Goal: Task Accomplishment & Management: Use online tool/utility

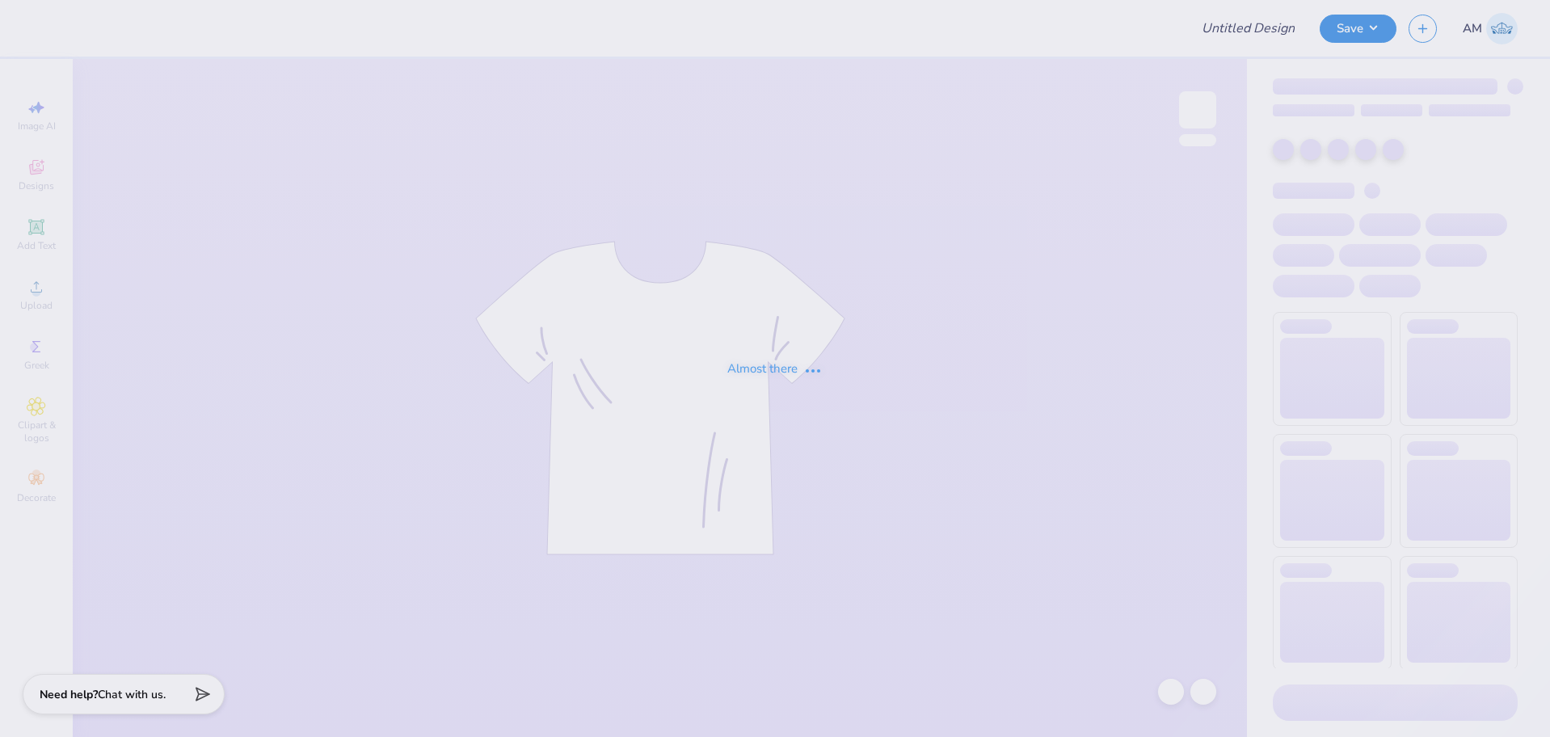
type input "Isabelle Dominski : University Of South Carolina"
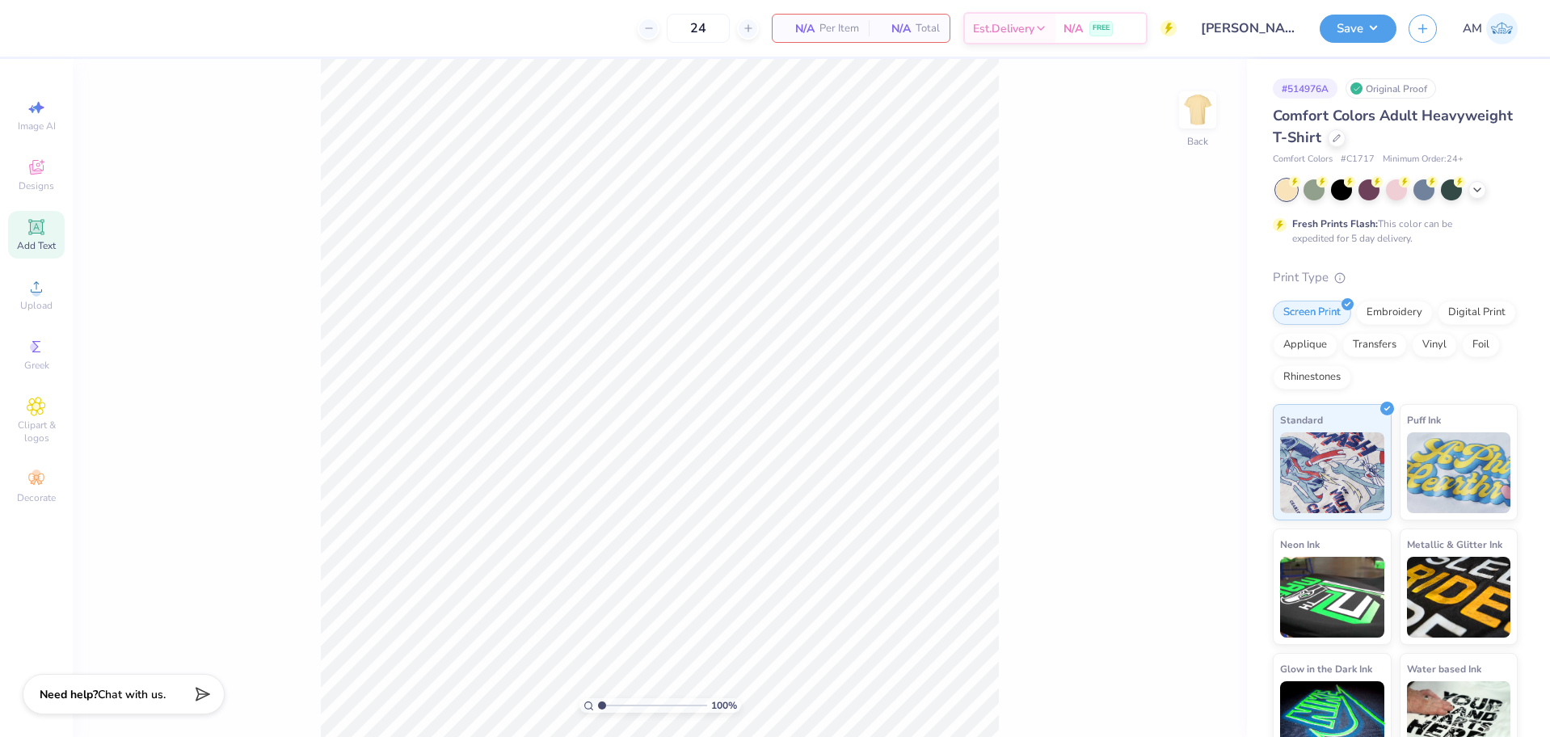
click at [27, 240] on span "Add Text" at bounding box center [36, 245] width 39 height 13
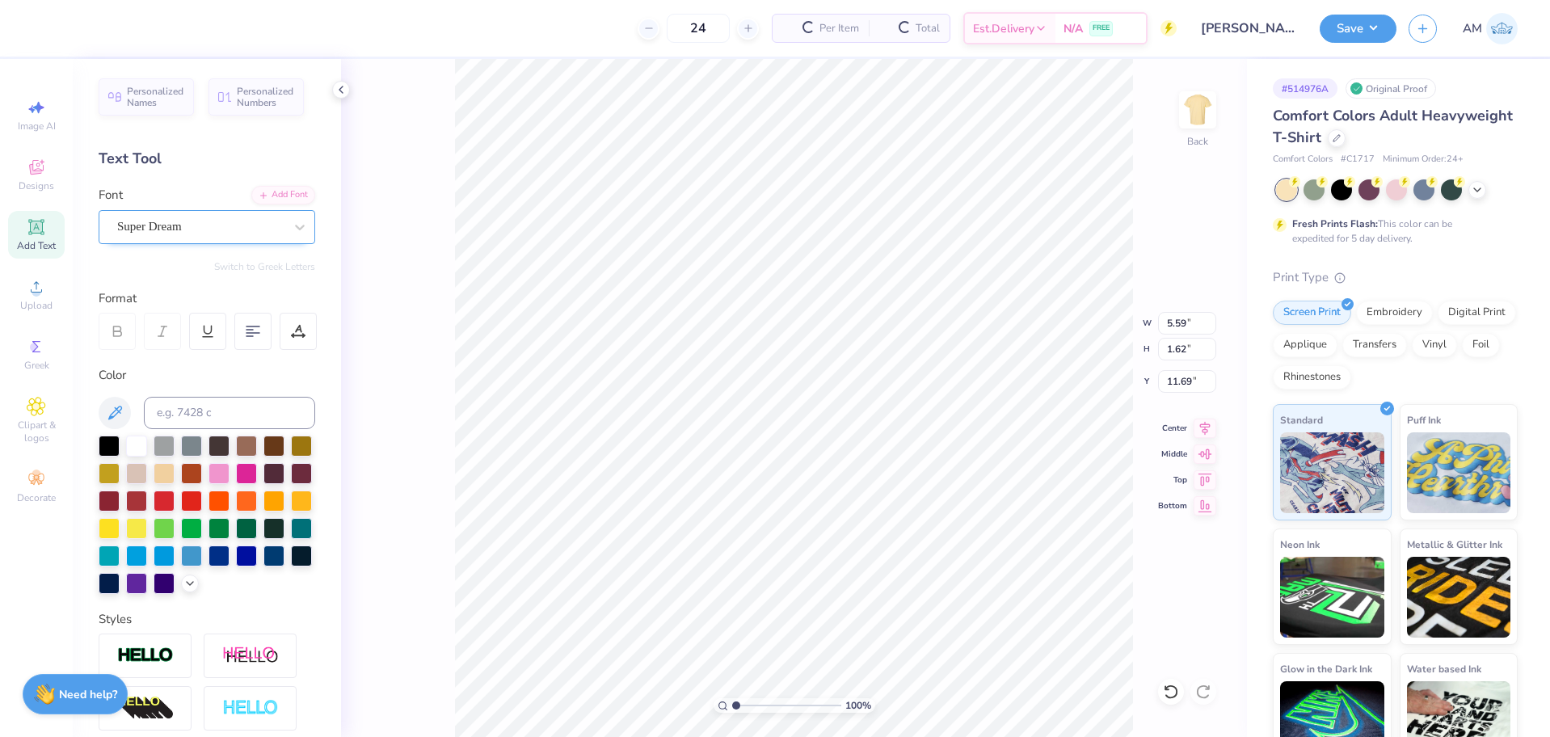
click at [196, 217] on div "Super Dream" at bounding box center [201, 226] width 170 height 25
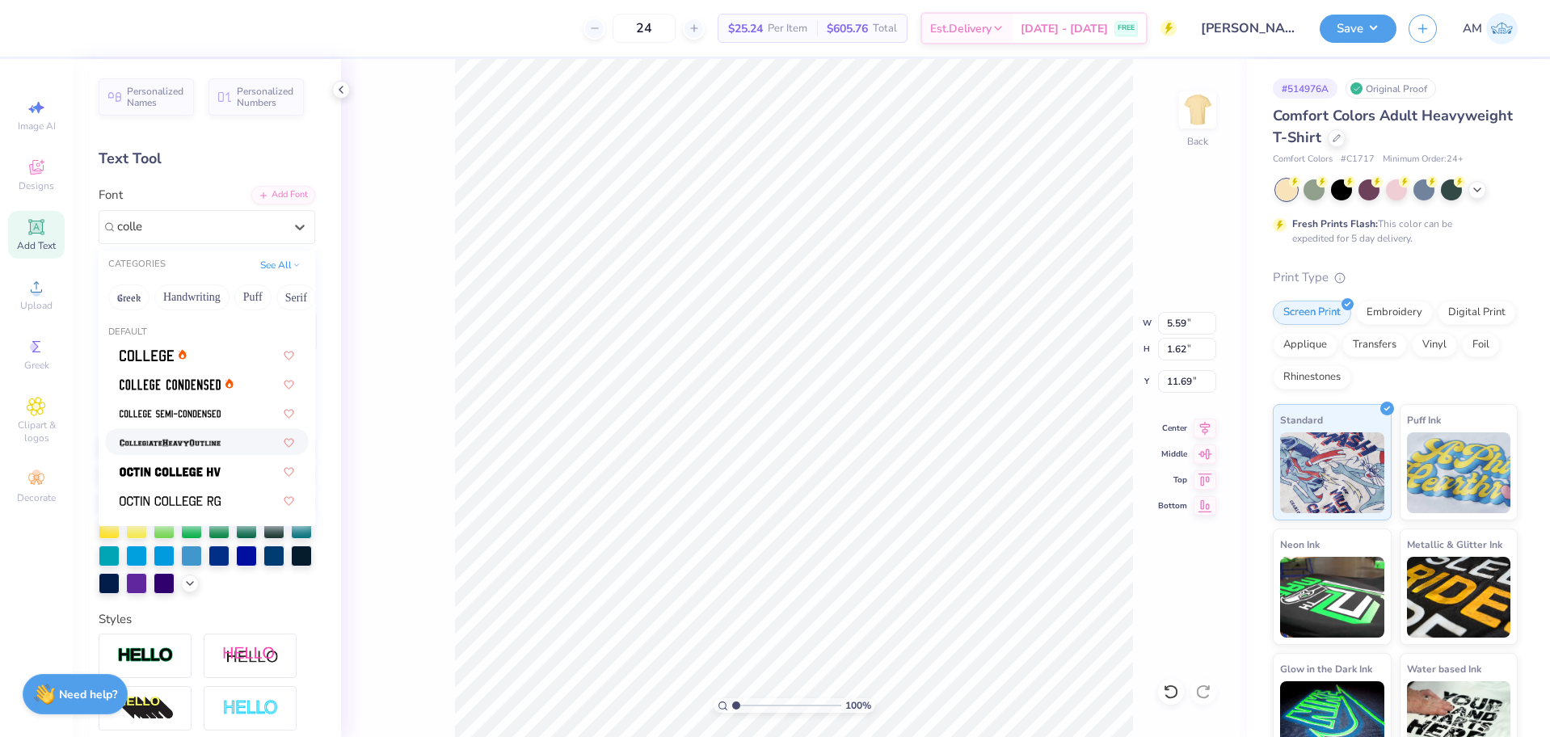
click at [176, 444] on img at bounding box center [170, 442] width 101 height 11
type input "colle"
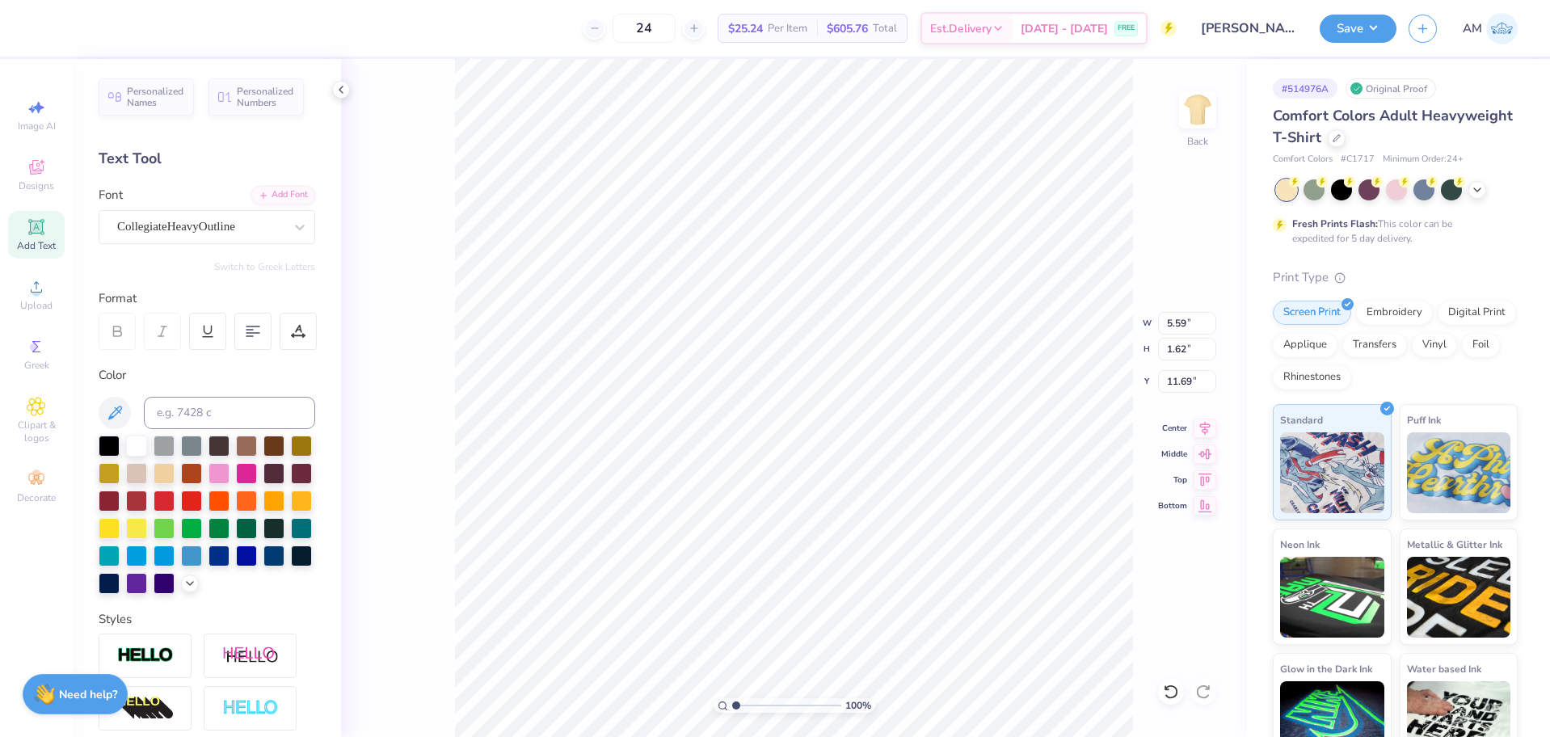
type input "6.28"
type input "1.72"
type input "11.64"
type textarea "1867"
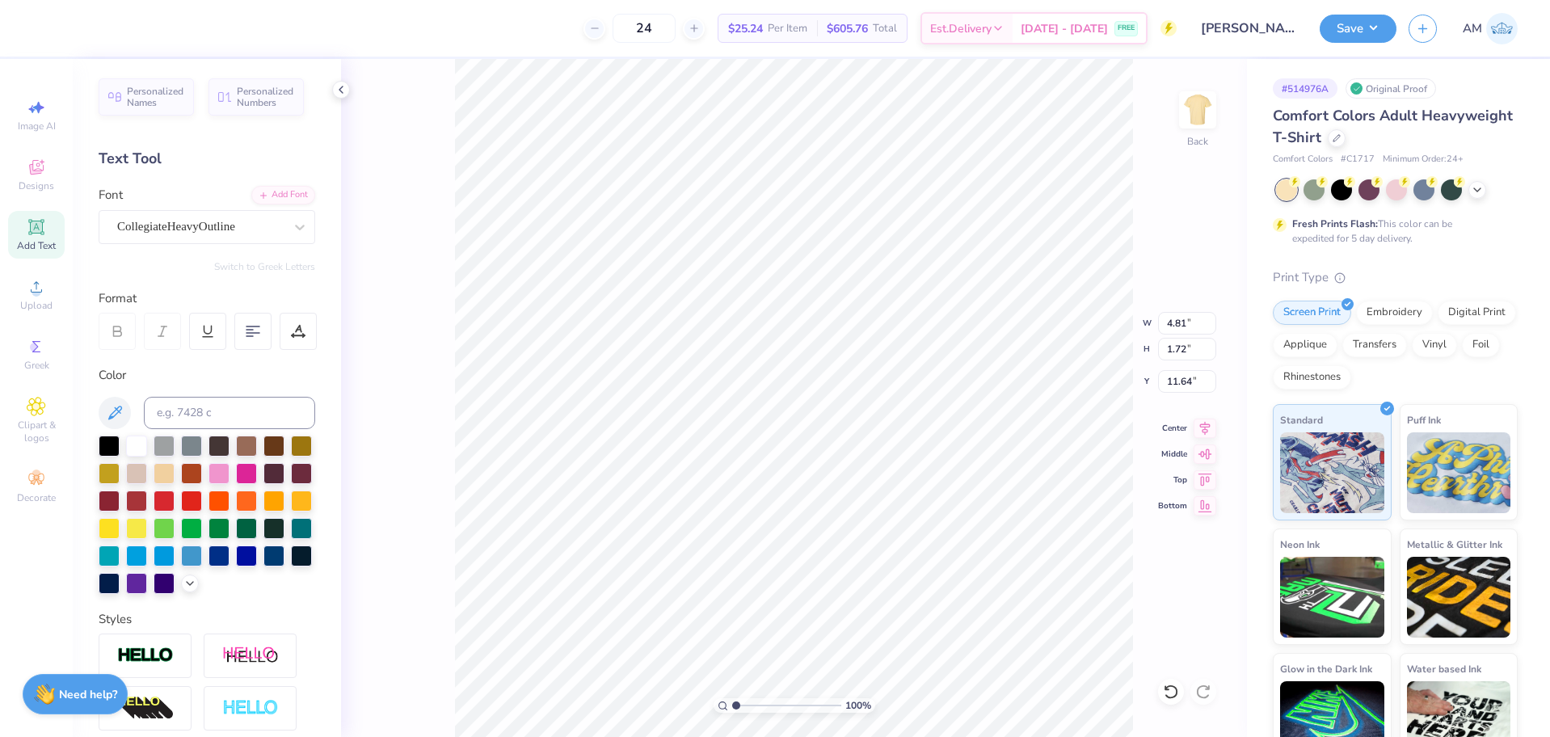
type input "8.53"
type input "3.04"
type input "10.62"
type input "3.78"
click at [1185, 321] on input "10.62" at bounding box center [1187, 323] width 58 height 23
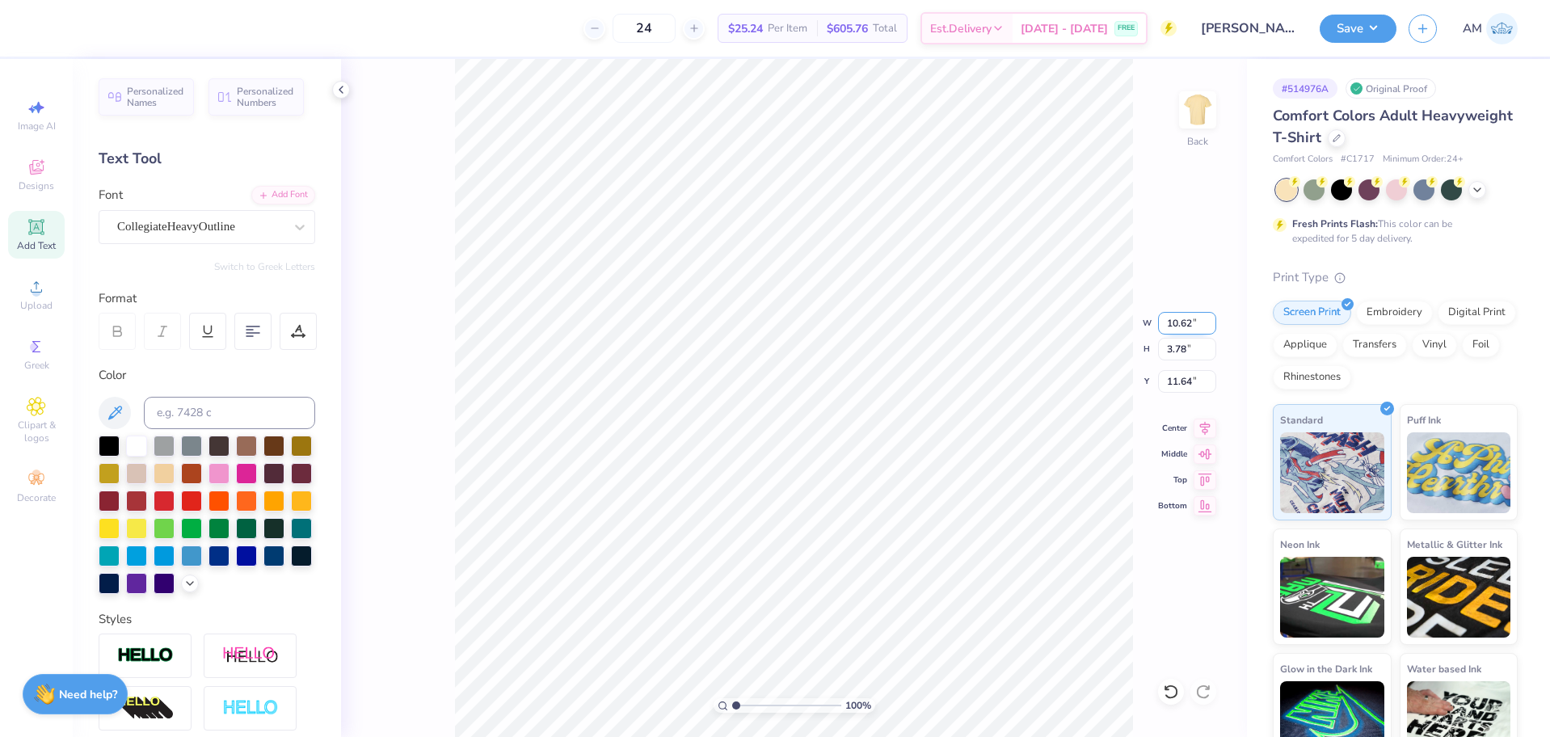
type input "1"
type input "2.50"
type input "0.89"
type input "13.09"
type input "12.50"
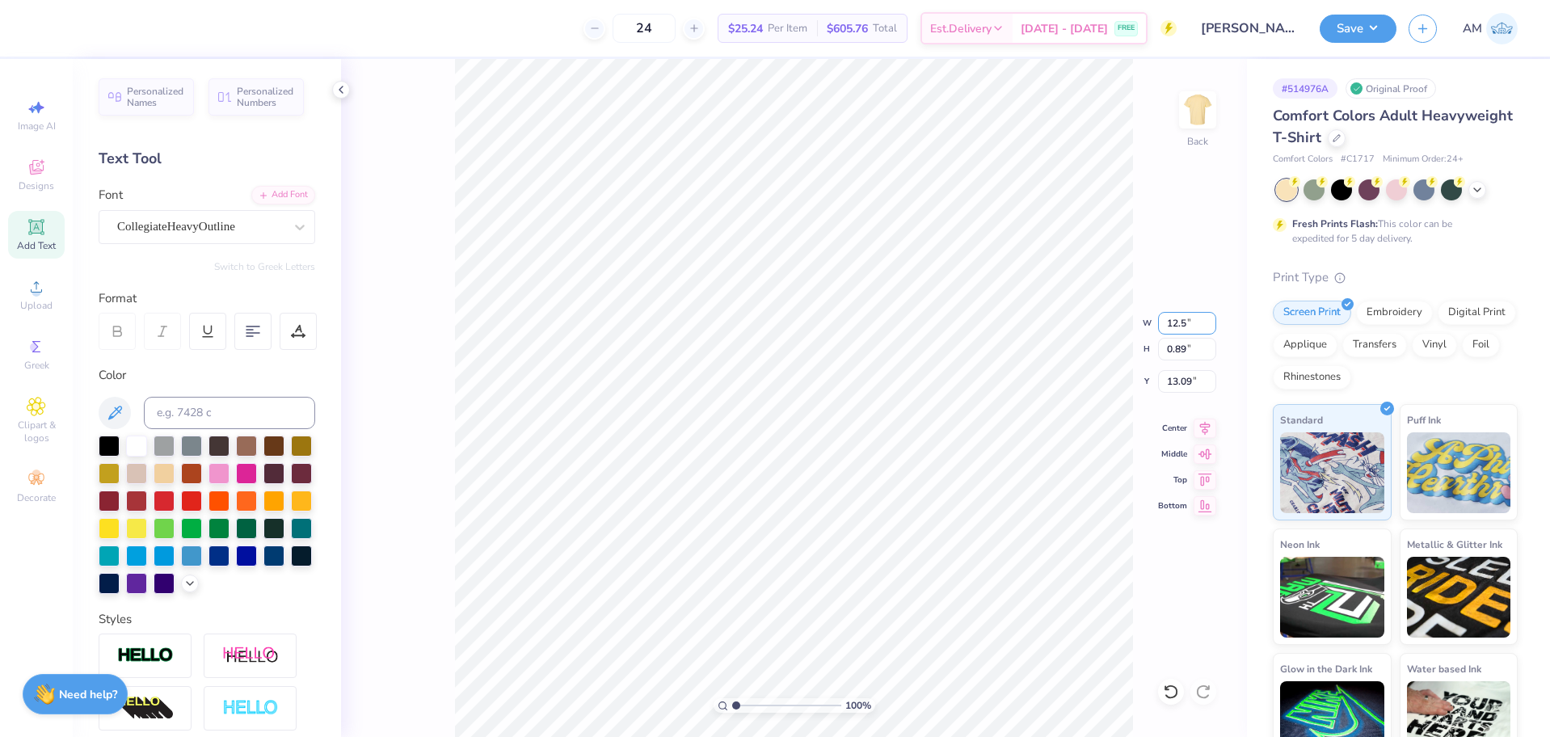
type input "4.45"
type input "11.31"
click at [48, 242] on span "Add Text" at bounding box center [36, 245] width 39 height 13
type input "6.61"
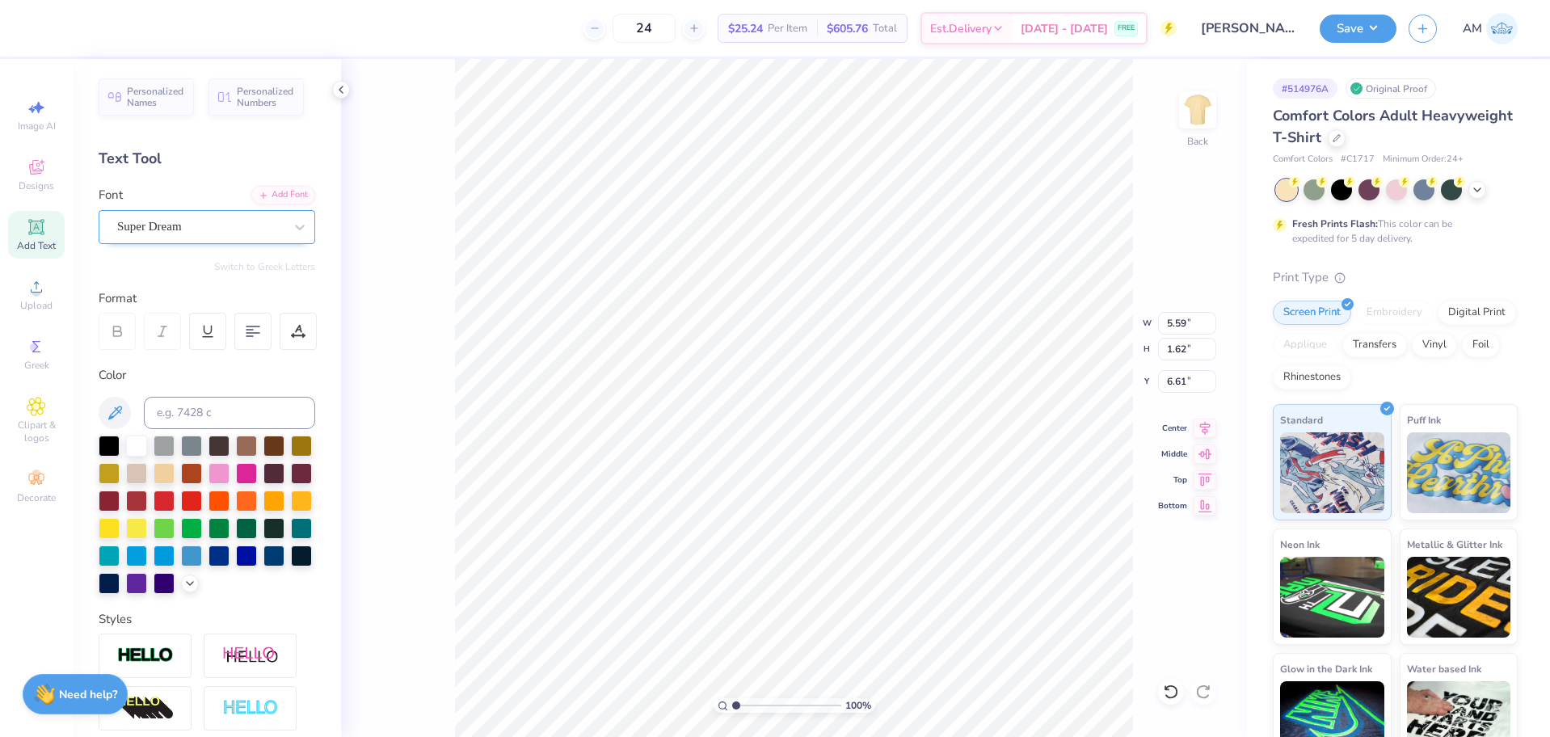
click at [187, 220] on div "Super Dream" at bounding box center [201, 226] width 170 height 25
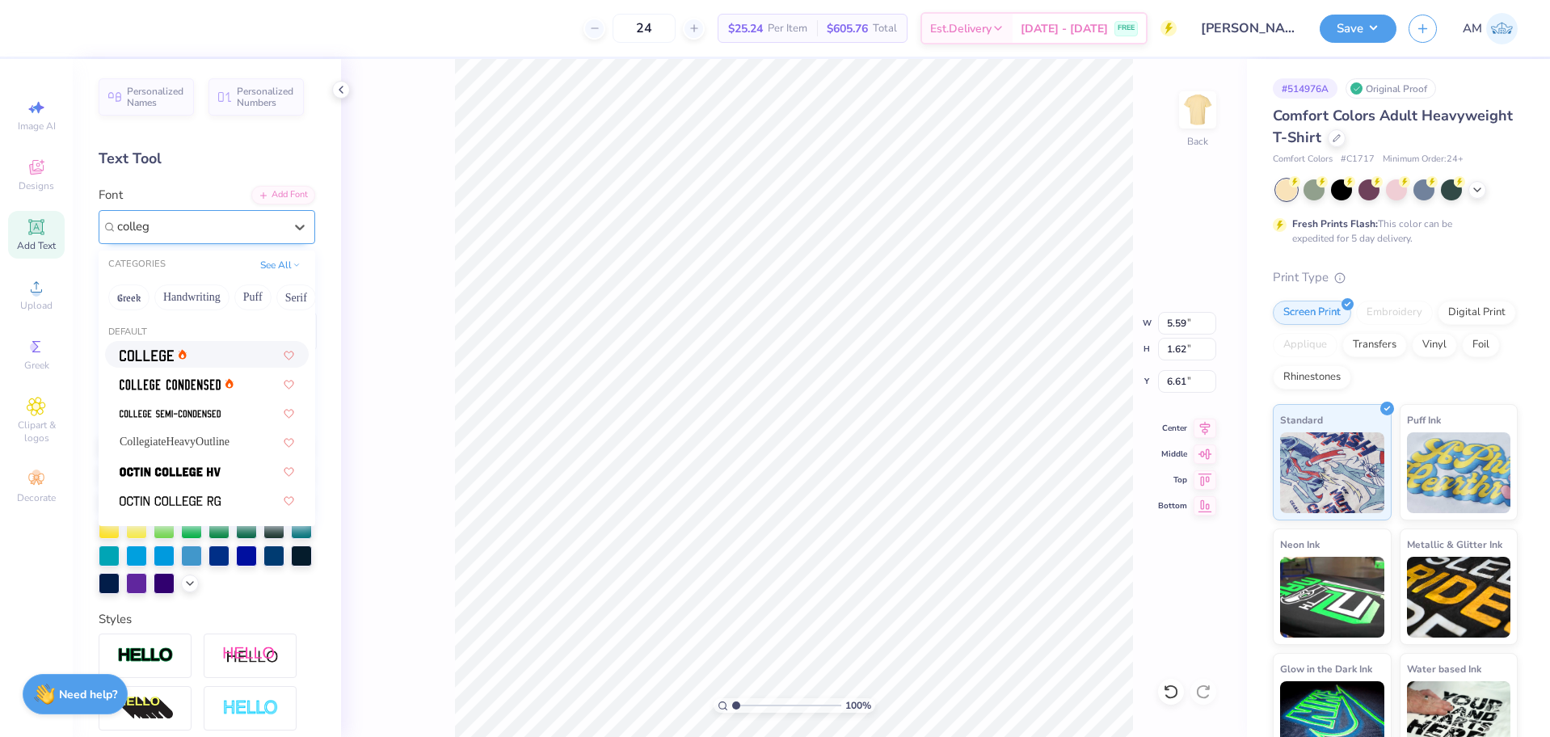
click at [154, 348] on span at bounding box center [147, 354] width 54 height 17
type input "colleg"
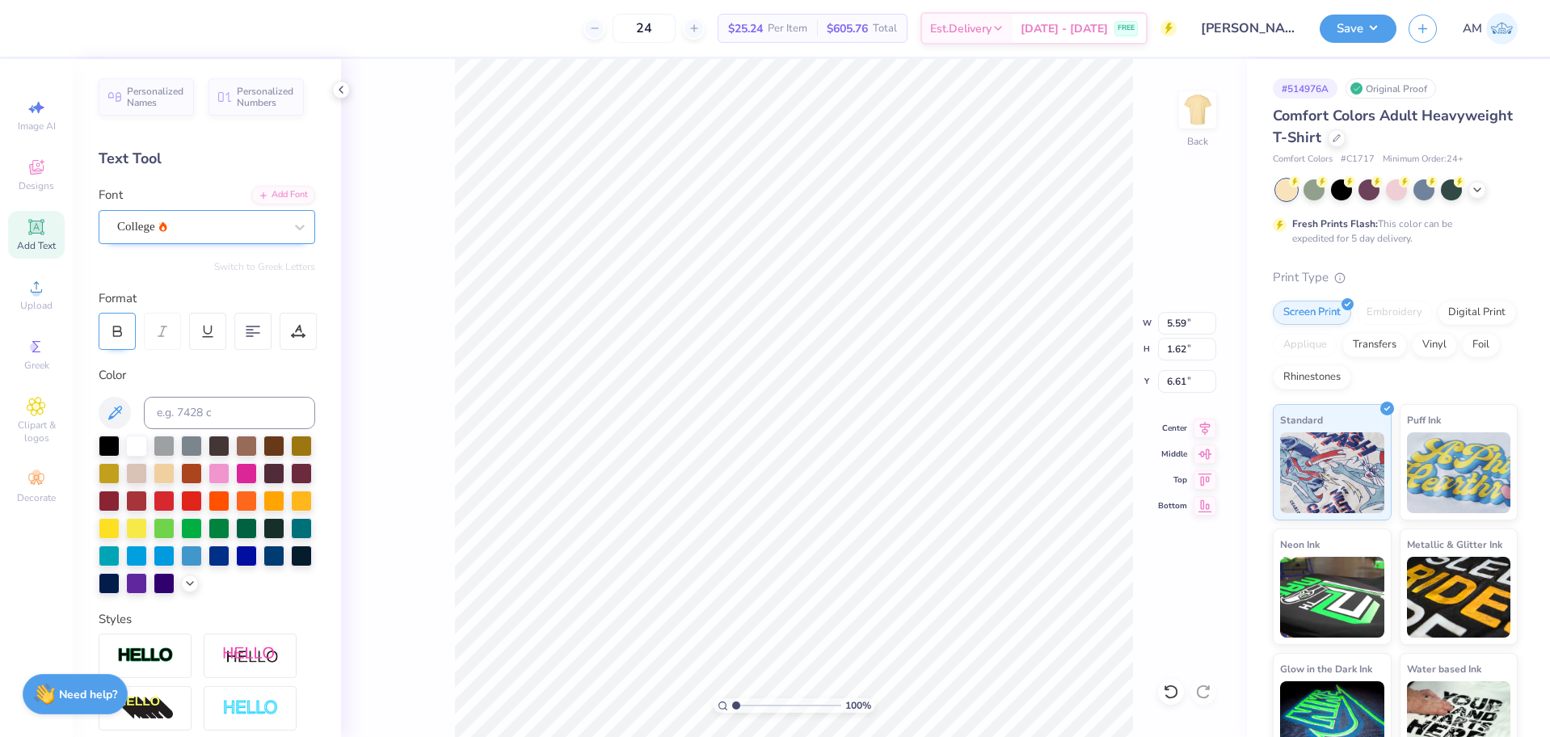
click at [117, 340] on div at bounding box center [117, 331] width 37 height 37
type textarea "PI BETA PHI"
click at [127, 339] on div at bounding box center [117, 331] width 37 height 37
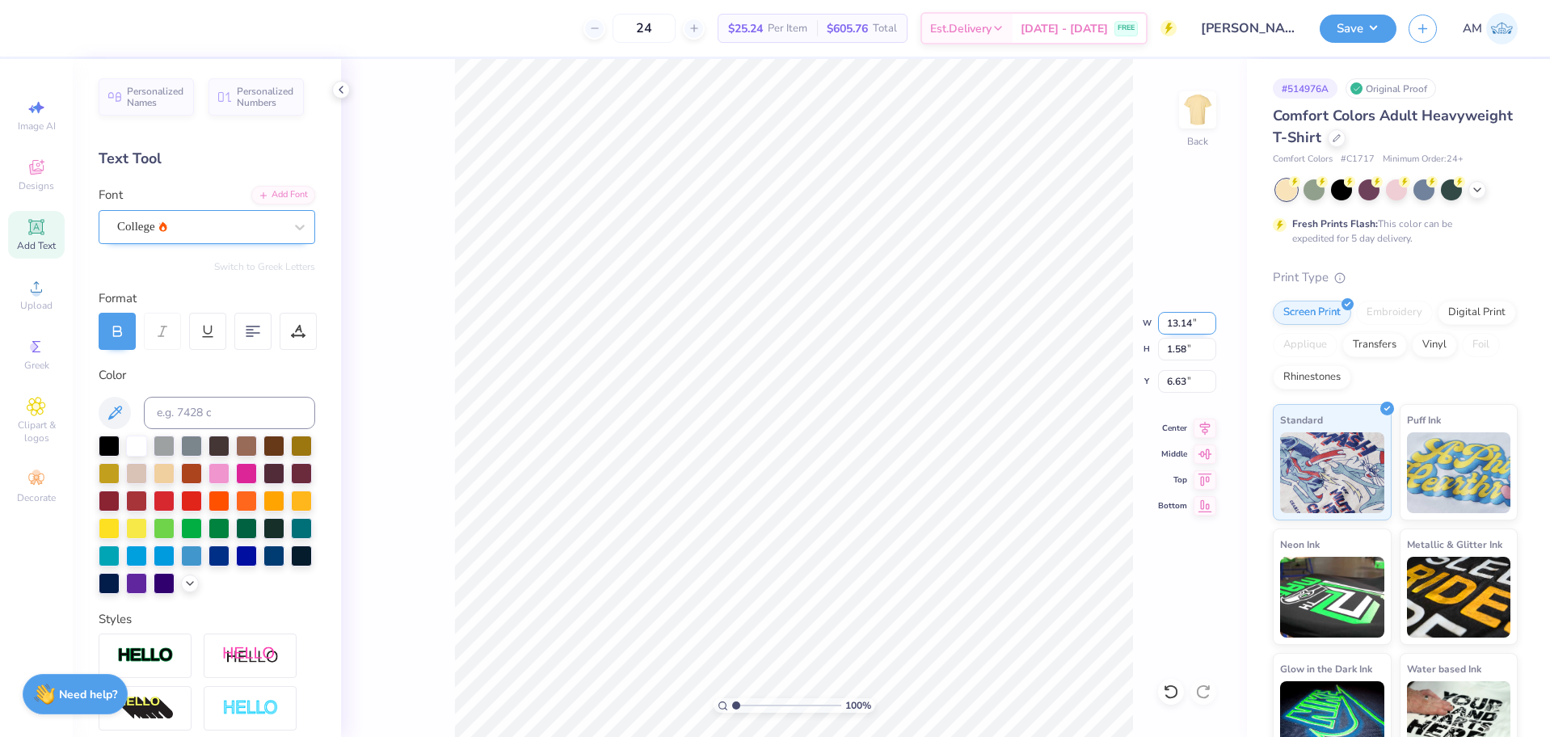
click at [1179, 328] on input "13.14" at bounding box center [1187, 323] width 58 height 23
type input "12.50"
type input "1.50"
type input "6.67"
click at [1179, 328] on input "12.50" at bounding box center [1187, 323] width 58 height 23
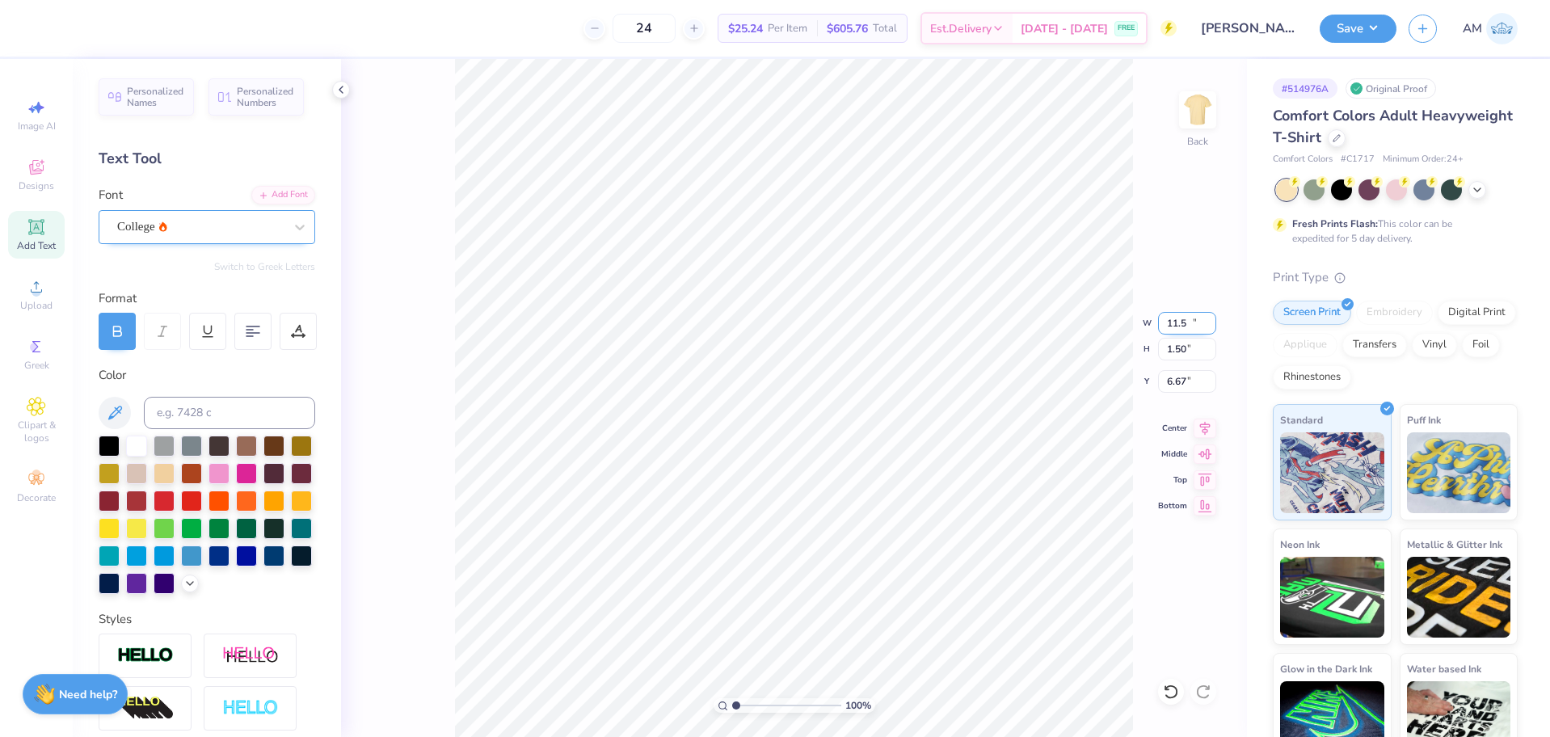
type input "11.50"
type input "1.38"
type input "6.73"
type input "12.50"
type input "4.45"
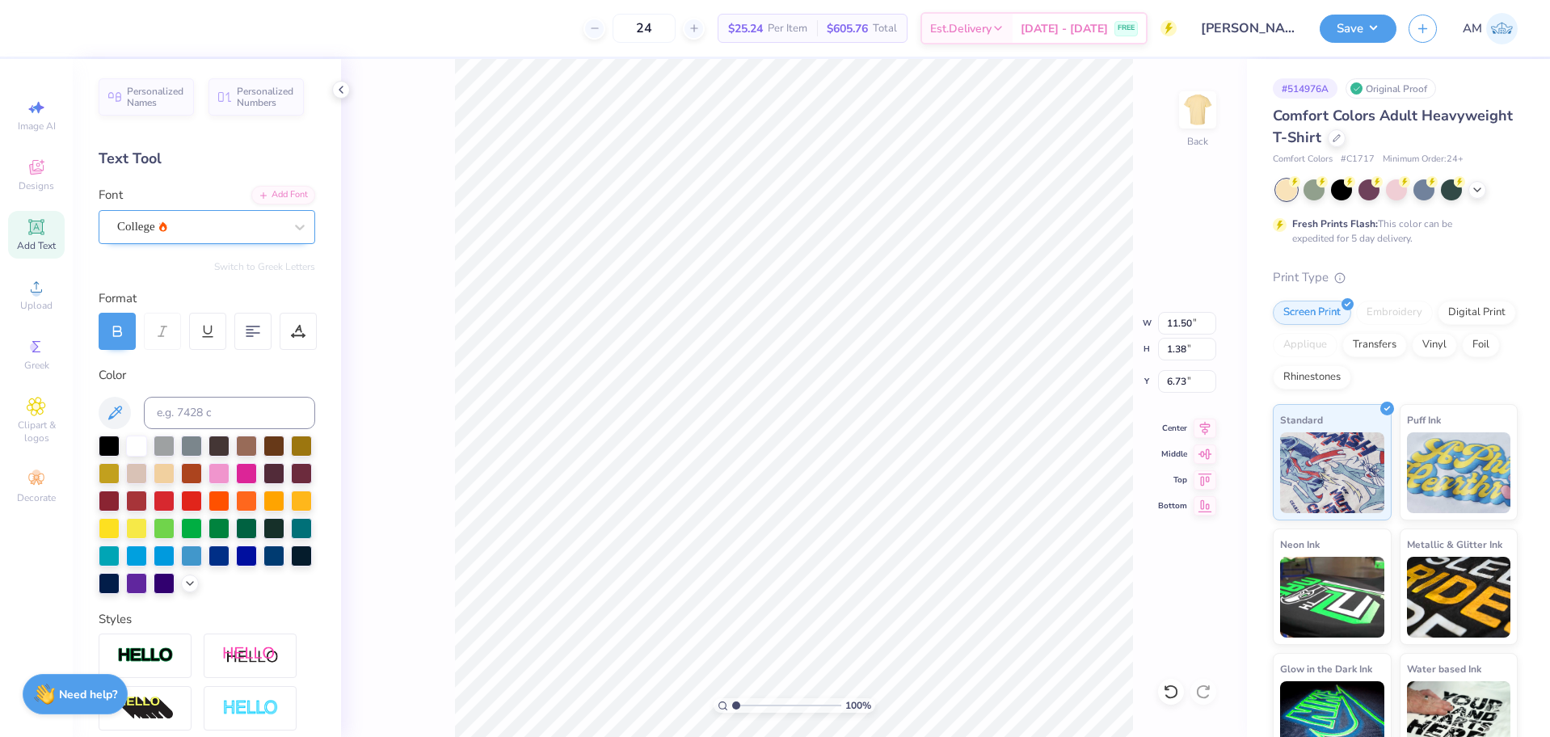
type input "11.31"
click at [1177, 324] on input "12.50" at bounding box center [1187, 323] width 58 height 23
type input "11.50"
type input "4.10"
type input "11.49"
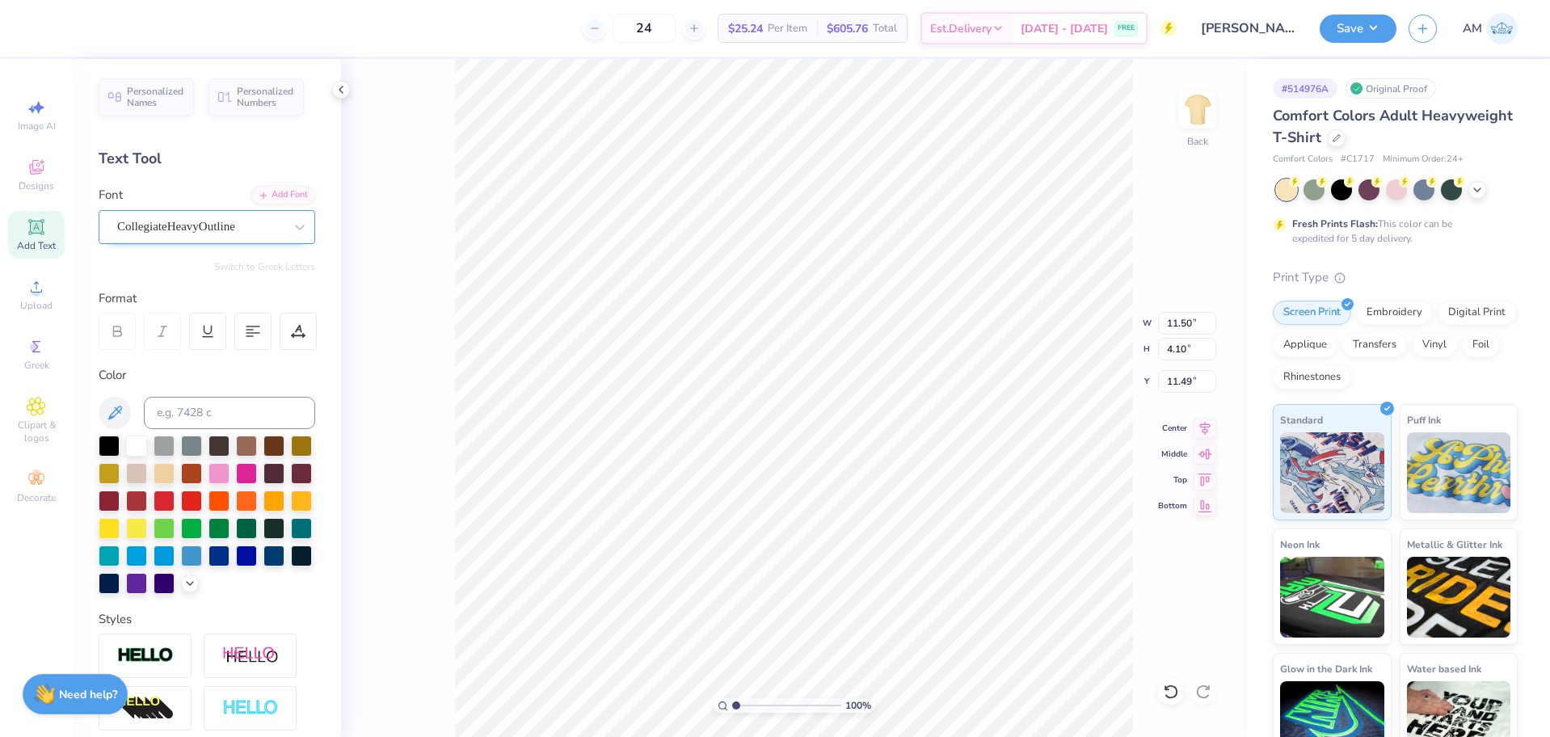
type input "1.38"
type input "3.47"
click at [1178, 369] on div "100 % Back W 11.50 11.50 " H 1.38 1.38 " Y 3.47 3.47 " Center Middle Top Bottom" at bounding box center [794, 398] width 906 height 678
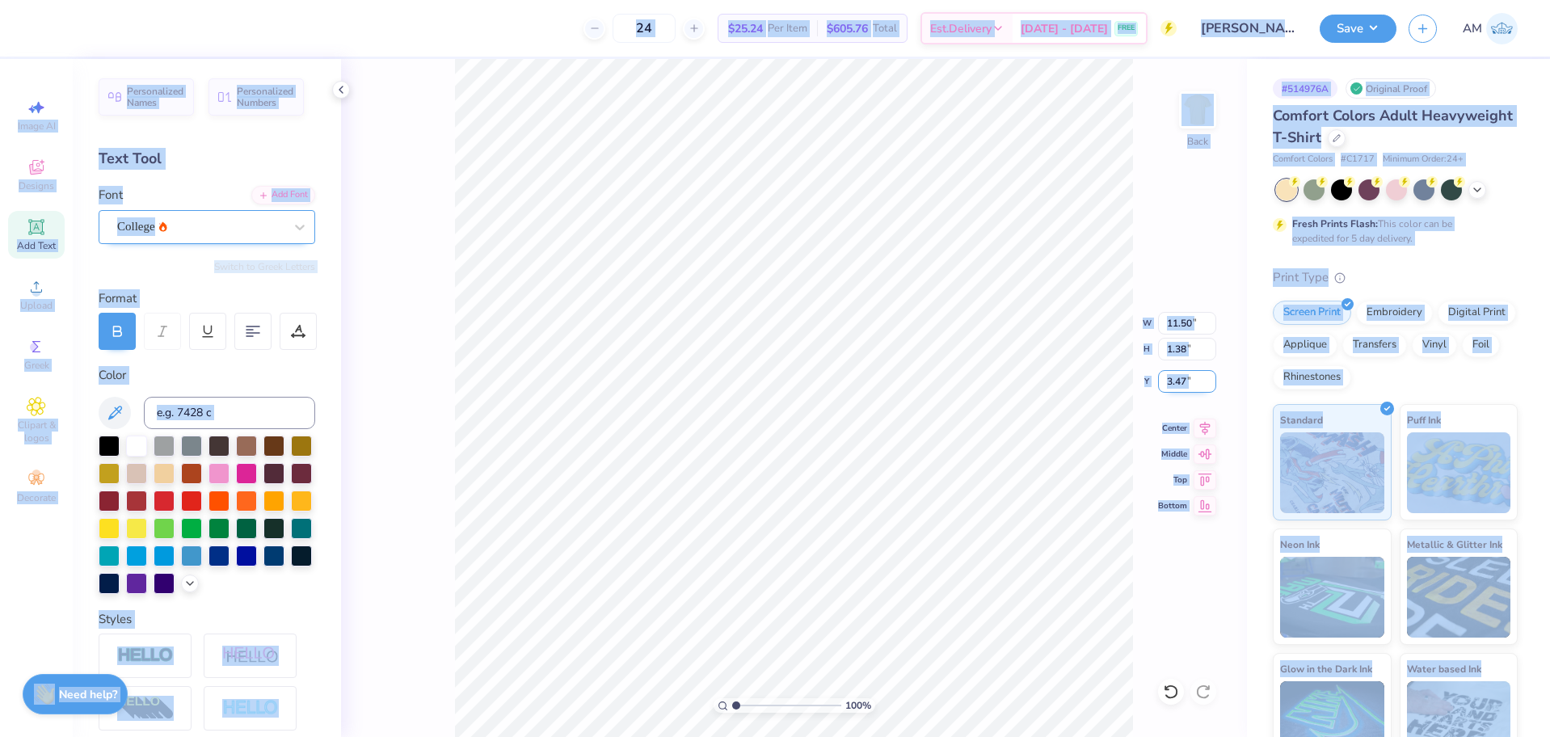
click at [1185, 377] on input "3.47" at bounding box center [1187, 381] width 58 height 23
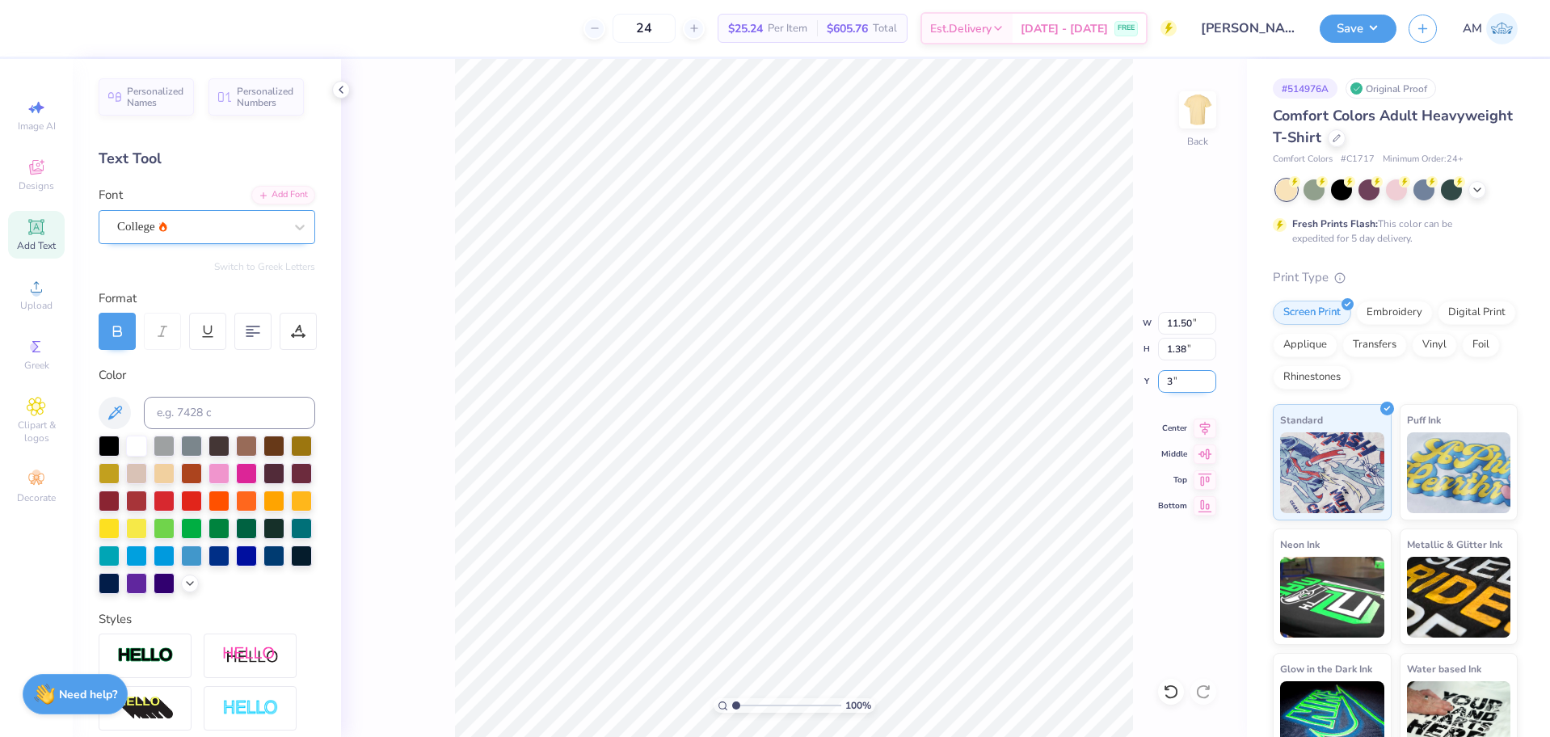
type input "3.00"
click at [1209, 429] on icon at bounding box center [1205, 425] width 23 height 19
type input "4.10"
type input "4.92"
type input "1.38"
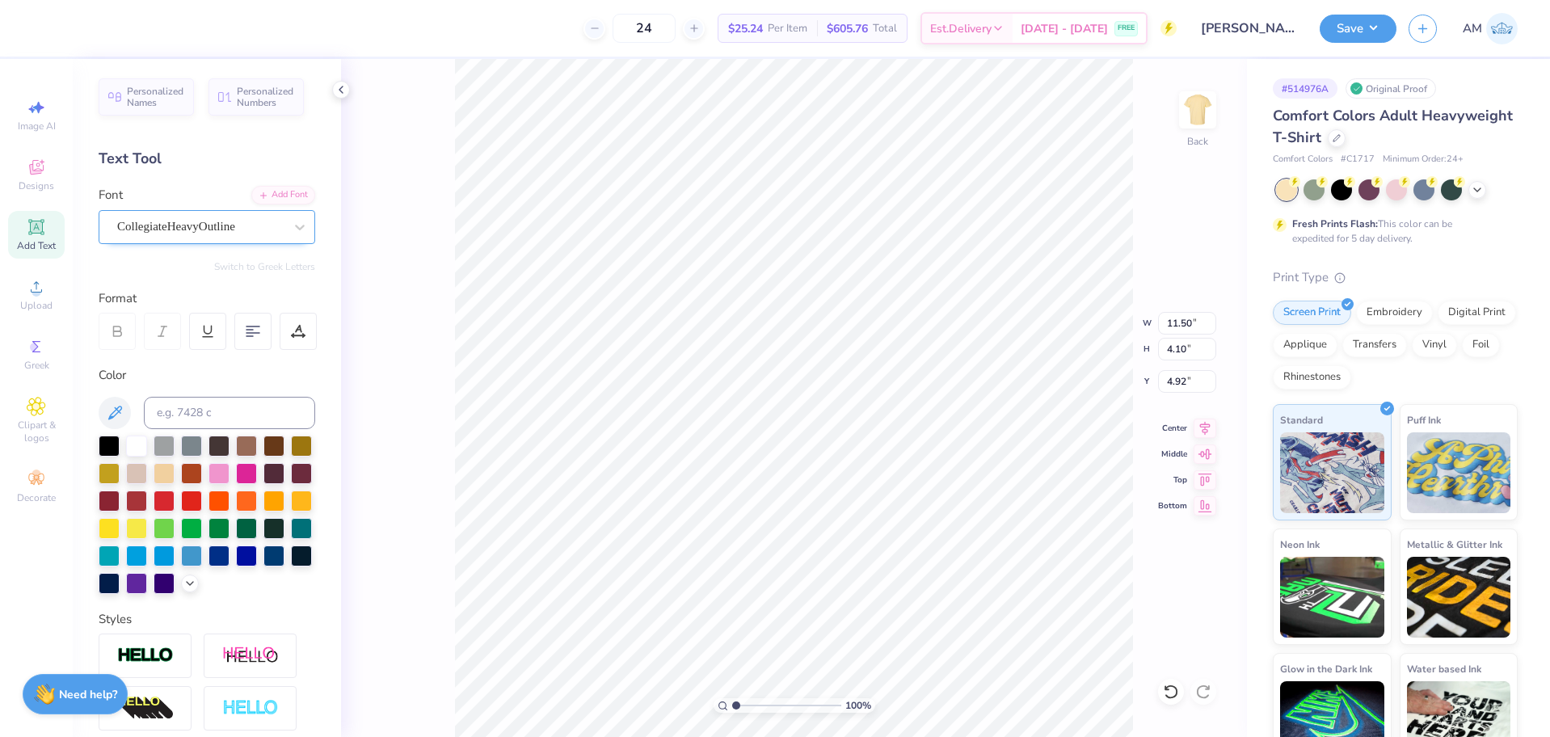
type input "3.00"
type input "4.10"
type input "4.92"
click at [342, 93] on icon at bounding box center [341, 89] width 13 height 13
click at [252, 222] on div "College" at bounding box center [201, 226] width 170 height 25
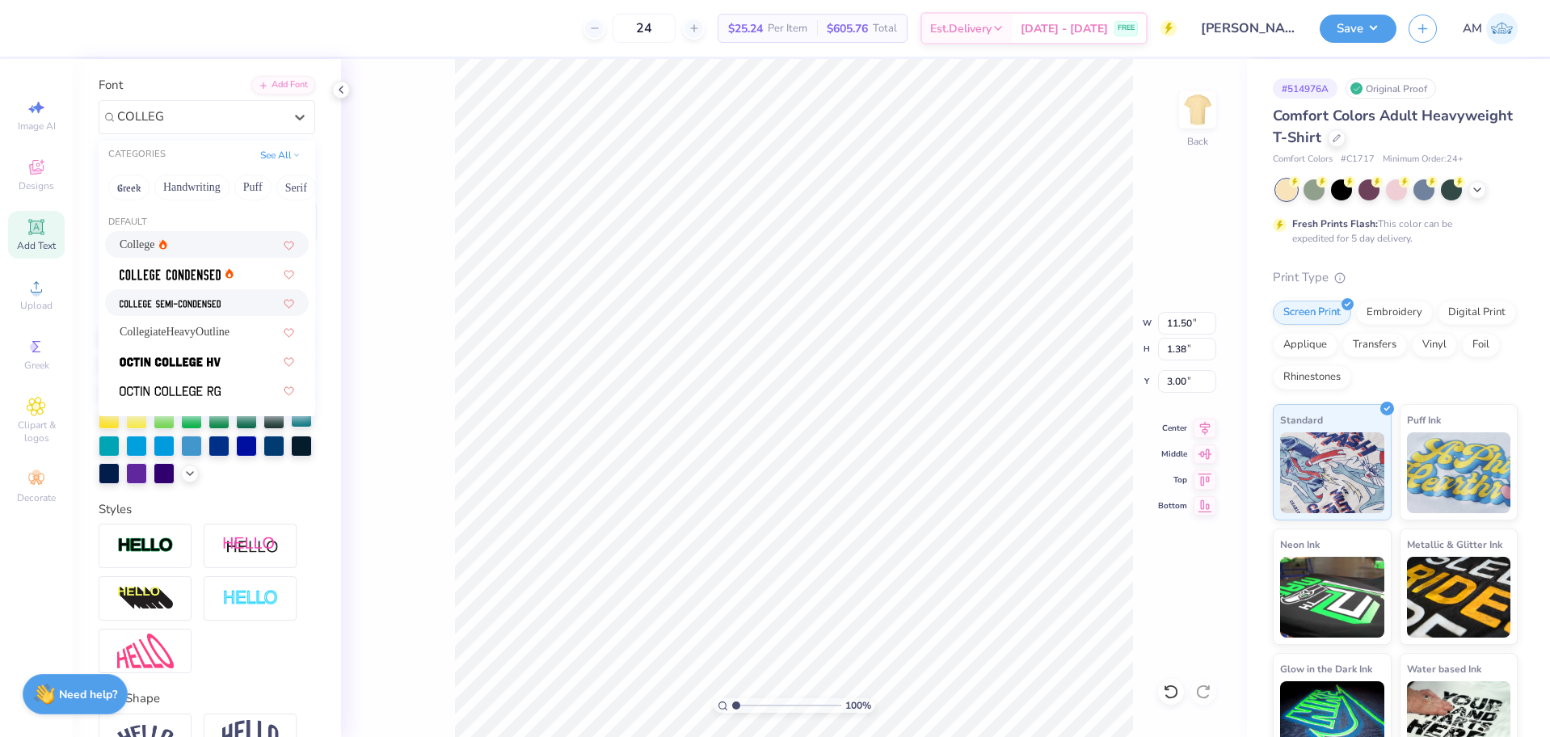
scroll to position [69, 0]
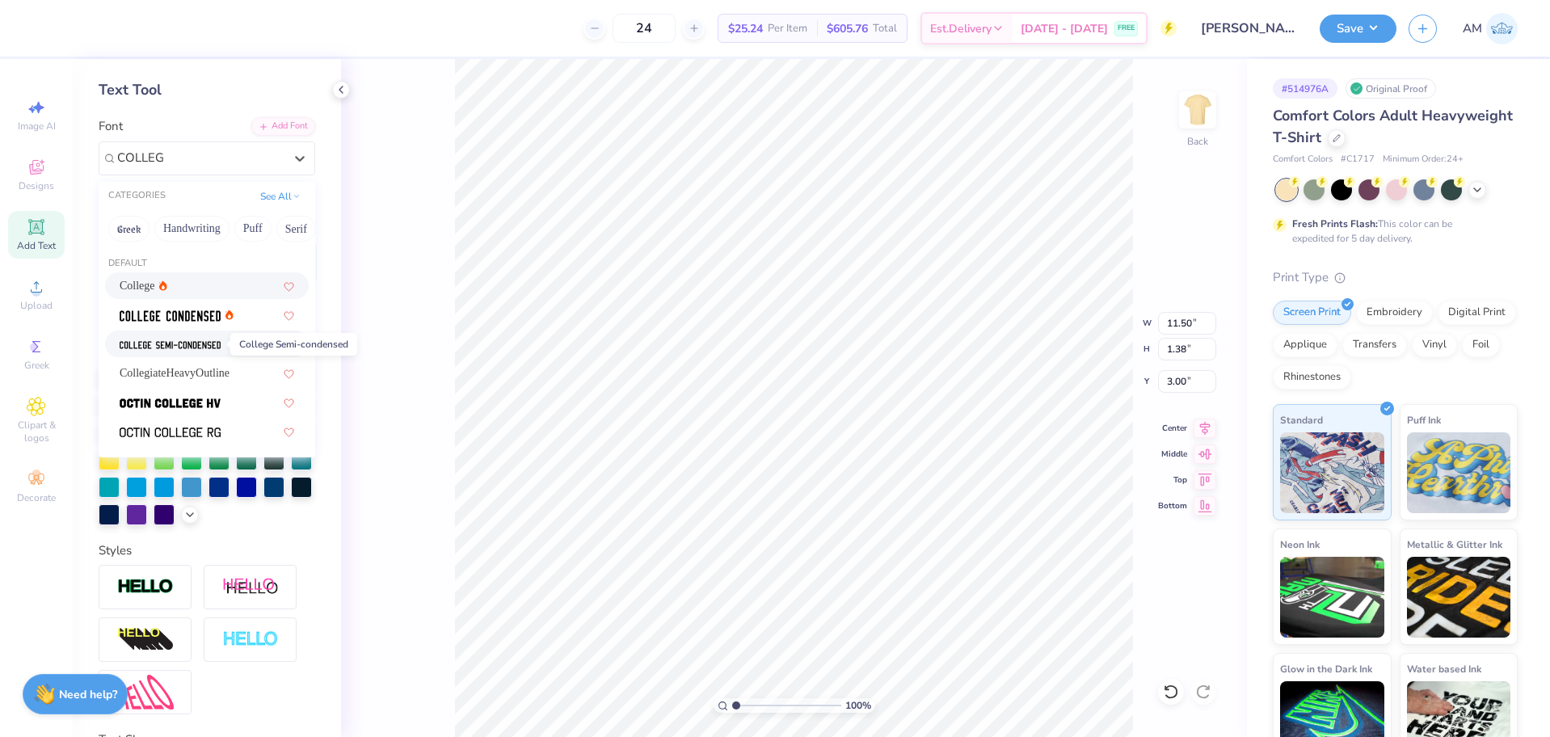
click at [189, 348] on img at bounding box center [170, 344] width 101 height 11
type input "COLLEG"
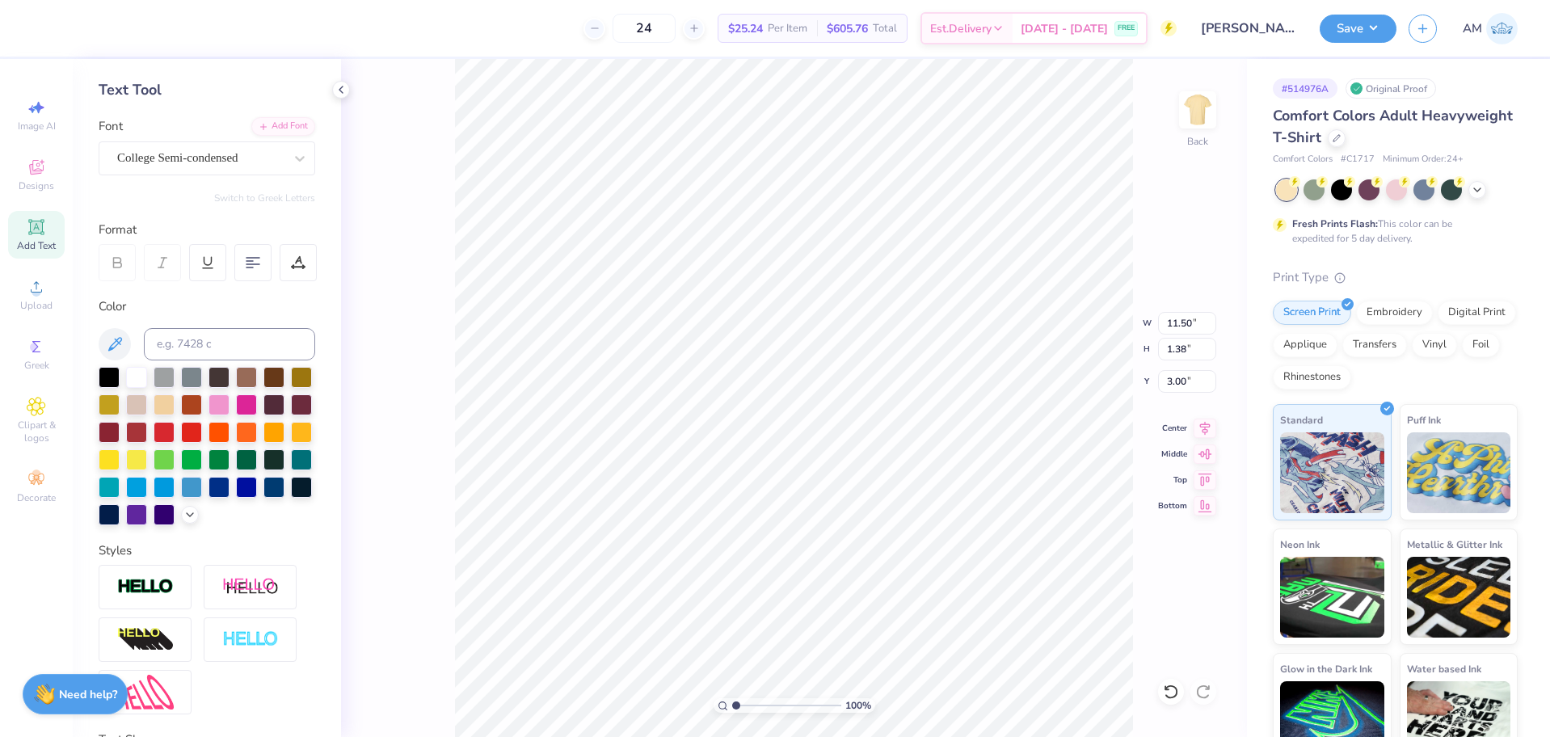
type input "9.58"
click at [118, 259] on icon at bounding box center [117, 262] width 15 height 15
click at [1161, 689] on div at bounding box center [1171, 692] width 26 height 26
click at [1182, 325] on input "11.50" at bounding box center [1187, 323] width 58 height 23
type input "10.00"
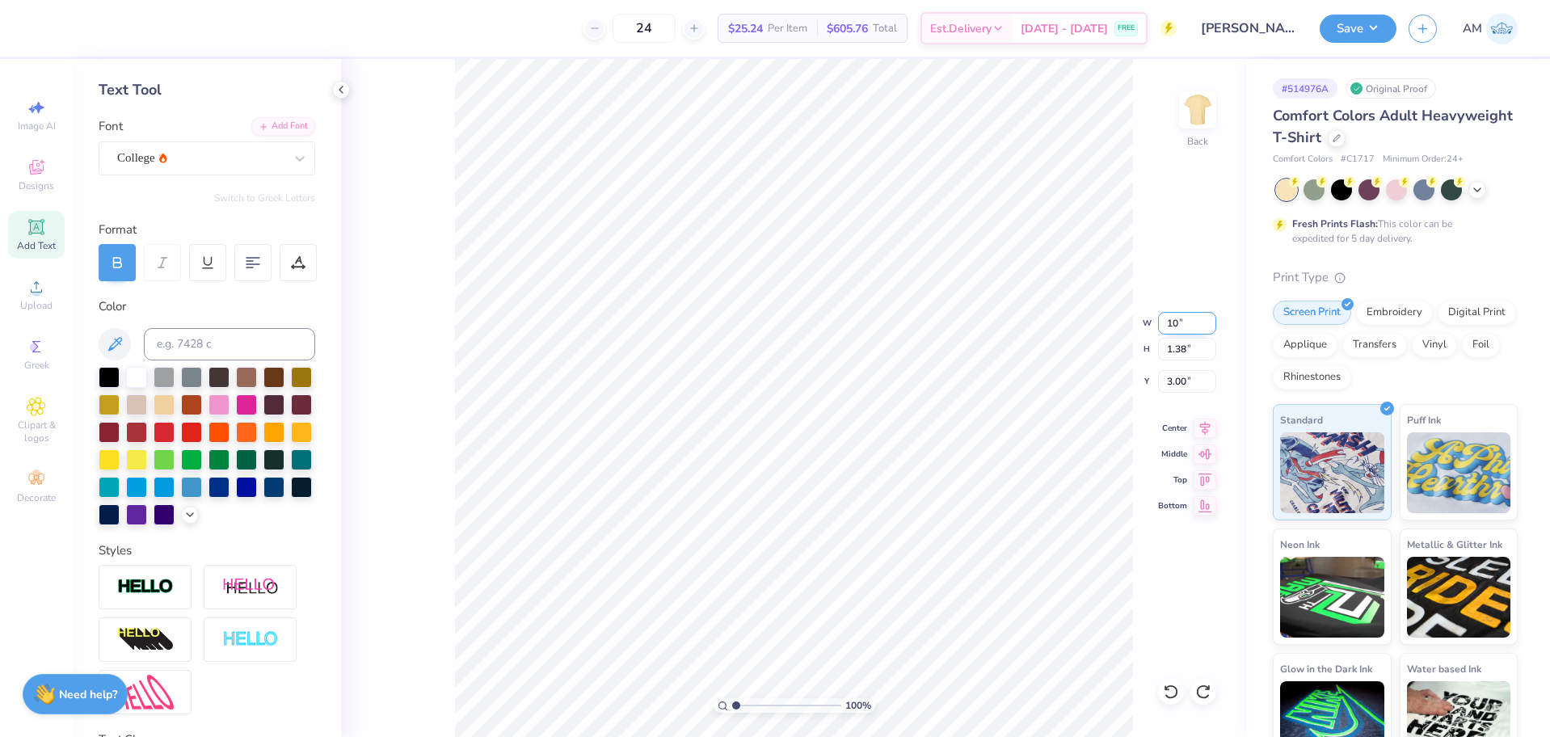
type input "1.20"
type input "3.09"
type input "11.50"
type input "4.10"
type input "4.92"
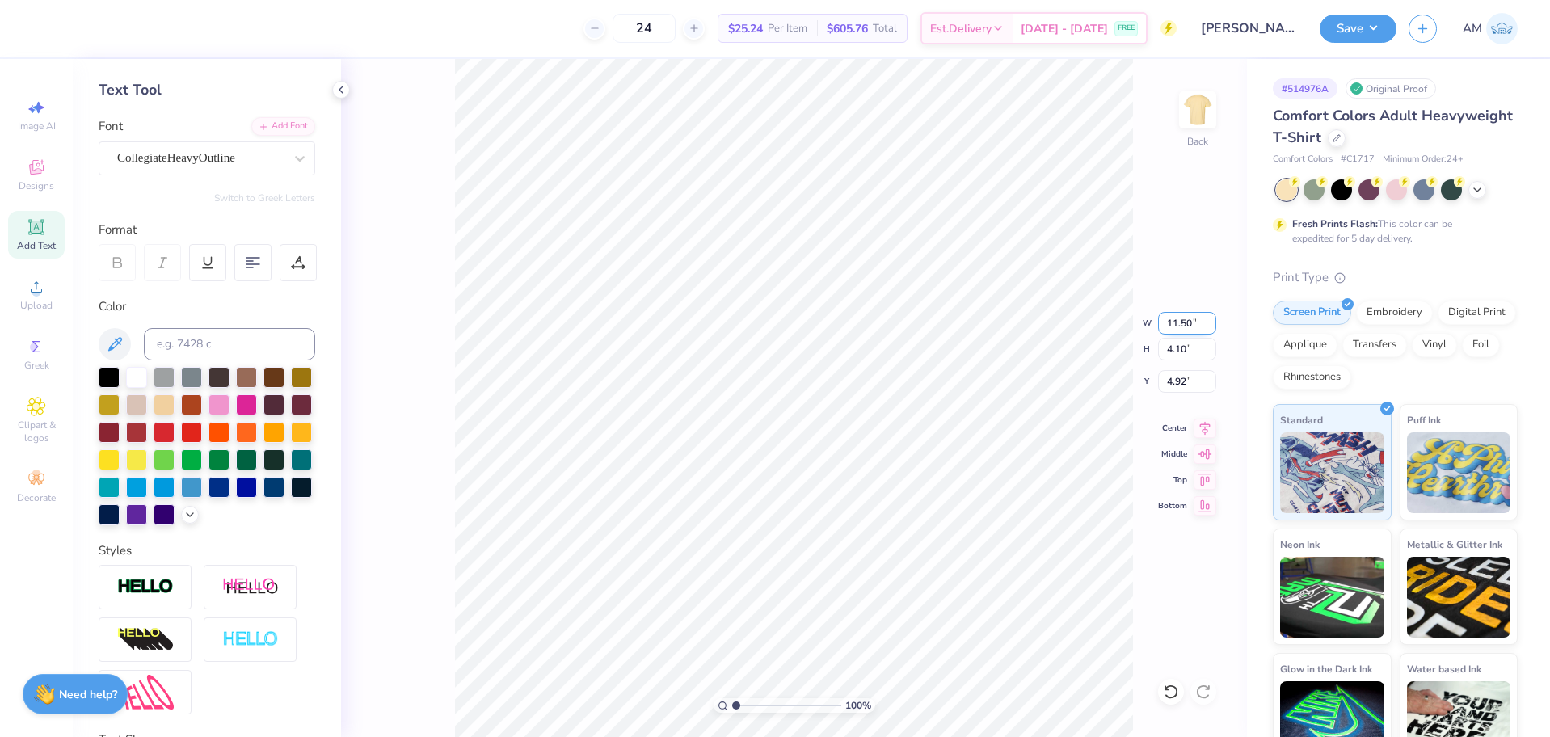
click at [1182, 322] on input "11.50" at bounding box center [1187, 323] width 58 height 23
type input "10.00"
type input "3.56"
type input "5.19"
click at [1208, 432] on icon at bounding box center [1205, 425] width 23 height 19
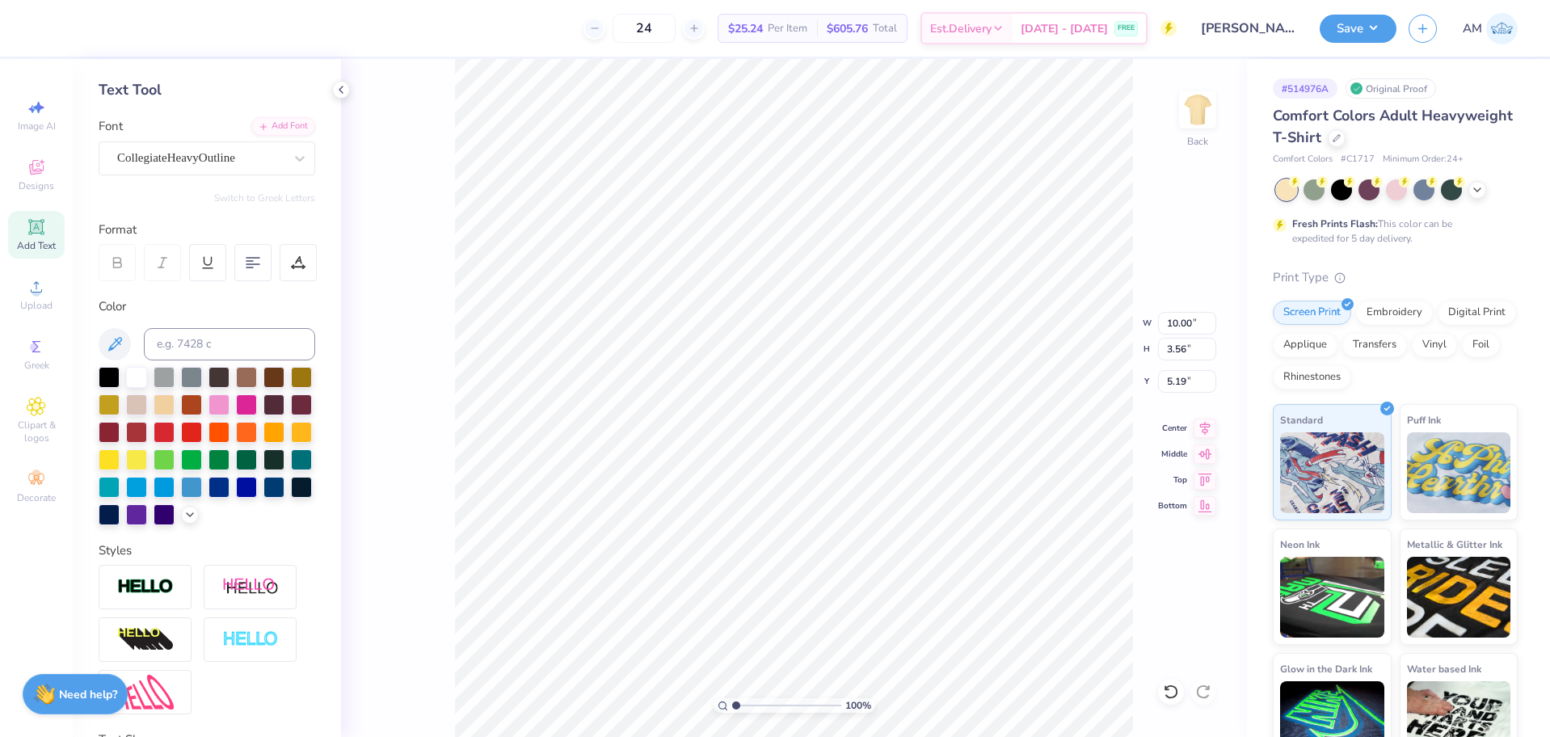
type input "1.20"
type input "3.09"
click at [1199, 424] on icon at bounding box center [1205, 425] width 23 height 19
type input "4.75"
click at [343, 92] on icon at bounding box center [341, 89] width 13 height 13
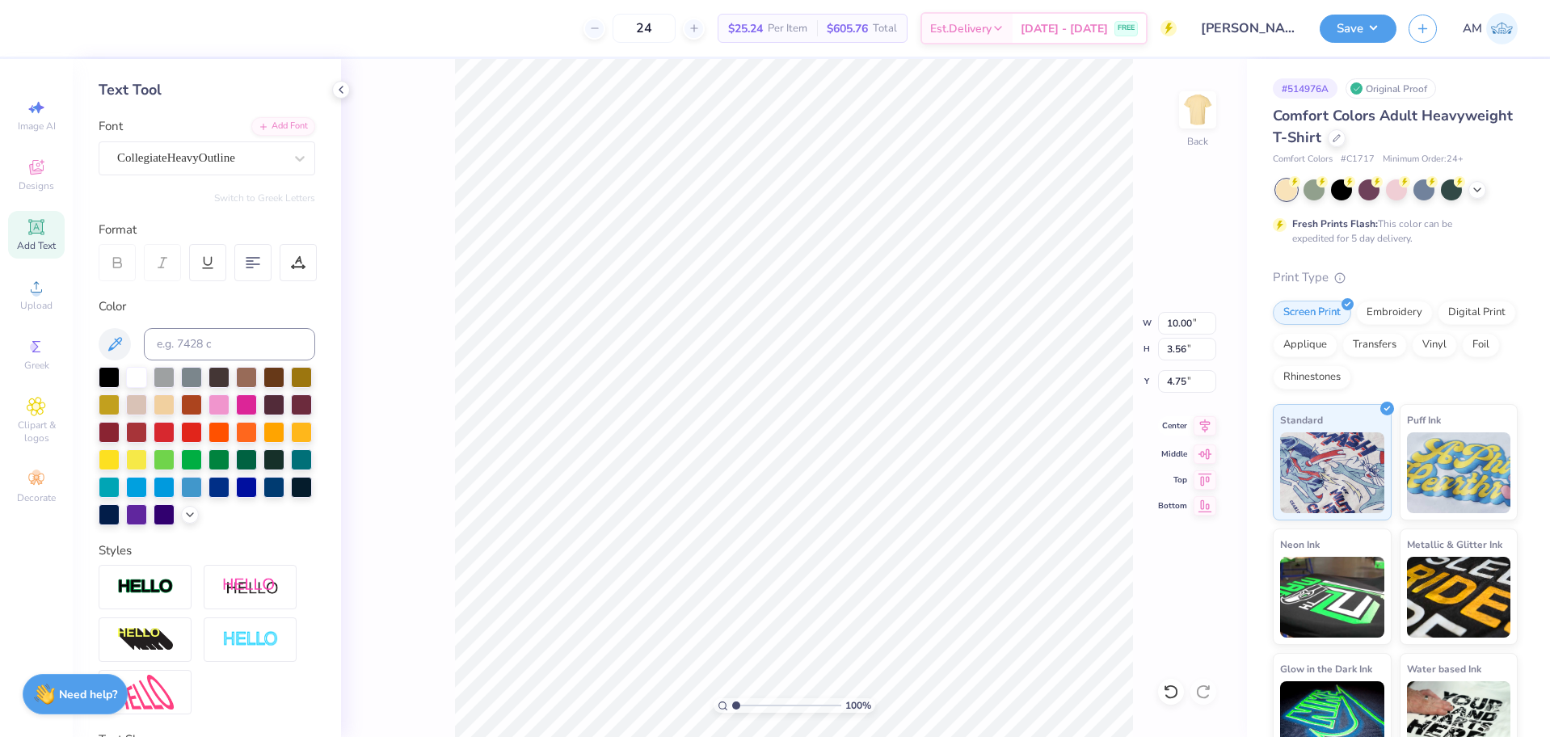
click at [1199, 424] on icon at bounding box center [1205, 425] width 23 height 19
click at [27, 298] on div "Upload" at bounding box center [36, 295] width 57 height 48
type input "10.00"
type input "1.20"
type input "3.09"
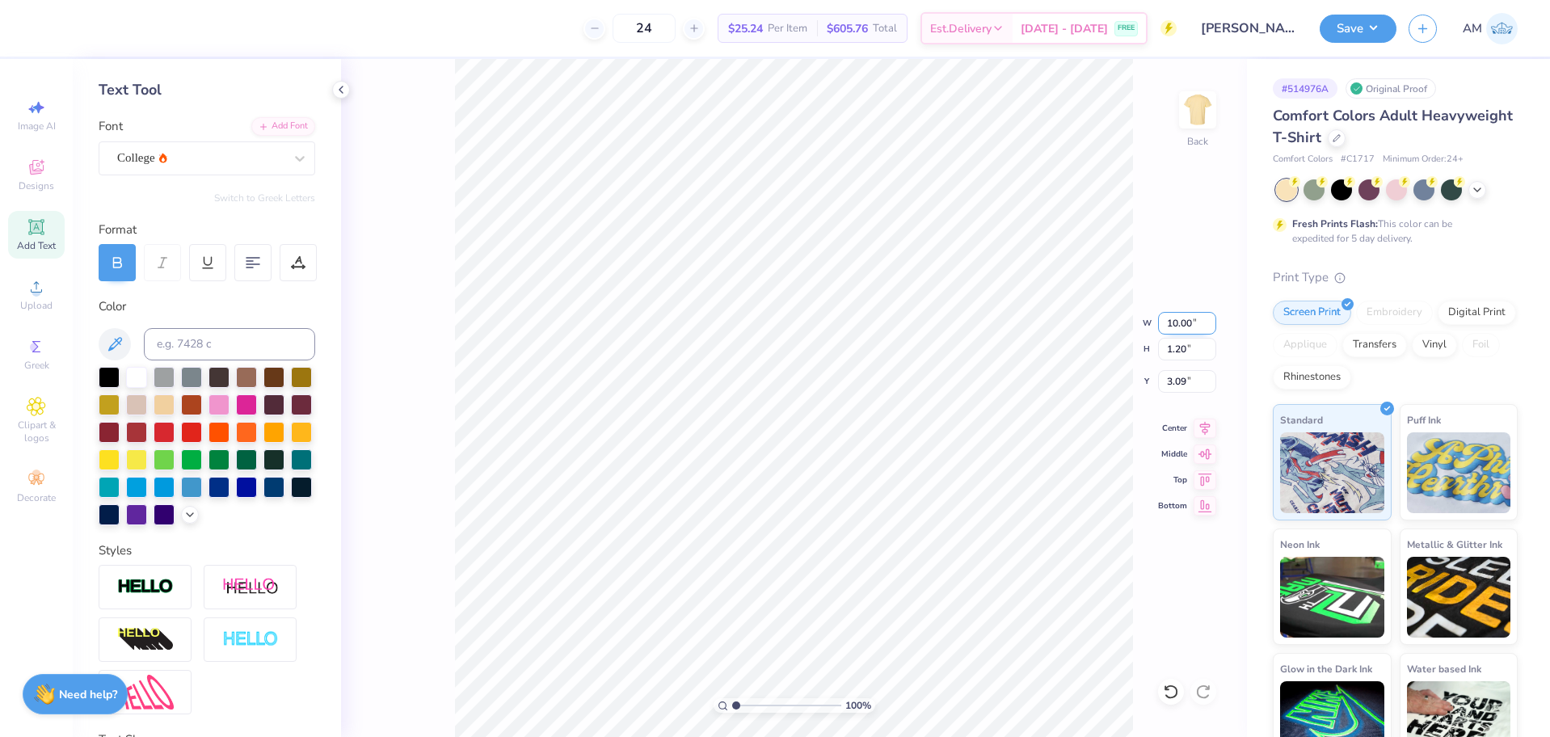
click at [1184, 324] on input "10.00" at bounding box center [1187, 323] width 58 height 23
type input "14.17"
type input "6.24"
type input "9.38"
click at [1172, 321] on input "14.17" at bounding box center [1187, 323] width 58 height 23
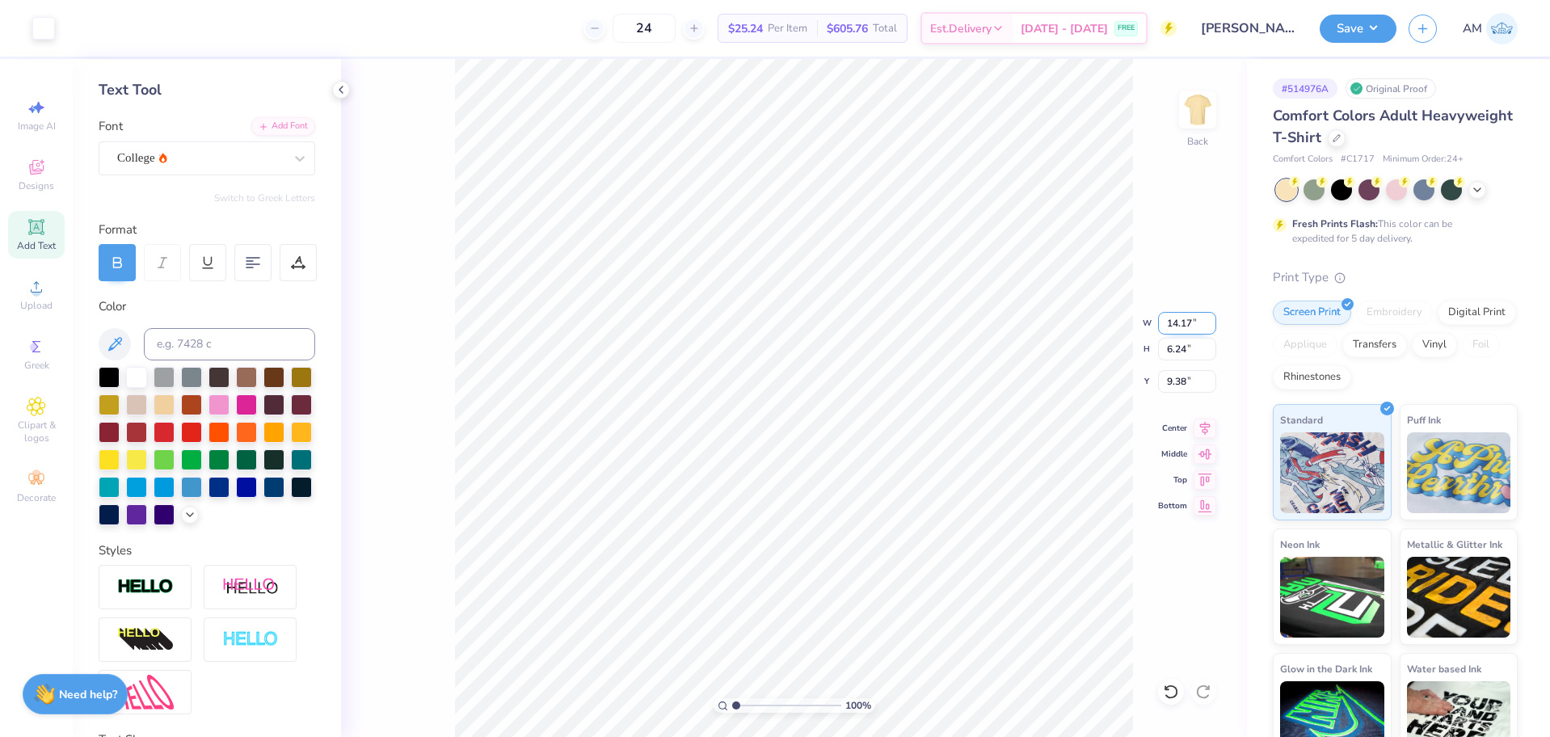
paste input "0.00"
type input "10.00"
type input "4.40"
type input "4.97"
click at [1187, 325] on input "10.00" at bounding box center [1187, 323] width 58 height 23
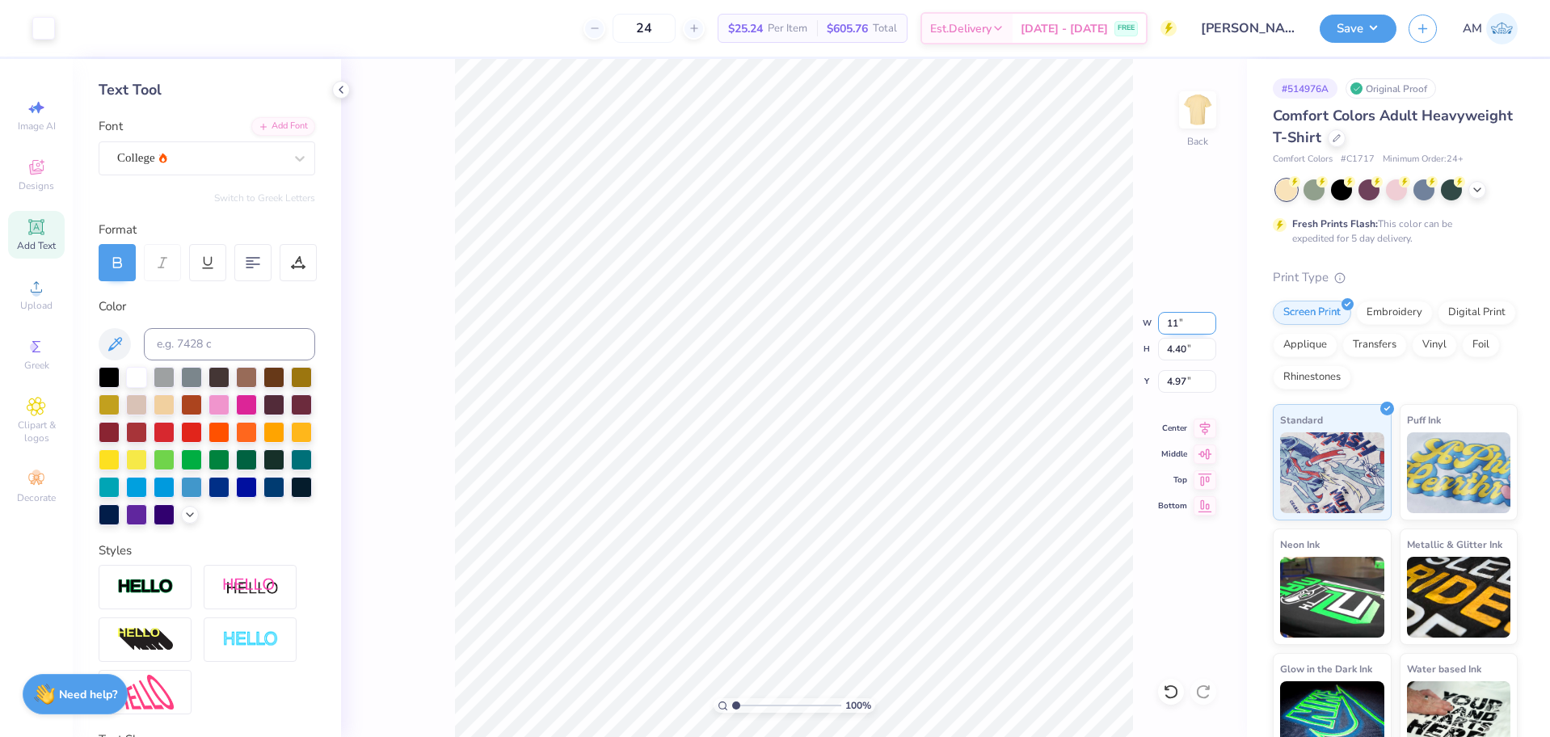
type input "11.00"
type input "4.84"
type input "4.75"
drag, startPoint x: 1171, startPoint y: 689, endPoint x: 1160, endPoint y: 652, distance: 38.9
click at [1171, 690] on icon at bounding box center [1171, 692] width 16 height 16
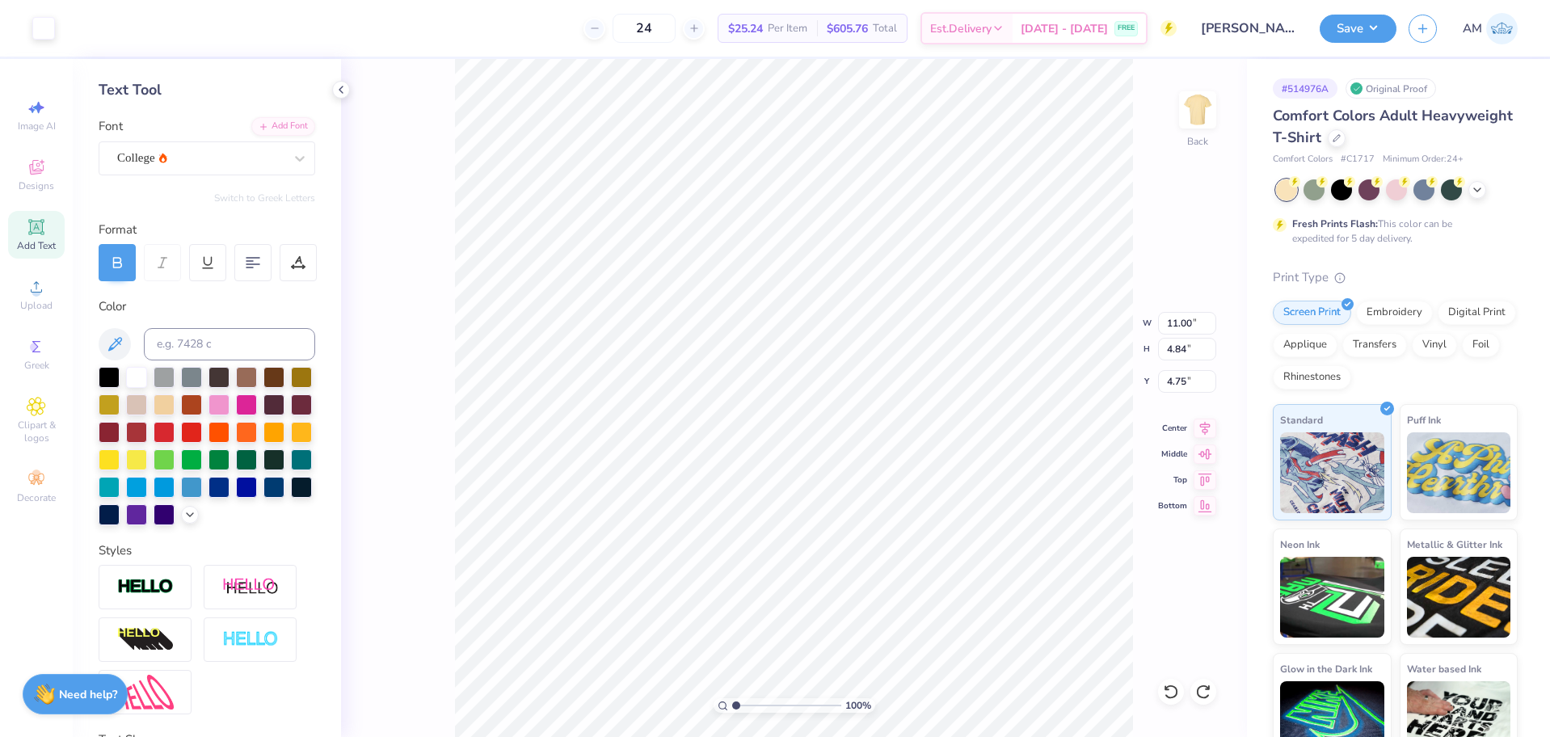
type input "10.00"
type input "4.40"
type input "4.97"
click at [1171, 327] on input "10.00" at bounding box center [1187, 323] width 58 height 23
type input "10.50"
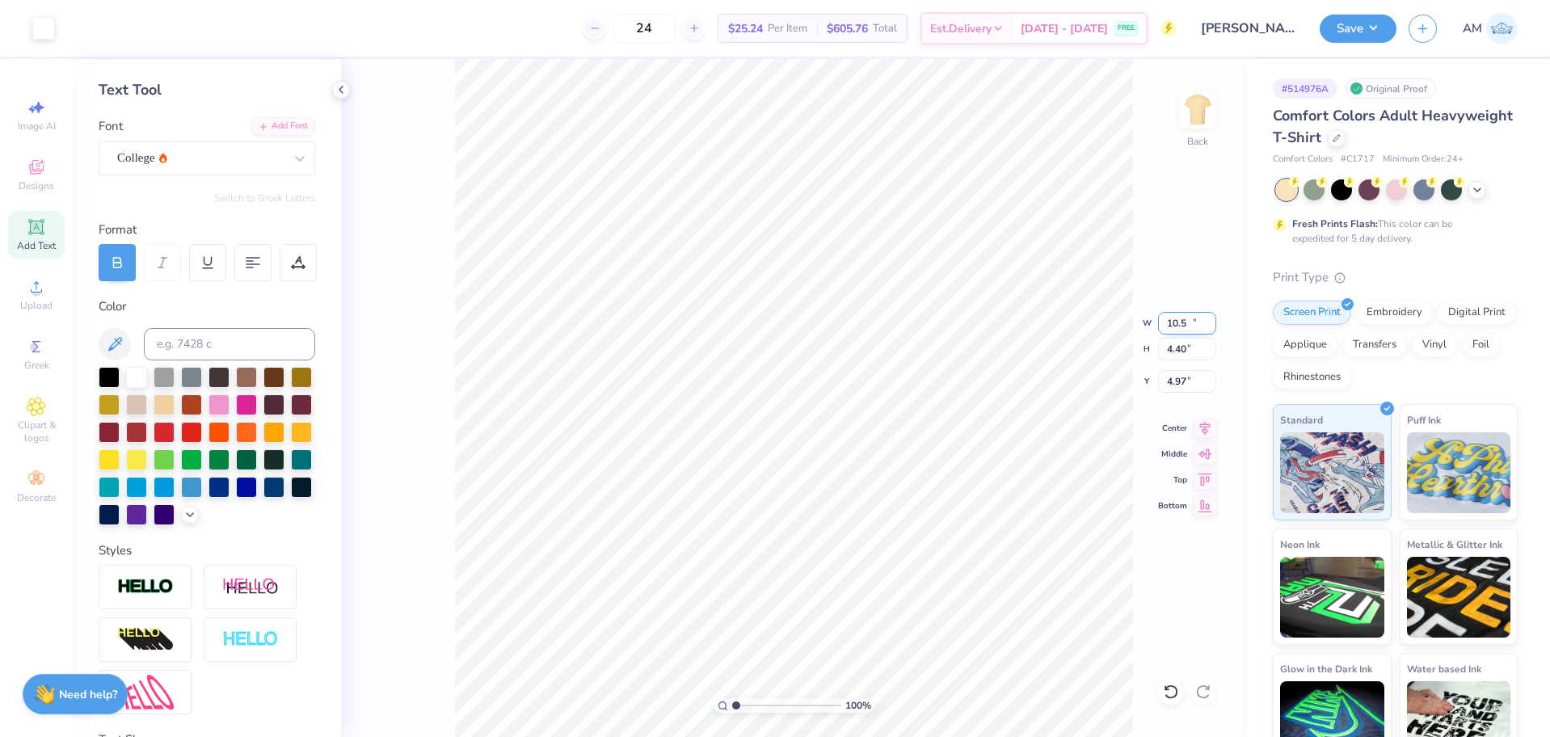
type input "4.62"
type input "4.86"
type input "10.00"
type input "1.20"
type input "3.09"
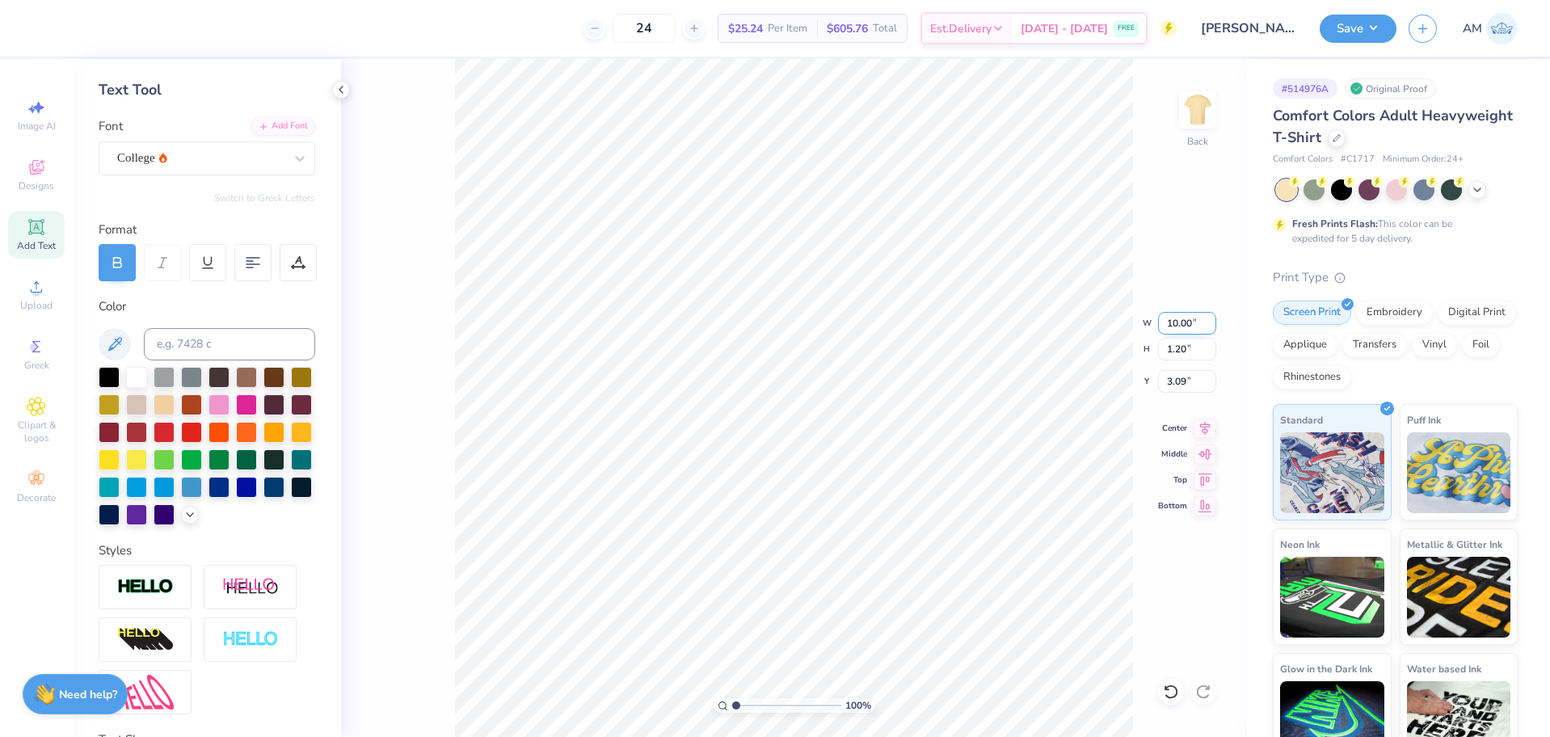
click at [1179, 322] on input "10.00" at bounding box center [1187, 323] width 58 height 23
paste input "5"
type input "10.50"
type input "1.26"
type input "3.06"
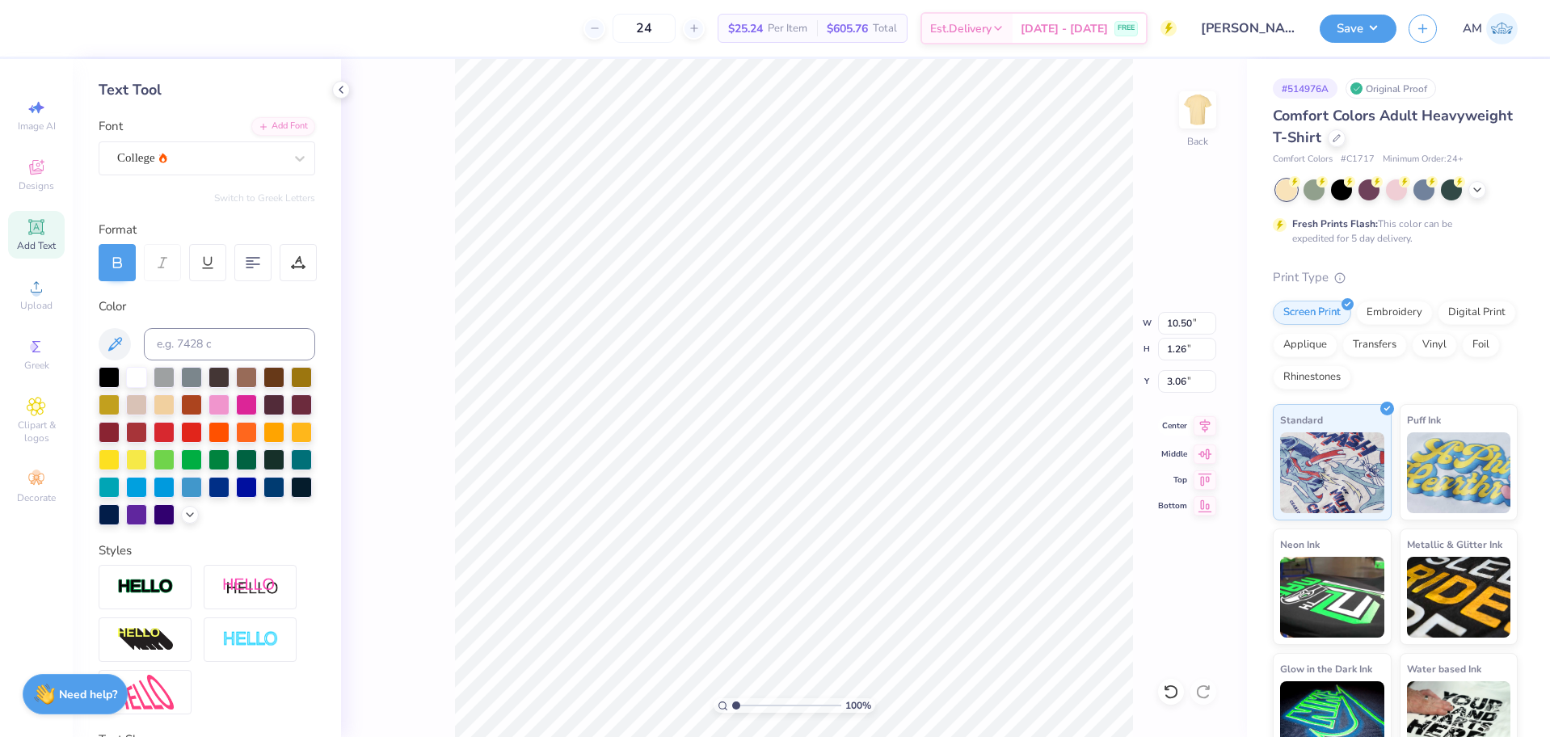
click at [1200, 425] on icon at bounding box center [1205, 425] width 23 height 19
type input "4.62"
type input "4.86"
click at [1208, 429] on icon at bounding box center [1205, 425] width 23 height 19
click at [344, 94] on icon at bounding box center [341, 89] width 13 height 13
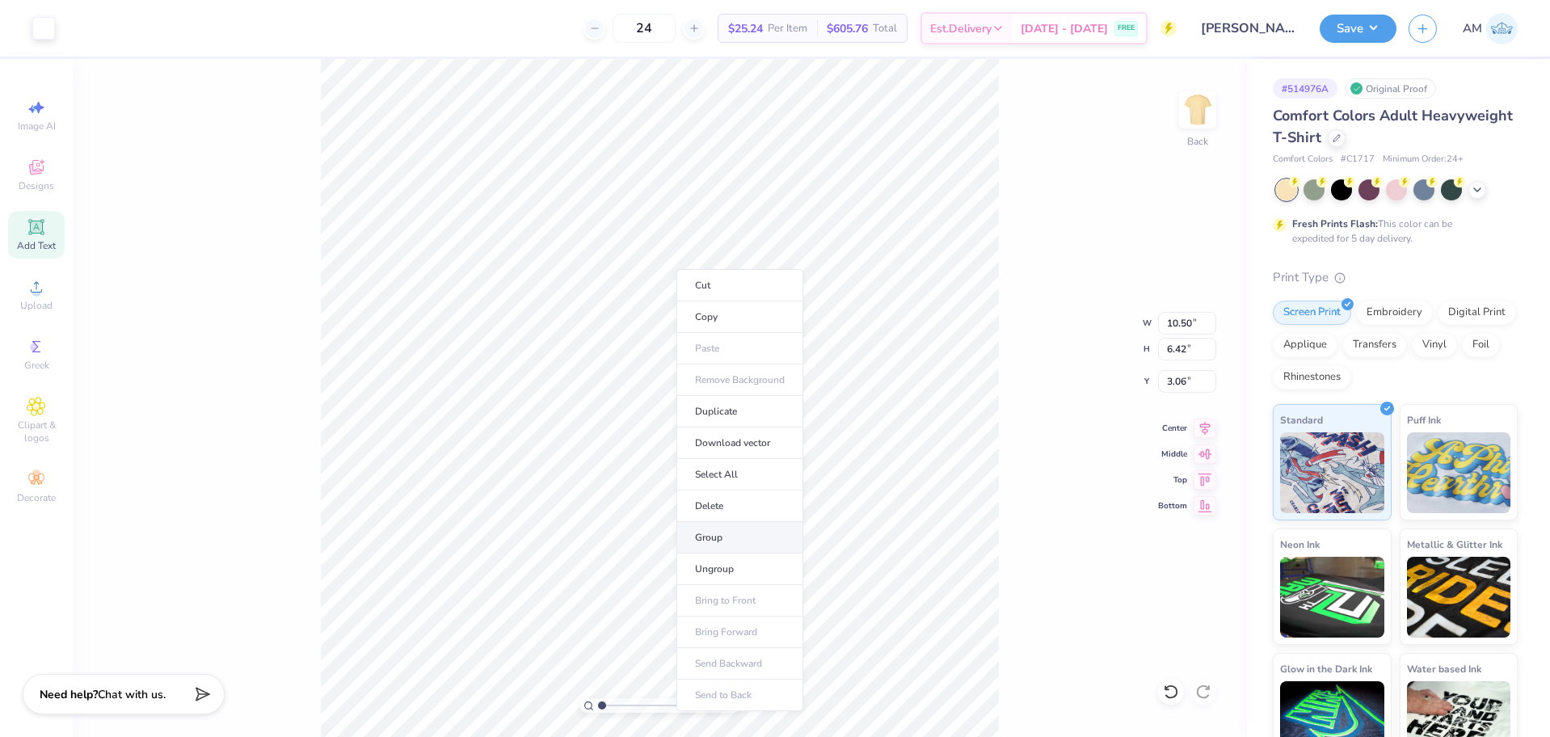
click at [710, 534] on li "Group" at bounding box center [740, 538] width 127 height 32
click at [1176, 383] on input "3.06" at bounding box center [1187, 381] width 58 height 23
type input "3.00"
click at [1204, 427] on icon at bounding box center [1205, 425] width 23 height 19
click at [38, 293] on circle at bounding box center [36, 292] width 9 height 9
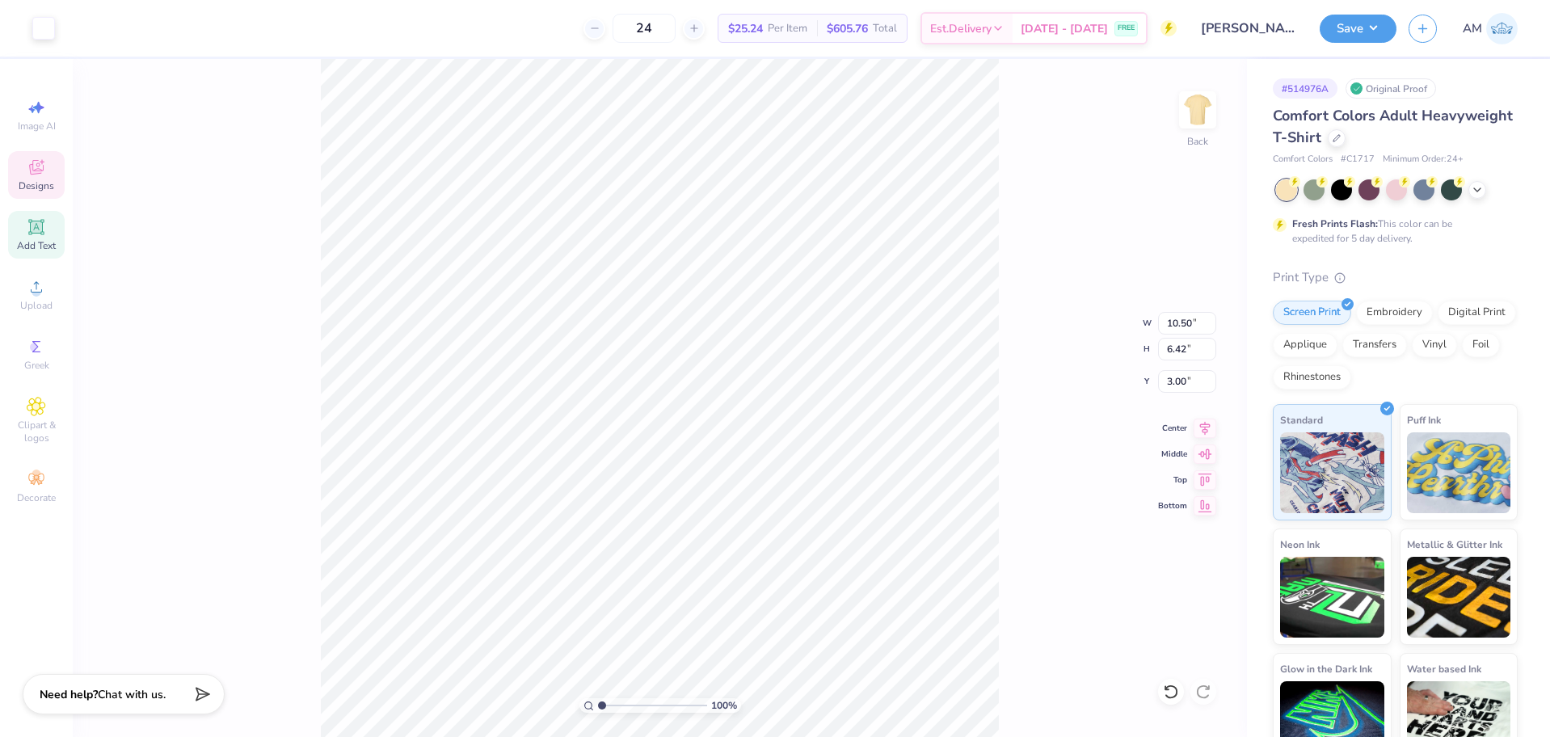
click at [38, 185] on span "Designs" at bounding box center [37, 185] width 36 height 13
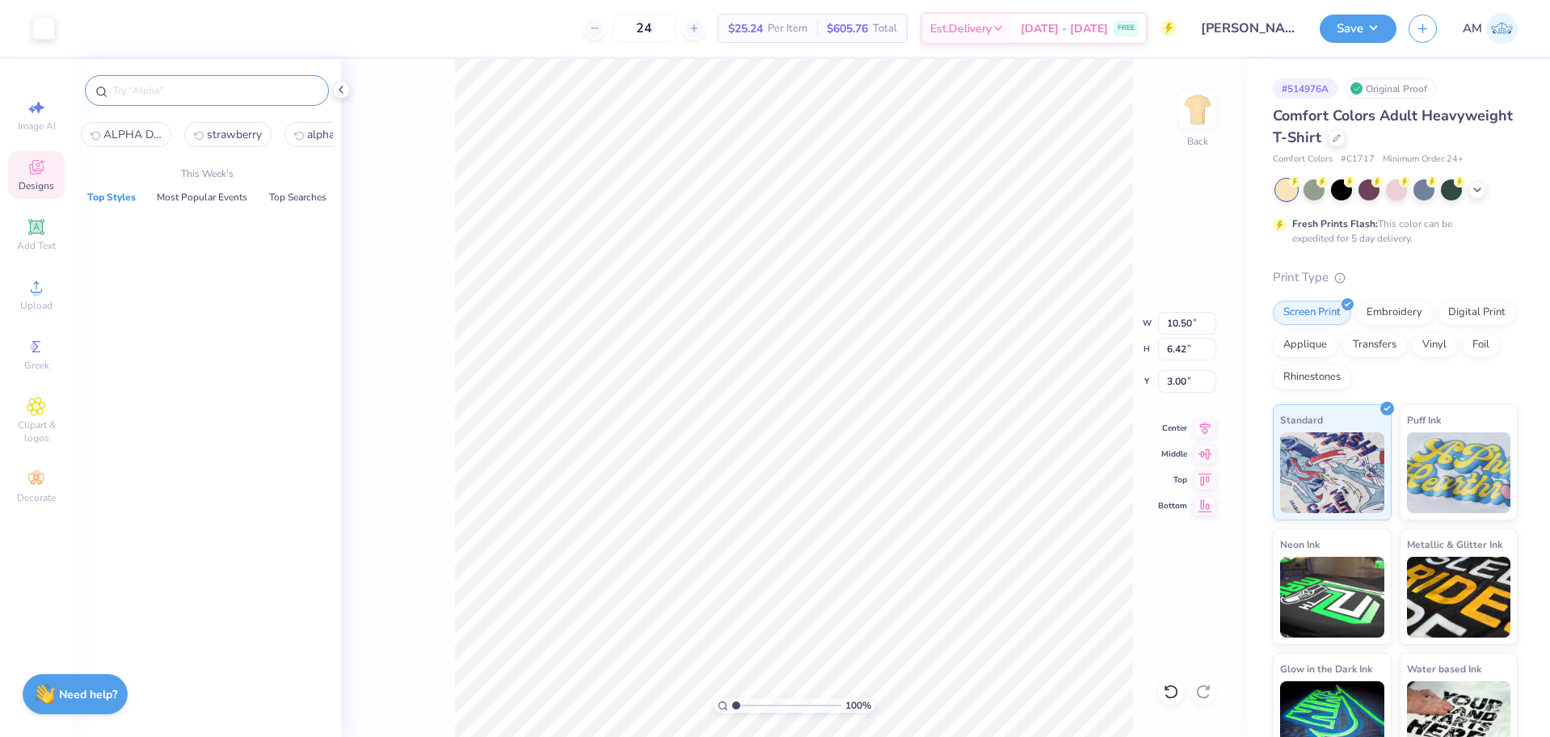
click at [179, 84] on input "text" at bounding box center [215, 90] width 207 height 16
paste input "Athletic Text and Number"
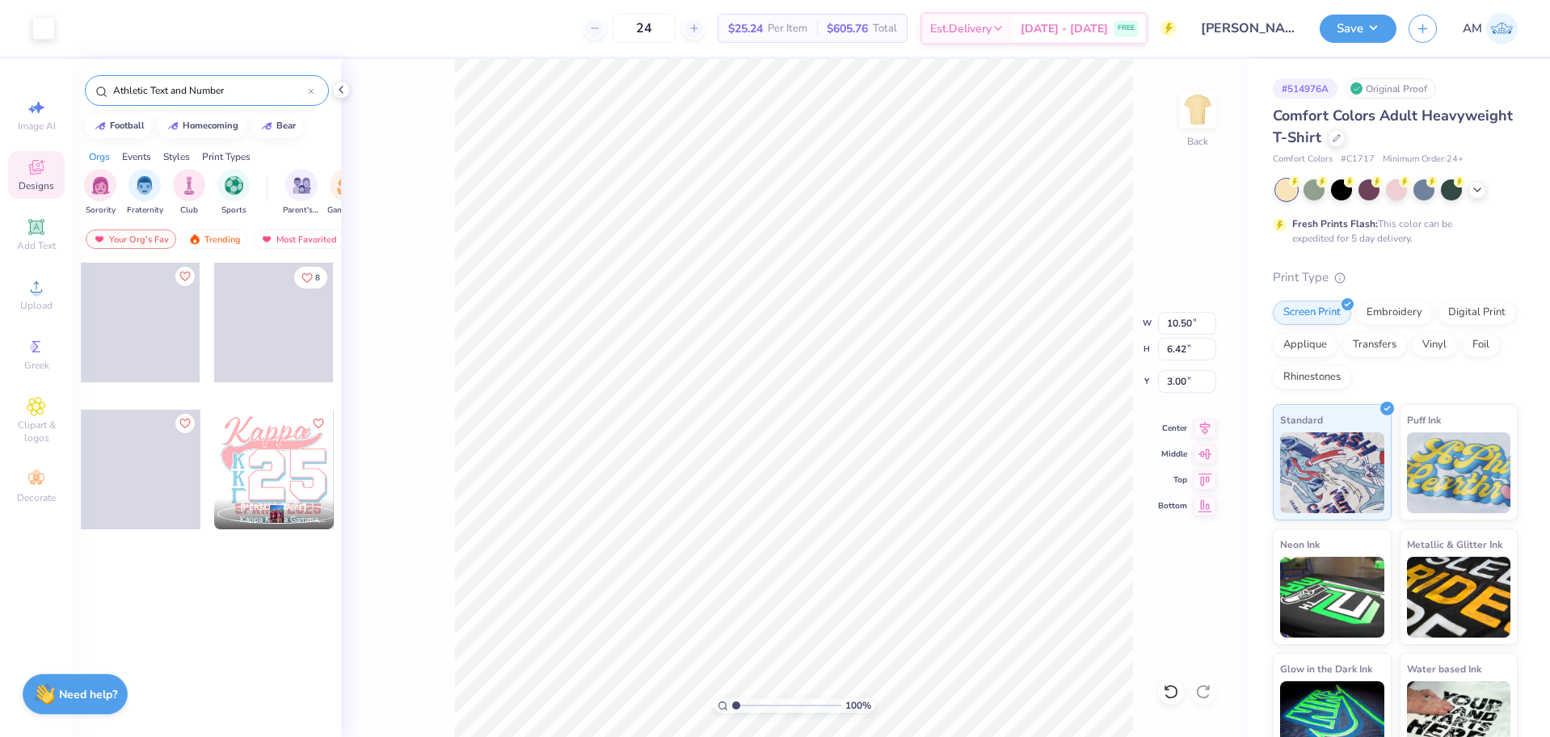
type input "Athletic Text and Number"
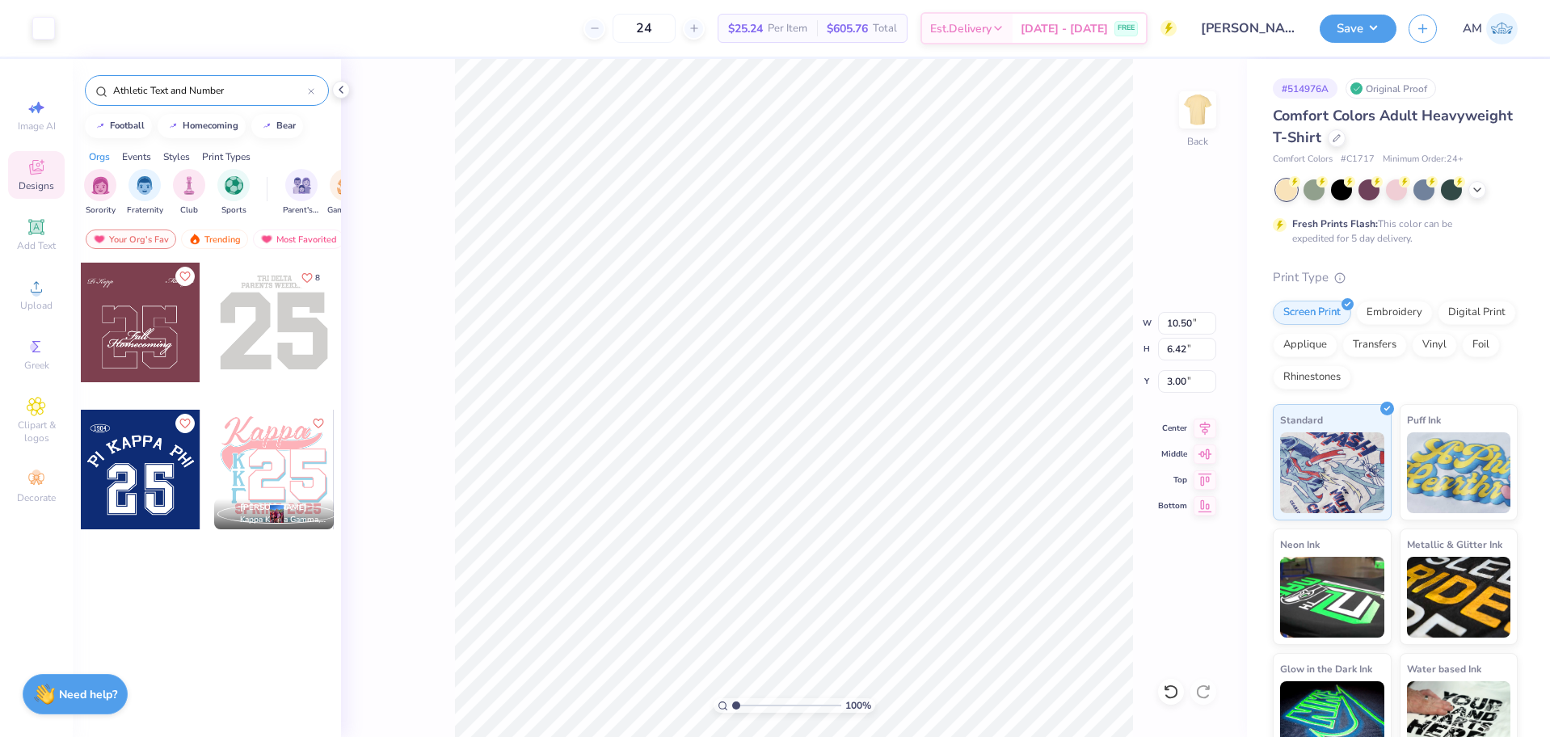
click at [303, 327] on div at bounding box center [274, 323] width 120 height 120
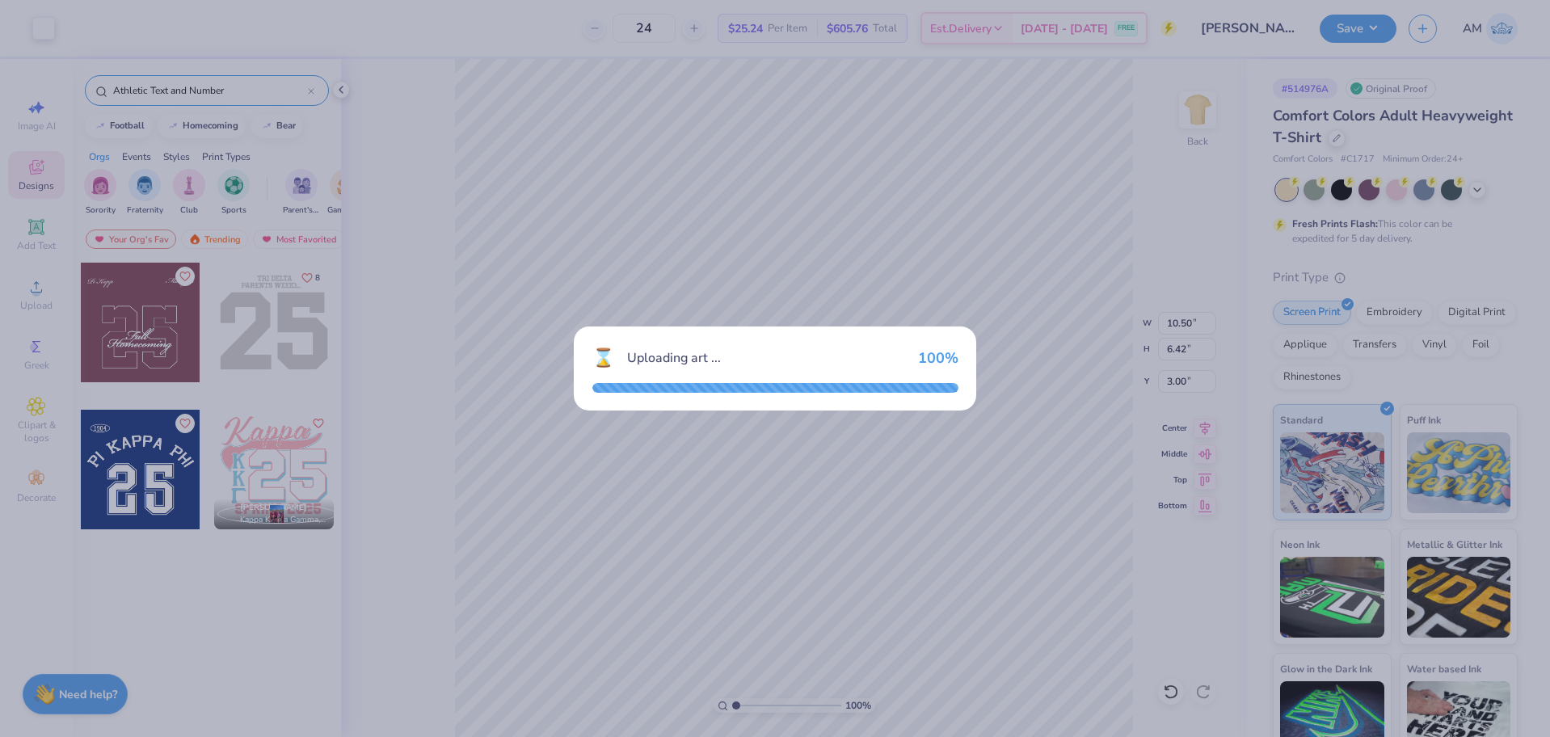
type input "11.69"
type input "10.22"
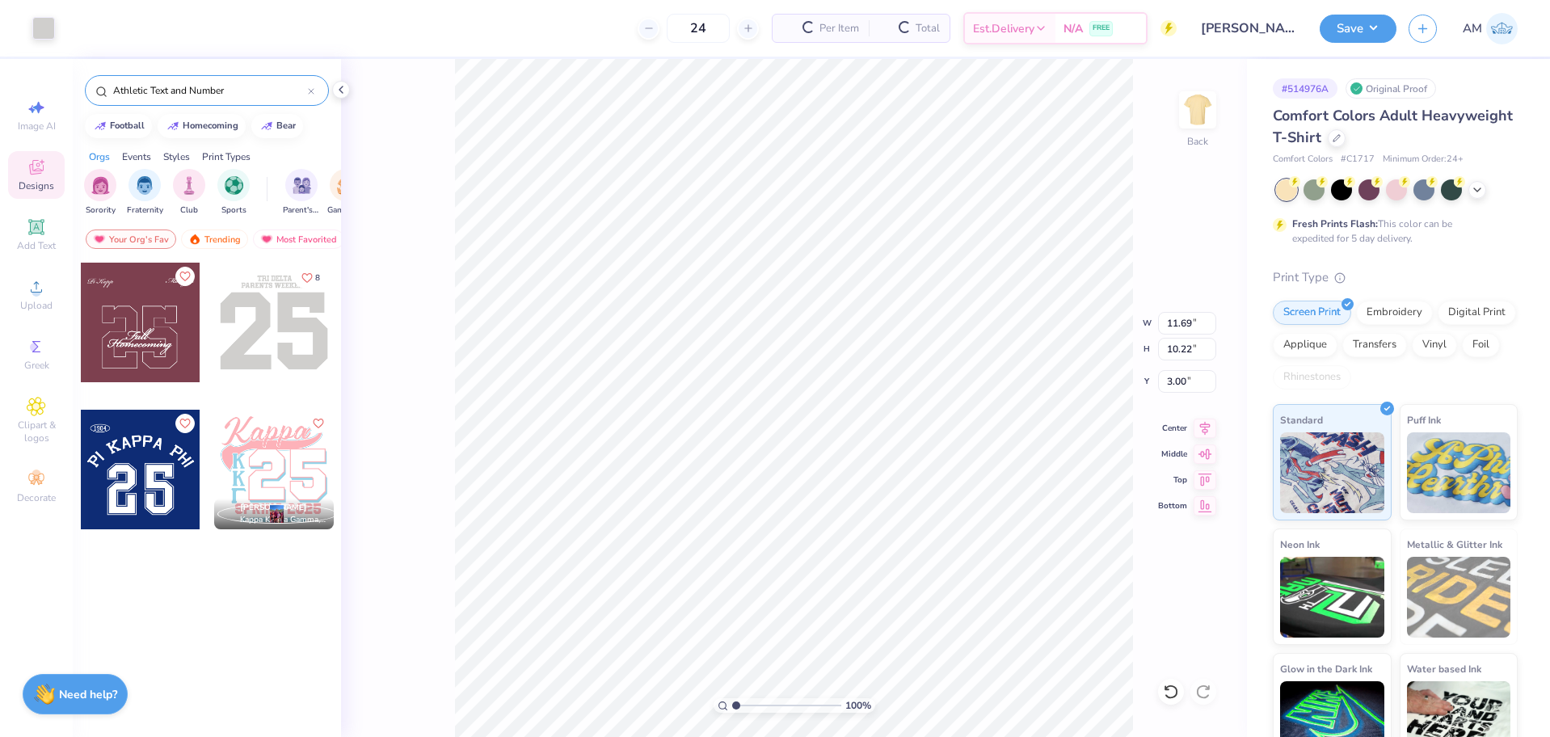
type input "9.85"
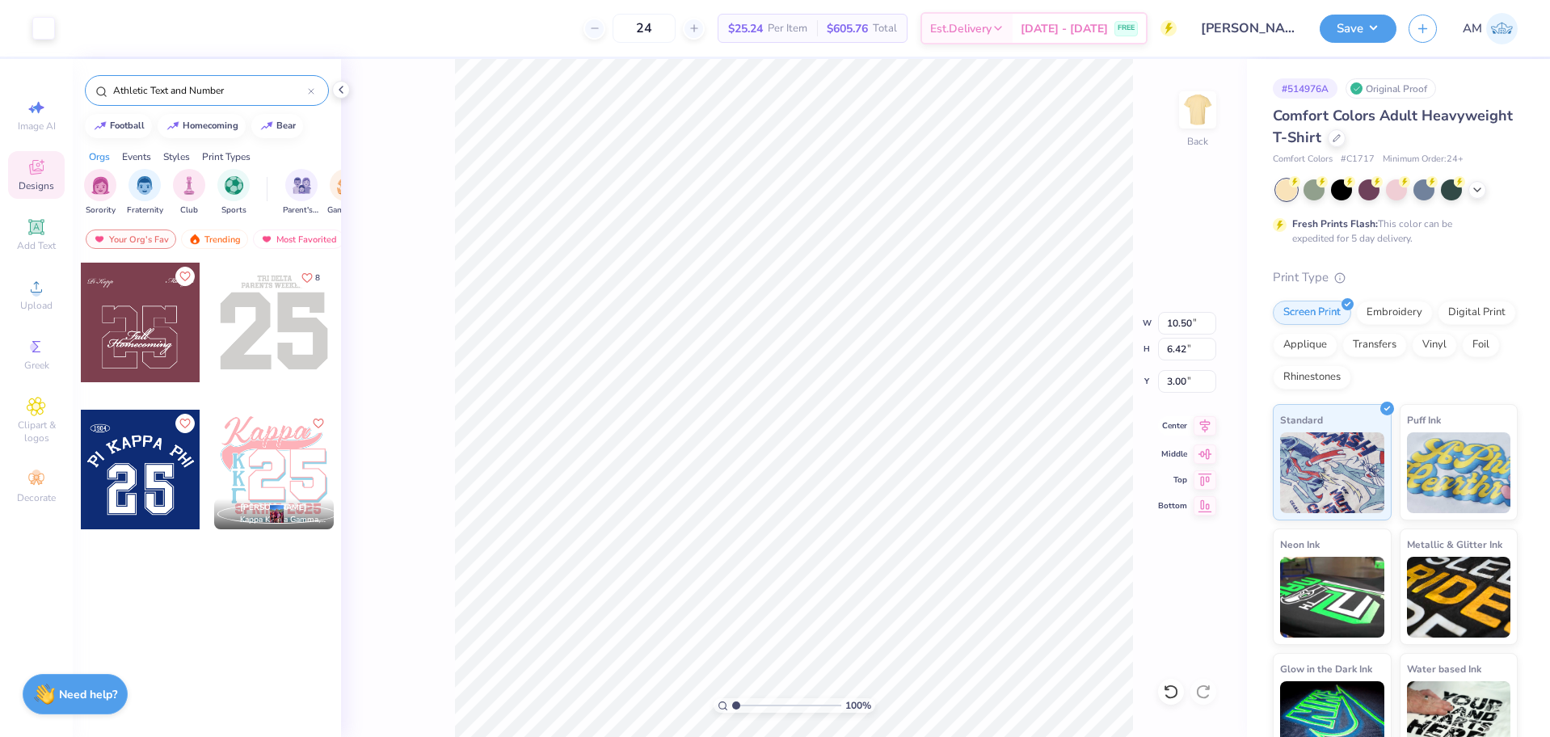
click at [1208, 427] on icon at bounding box center [1205, 425] width 23 height 19
click at [344, 91] on icon at bounding box center [341, 89] width 13 height 13
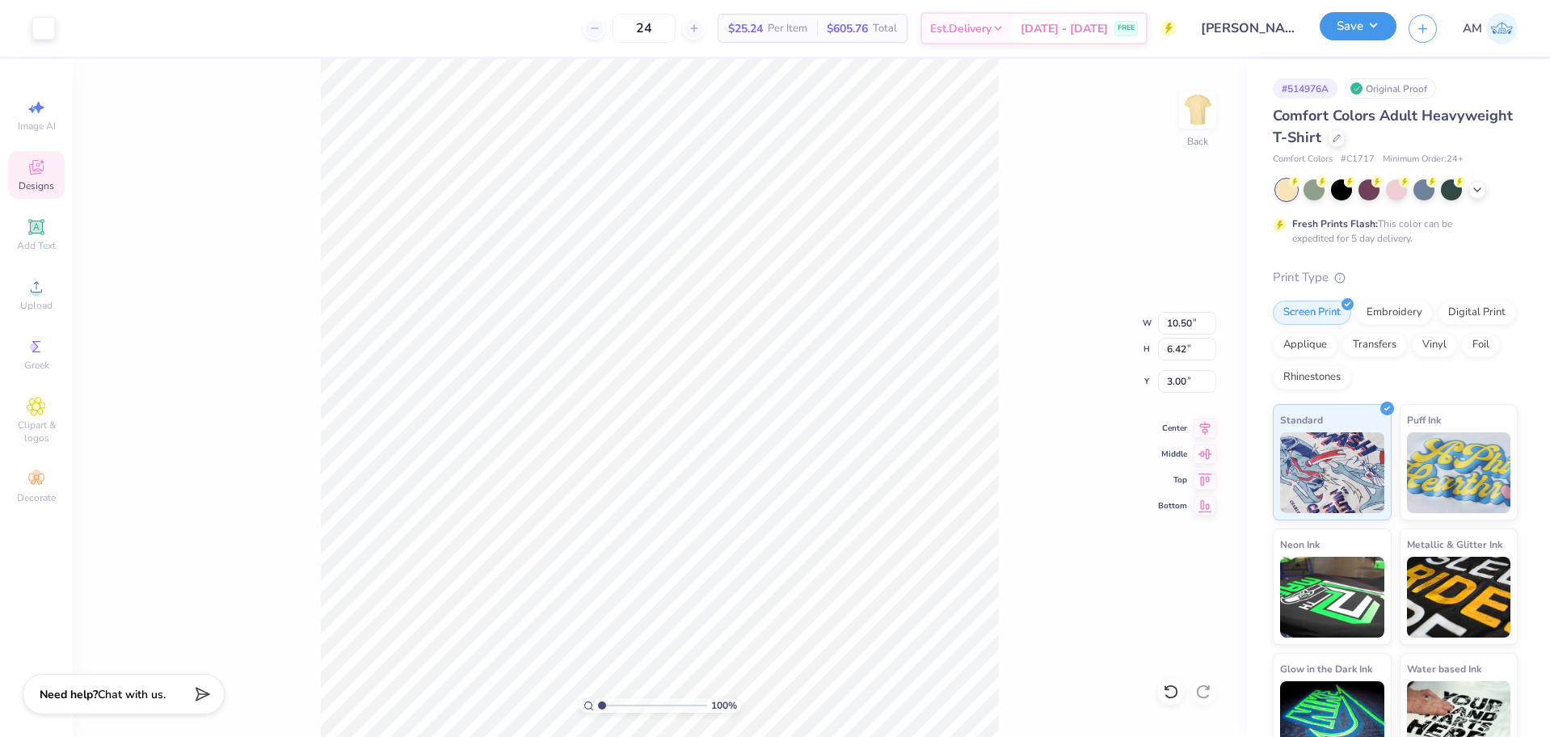
click at [1364, 36] on button "Save" at bounding box center [1358, 26] width 77 height 28
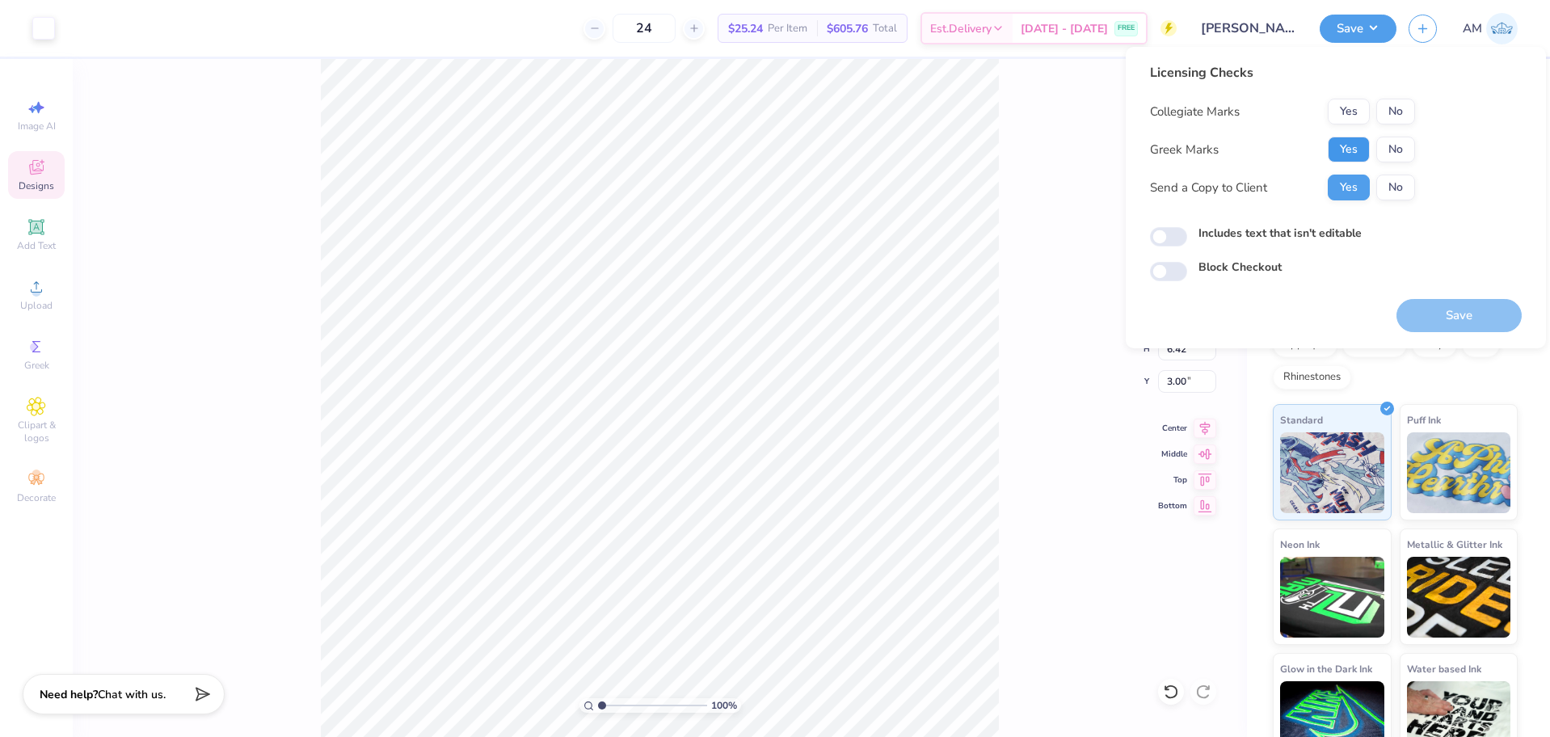
click at [1355, 146] on button "Yes" at bounding box center [1349, 150] width 42 height 26
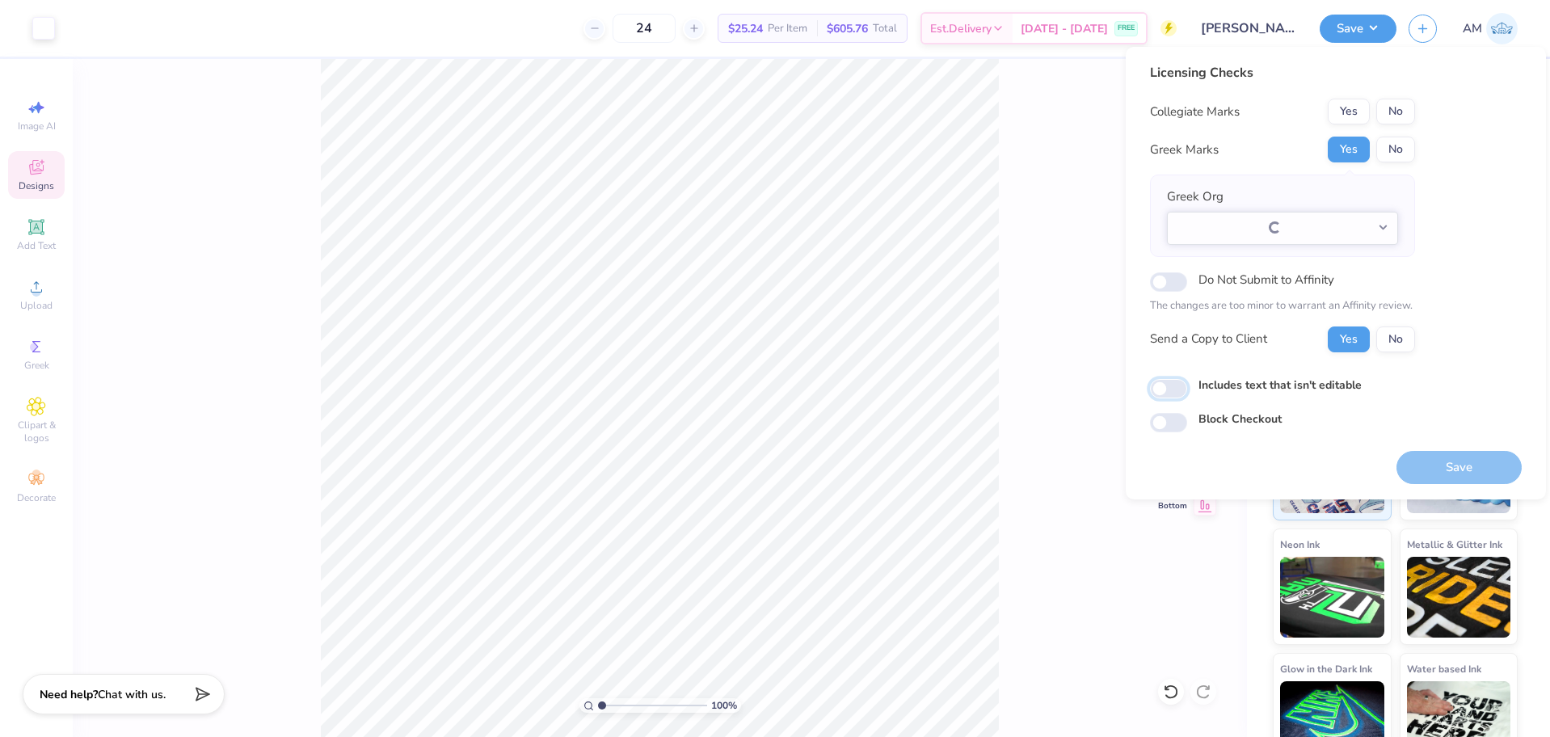
click at [1167, 398] on input "Includes text that isn't editable" at bounding box center [1168, 388] width 37 height 19
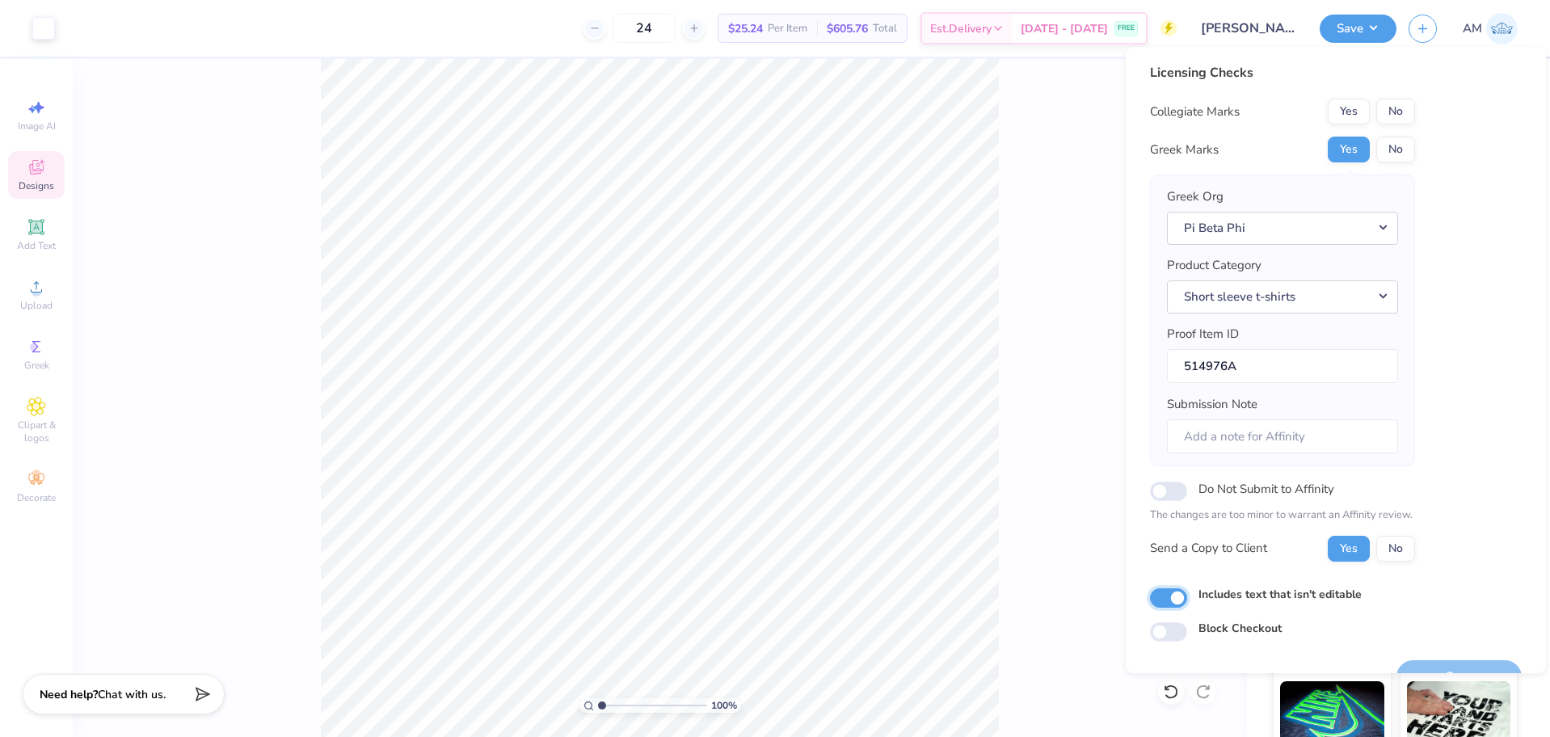
click at [1174, 596] on input "Includes text that isn't editable" at bounding box center [1168, 597] width 37 height 19
checkbox input "false"
click at [1391, 115] on button "No" at bounding box center [1395, 112] width 39 height 26
click at [1357, 153] on button "Yes" at bounding box center [1349, 150] width 42 height 26
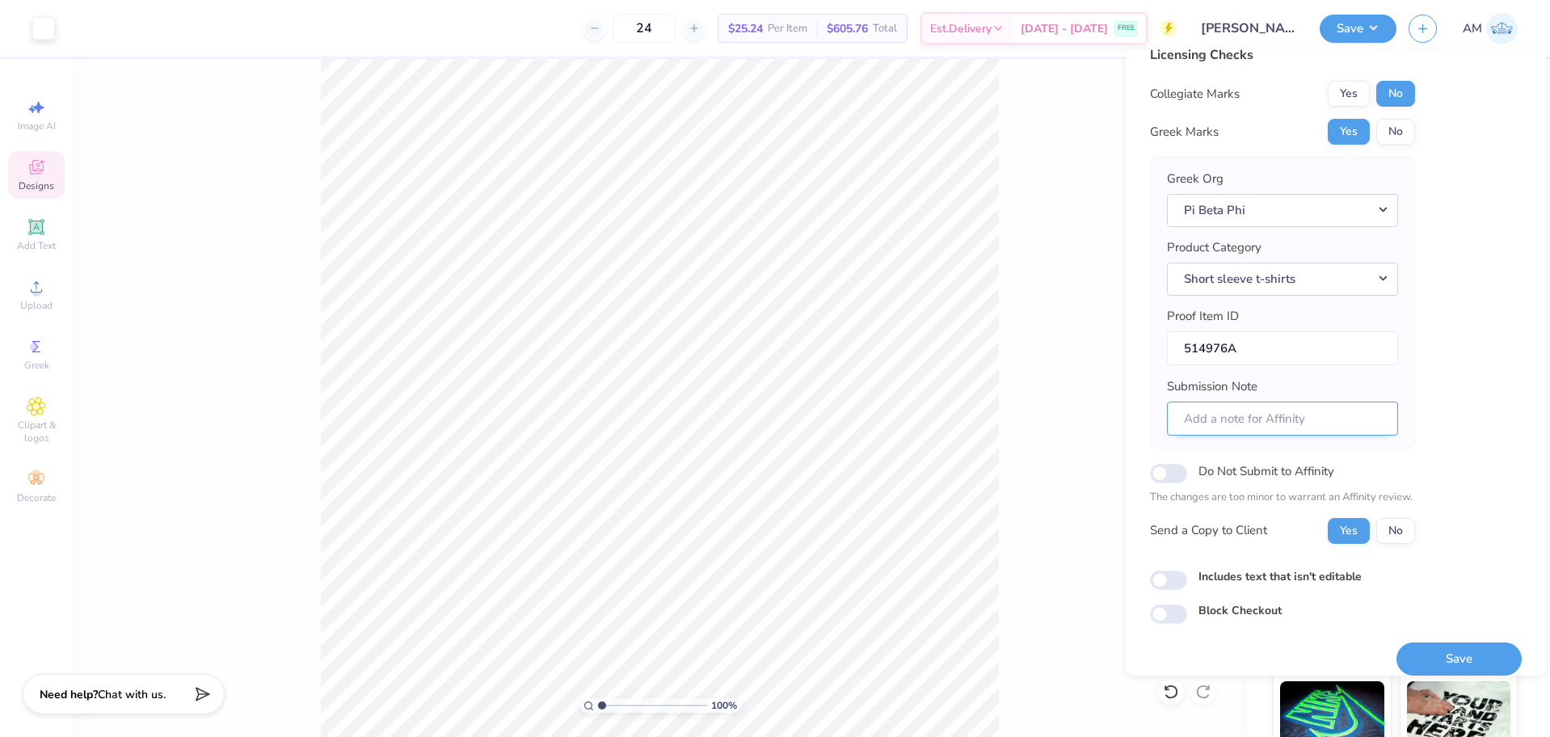
scroll to position [36, 0]
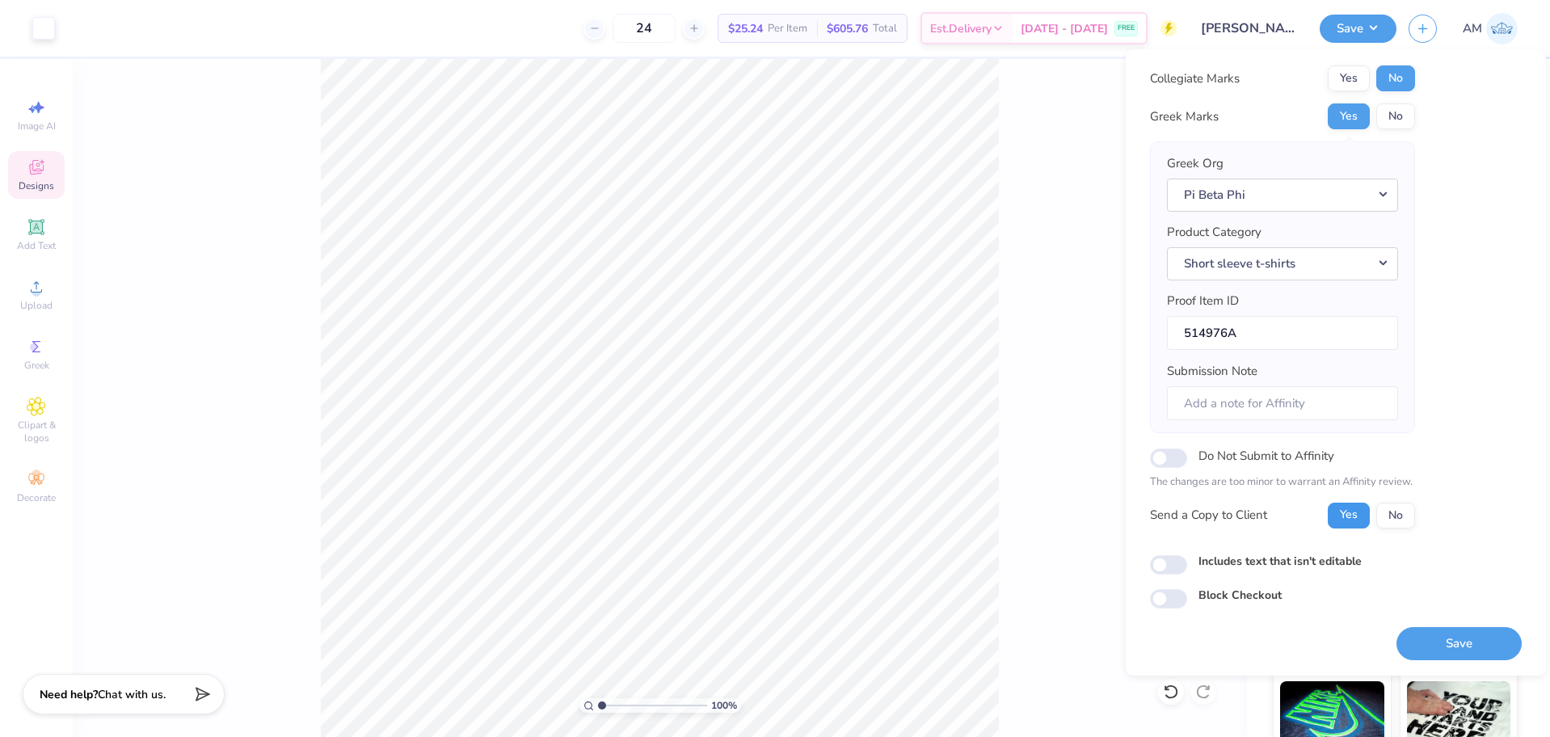
click at [1345, 519] on button "Yes" at bounding box center [1349, 516] width 42 height 26
click at [1440, 639] on button "Save" at bounding box center [1459, 643] width 125 height 33
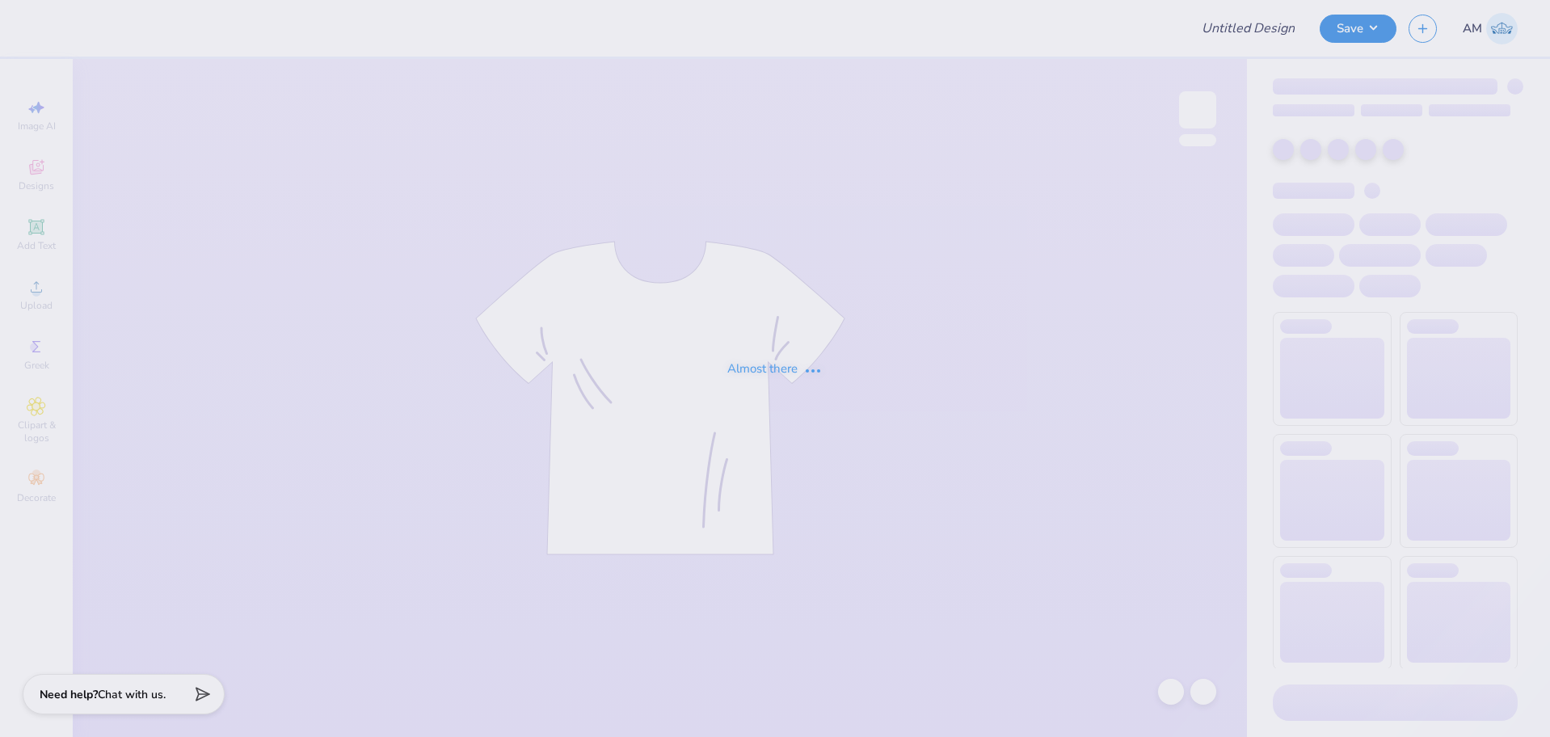
type input "FIJI Fall Rush 25"
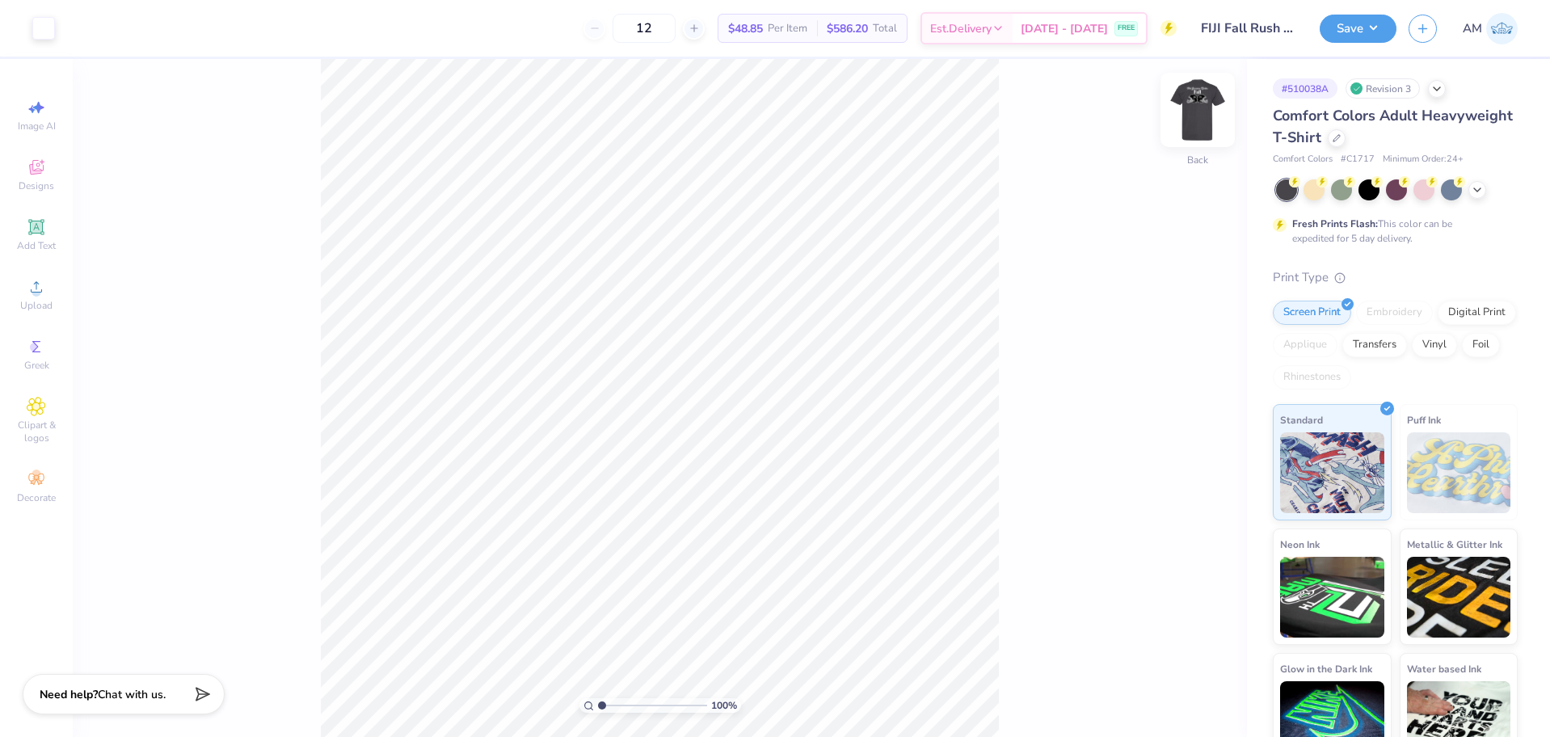
click at [1189, 121] on img at bounding box center [1198, 110] width 65 height 65
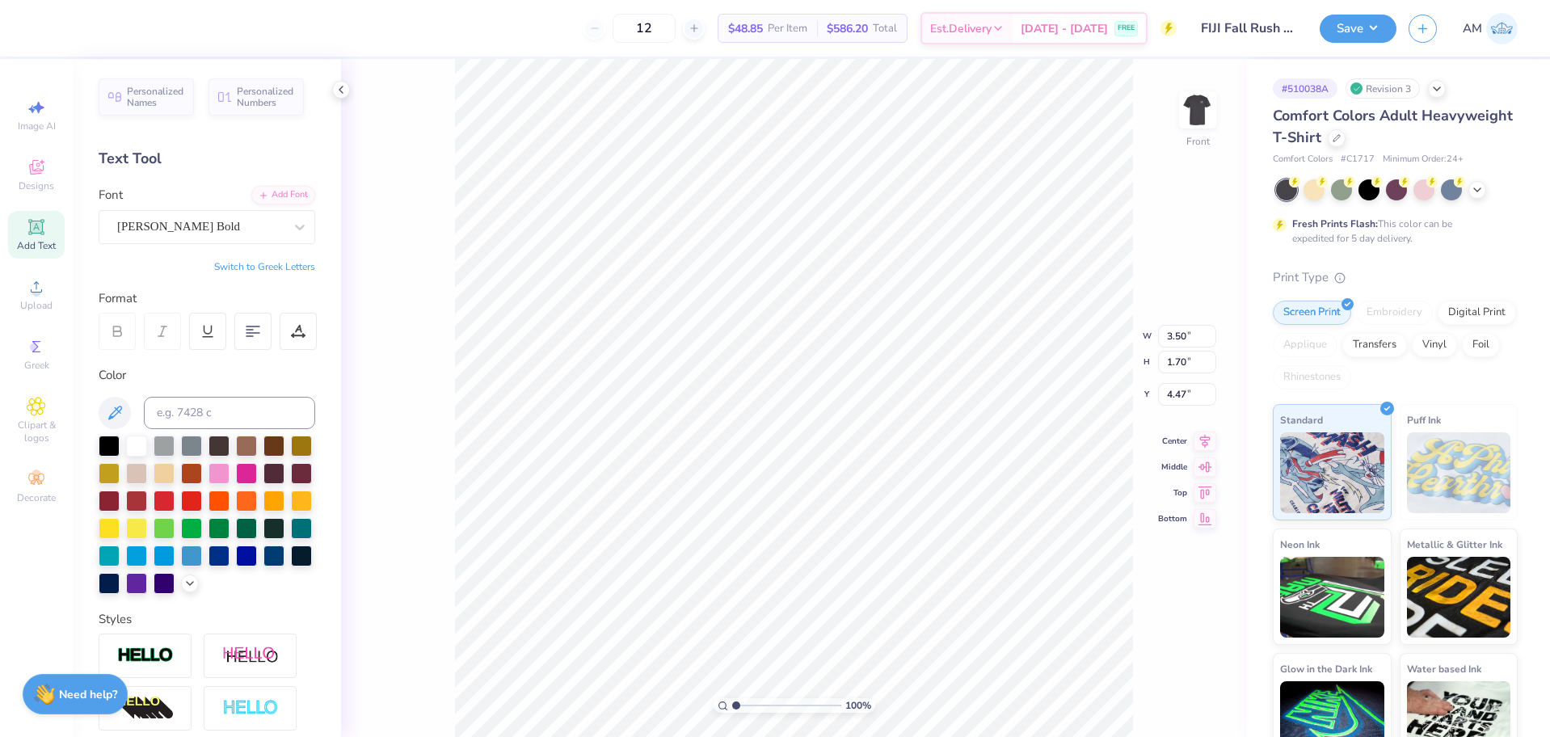
scroll to position [14, 2]
type textarea "Fall Rush"
click at [1195, 129] on img at bounding box center [1198, 110] width 65 height 65
click at [1195, 126] on img at bounding box center [1198, 110] width 32 height 32
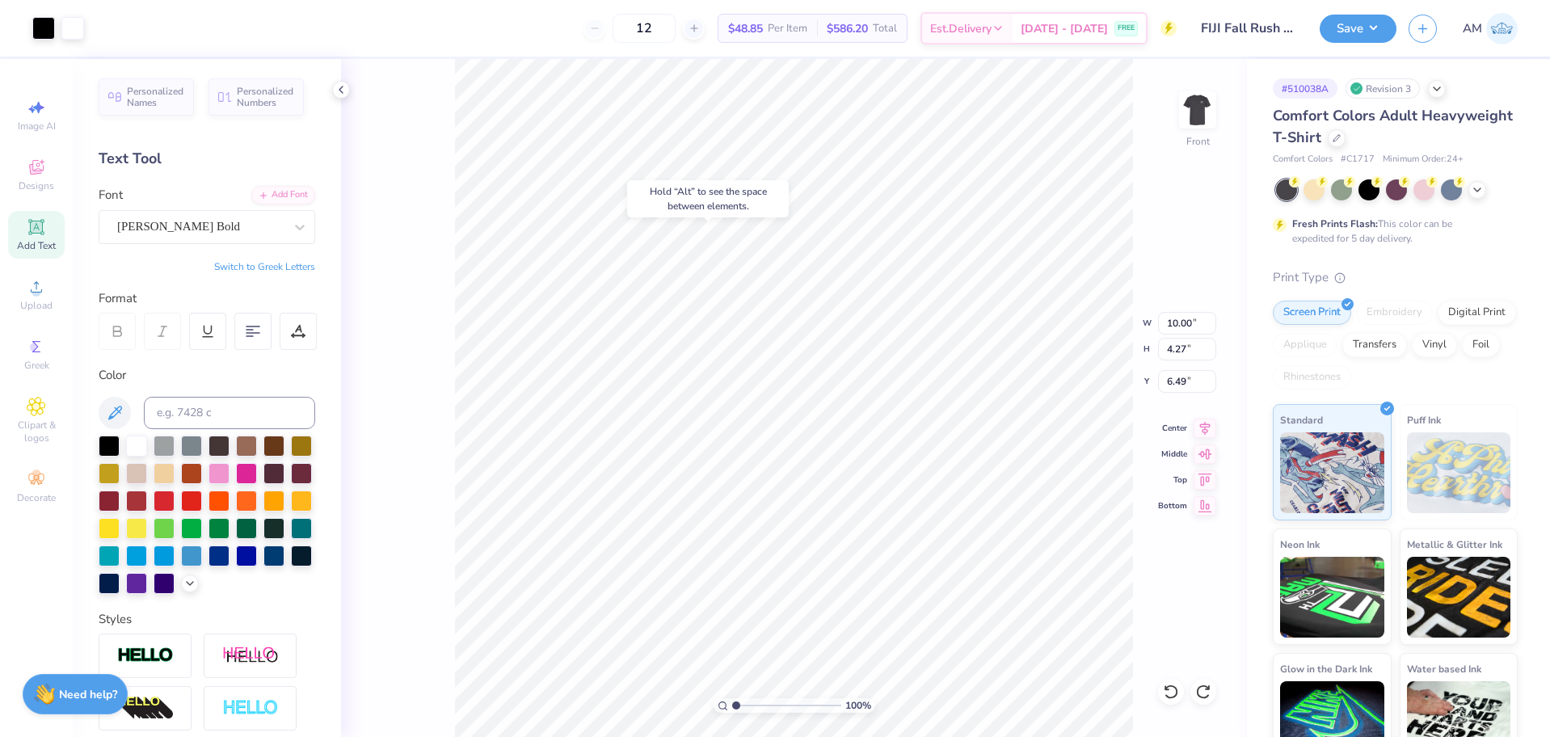
type input "6.41"
click at [872, 577] on li "Ungroup" at bounding box center [900, 578] width 127 height 32
type input "11.96"
type input "10.00"
type input "4.27"
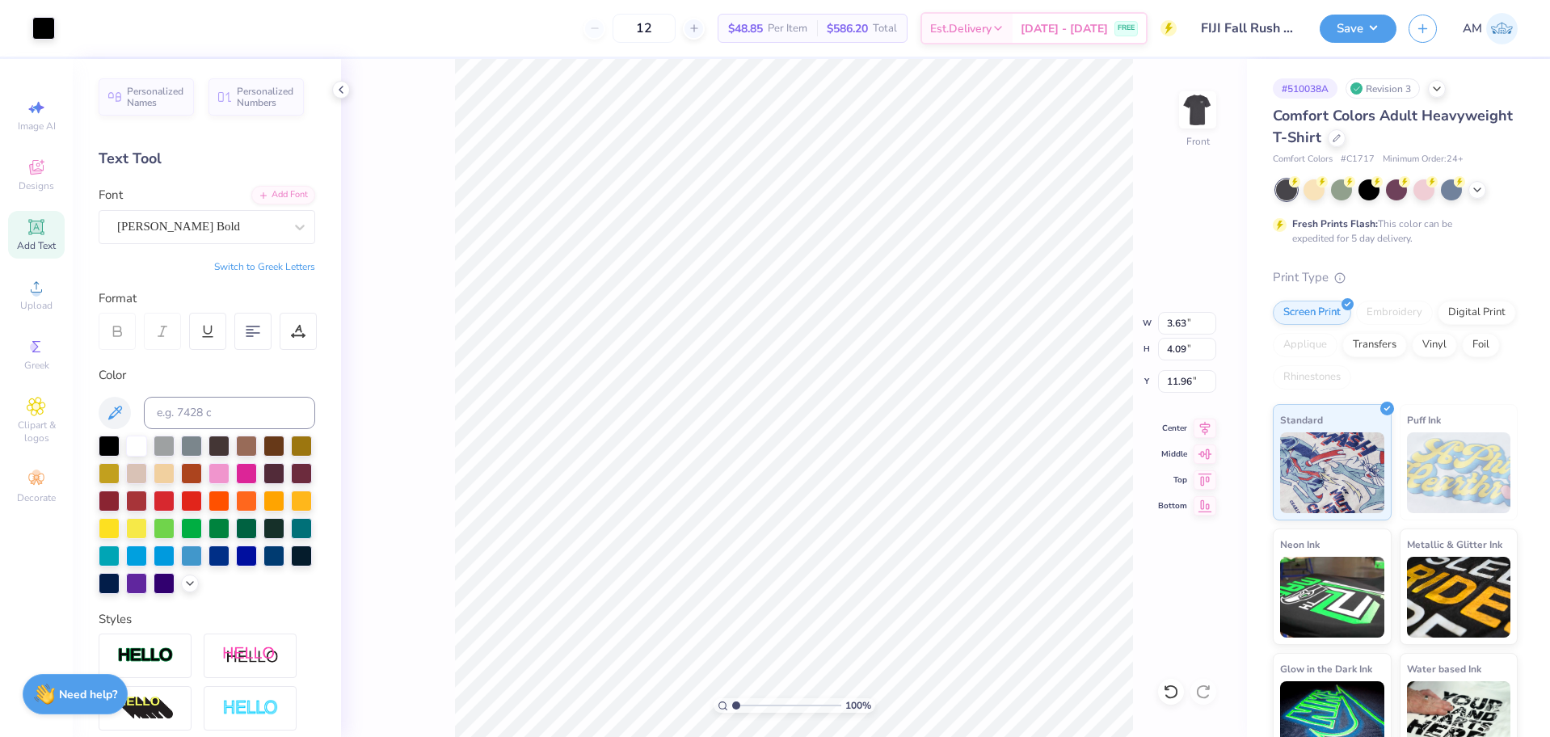
type input "6.41"
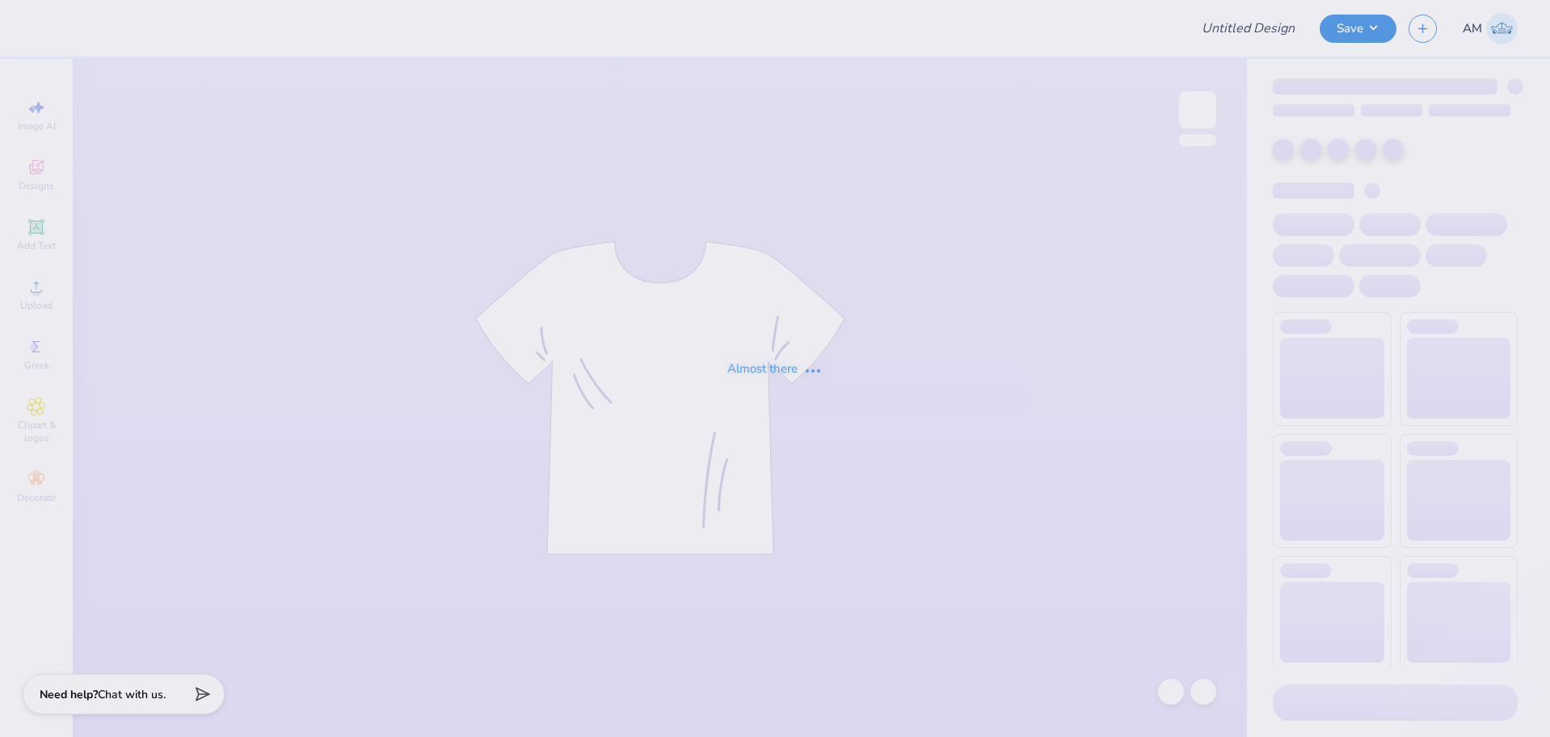
type input "FIJI Fall Rush 25"
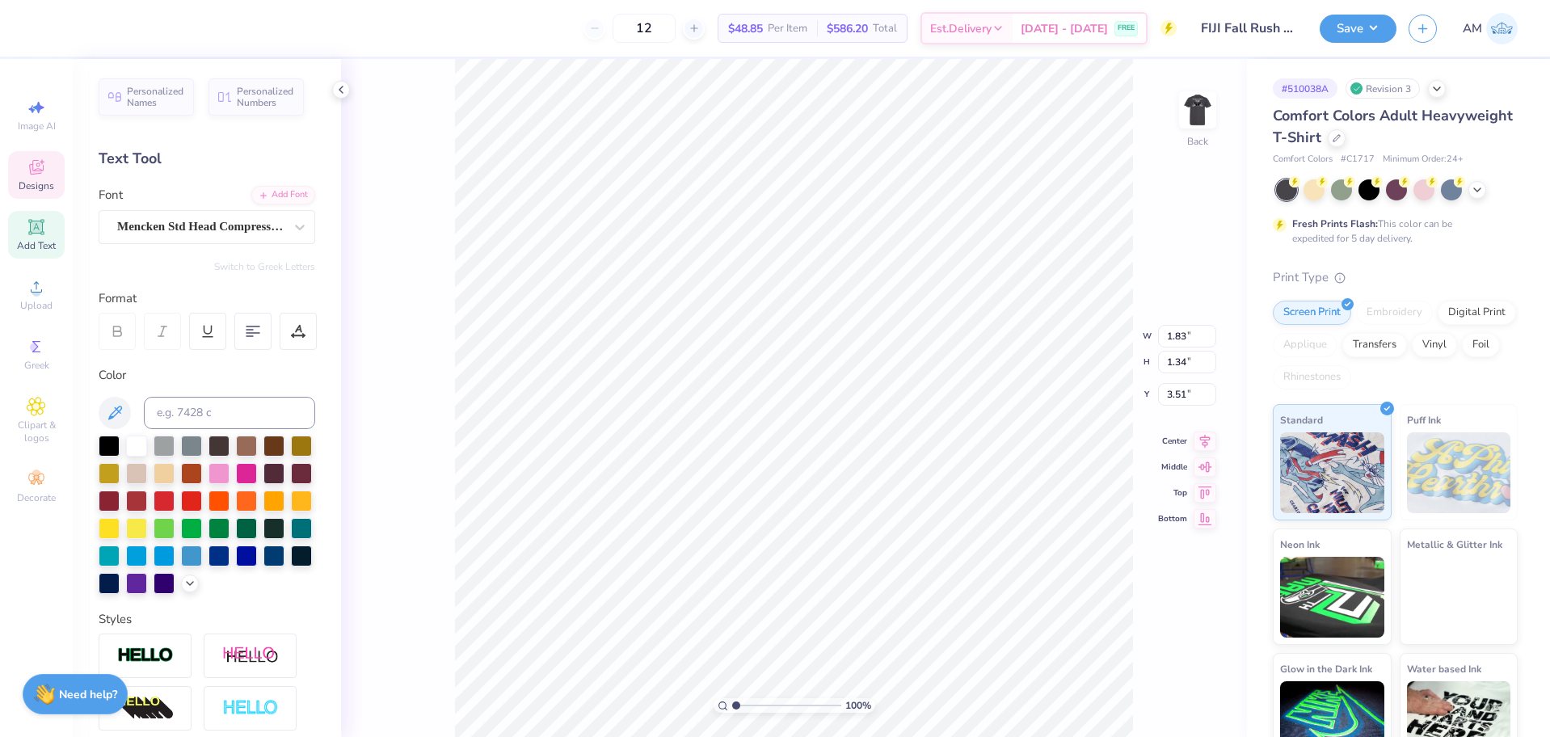
type input "8.63"
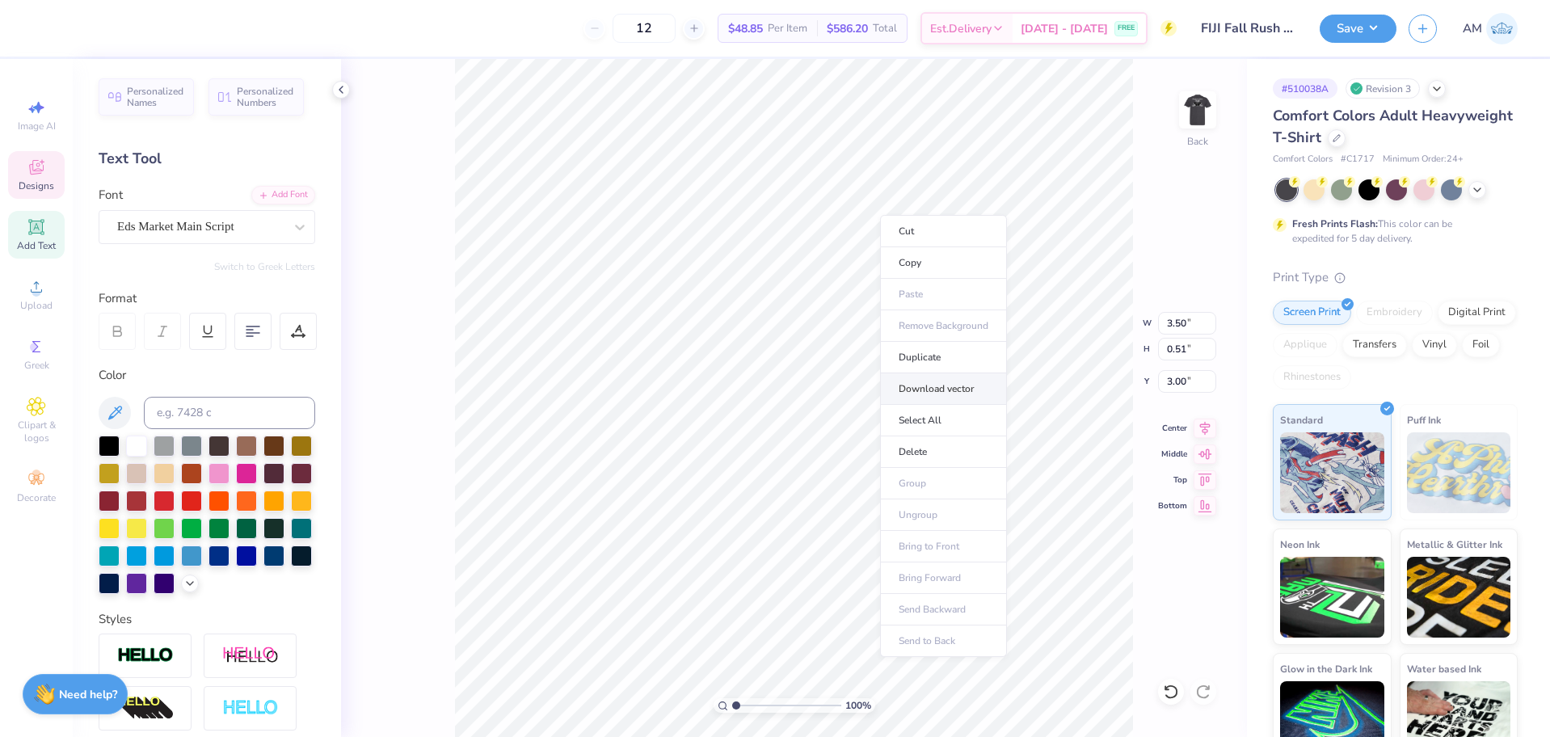
click at [939, 394] on li "Download vector" at bounding box center [943, 389] width 127 height 32
click at [763, 709] on input "range" at bounding box center [786, 705] width 109 height 15
drag, startPoint x: 760, startPoint y: 708, endPoint x: 667, endPoint y: 714, distance: 93.1
type input "1"
click at [732, 713] on input "range" at bounding box center [786, 705] width 109 height 15
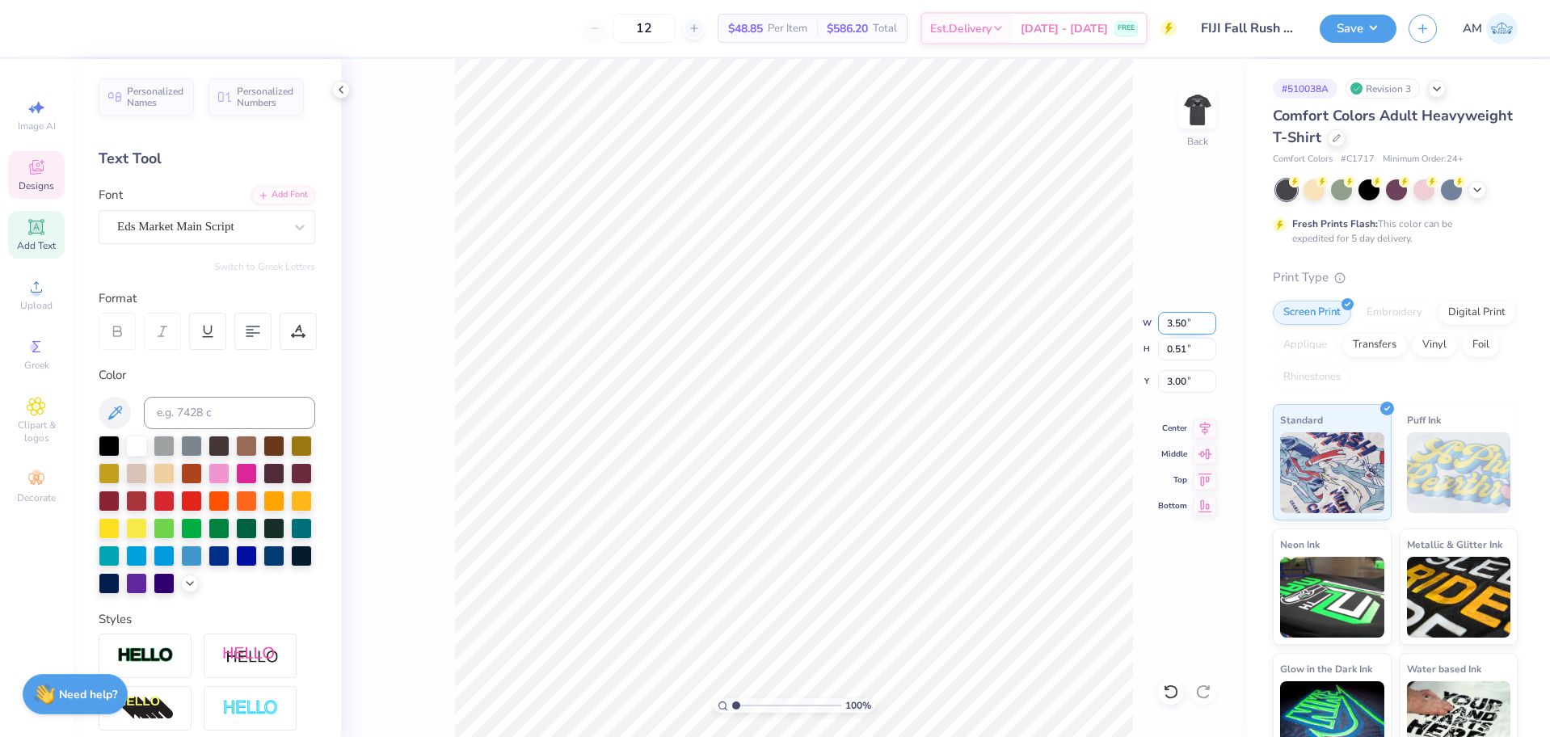
click at [1183, 318] on input "3.50" at bounding box center [1187, 323] width 58 height 23
type input "4.00"
type input "0.59"
click at [1176, 382] on input "2.96" at bounding box center [1187, 381] width 58 height 23
type input "3.00"
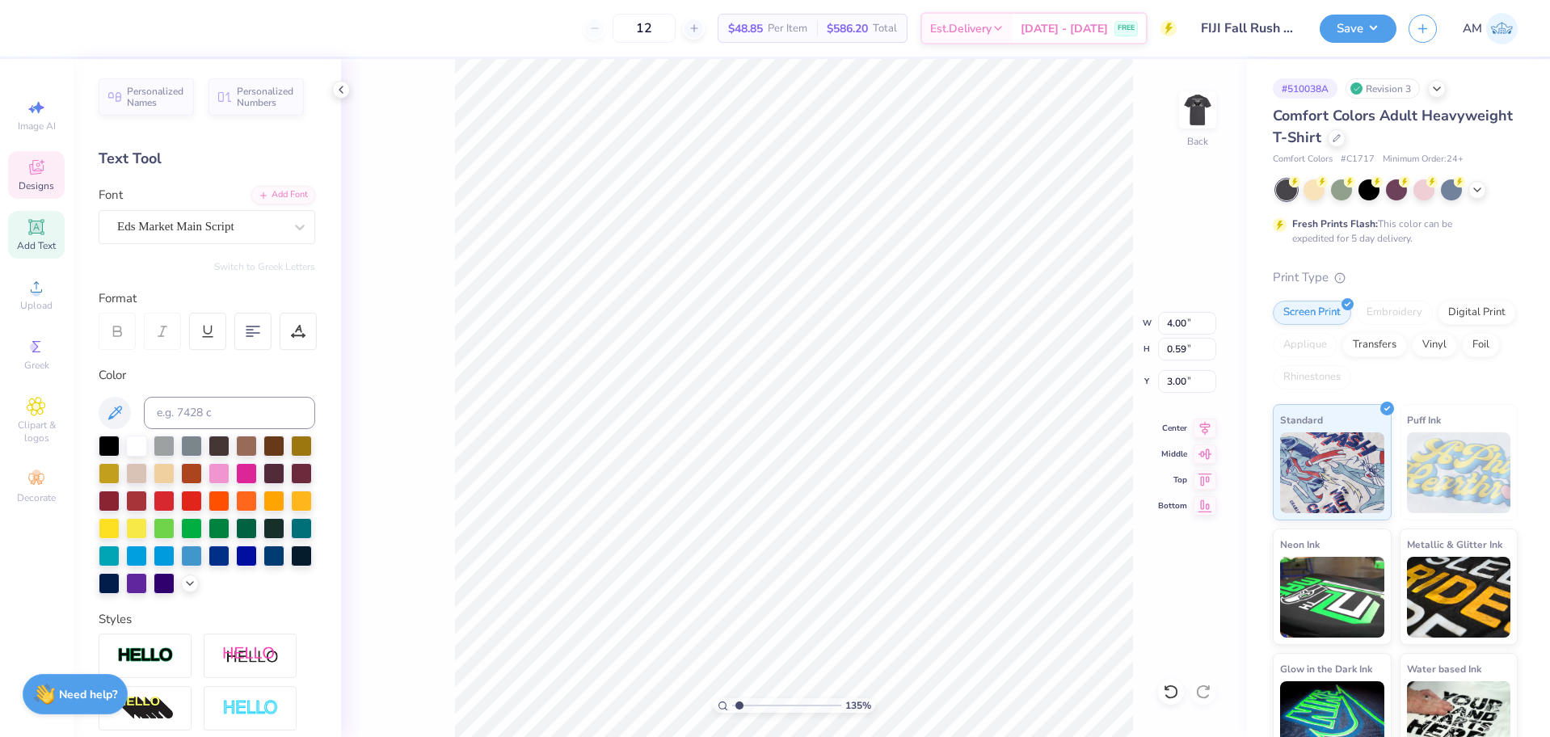
type input "1"
click at [343, 91] on icon at bounding box center [341, 89] width 13 height 13
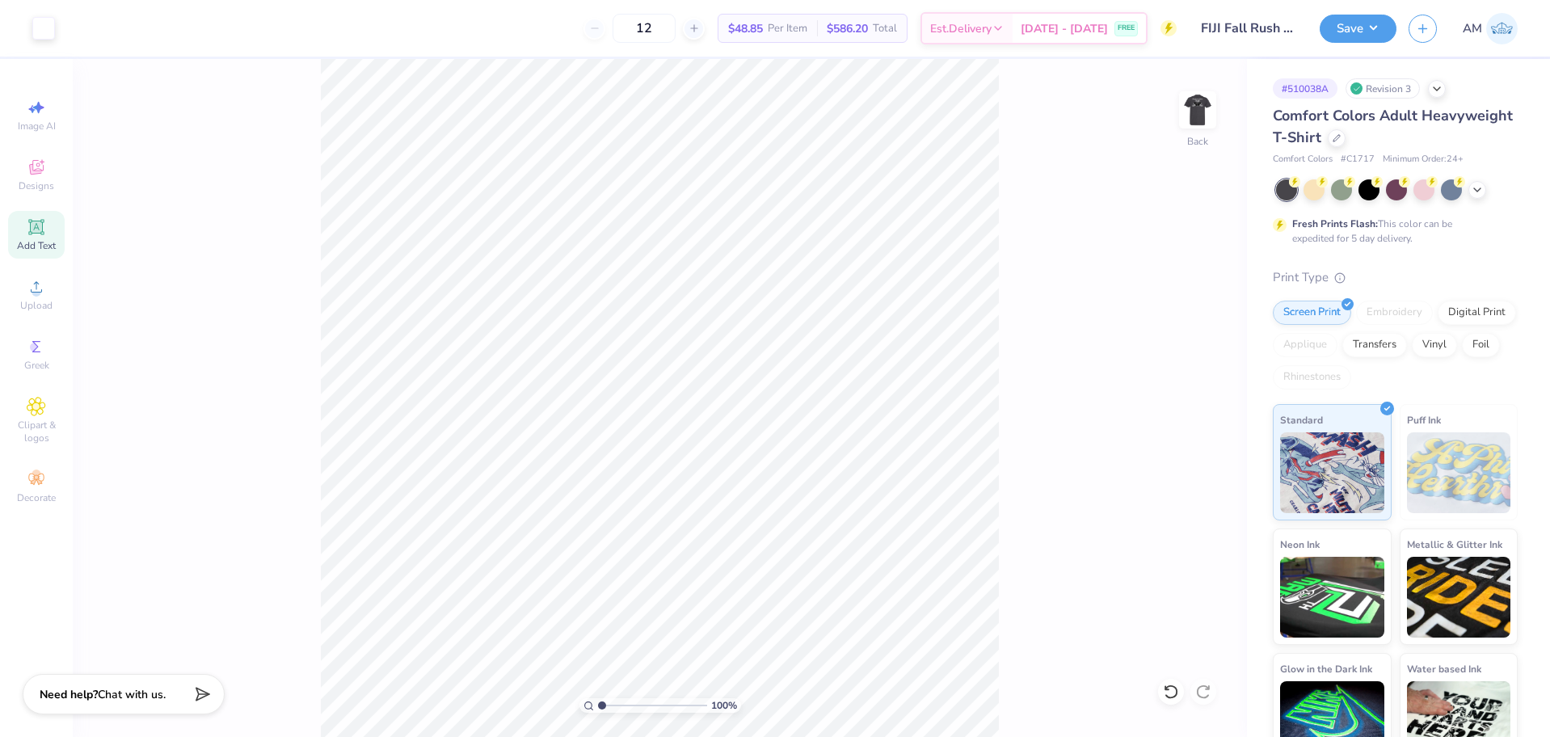
click at [1191, 117] on img at bounding box center [1198, 110] width 32 height 32
click at [36, 291] on circle at bounding box center [36, 292] width 9 height 9
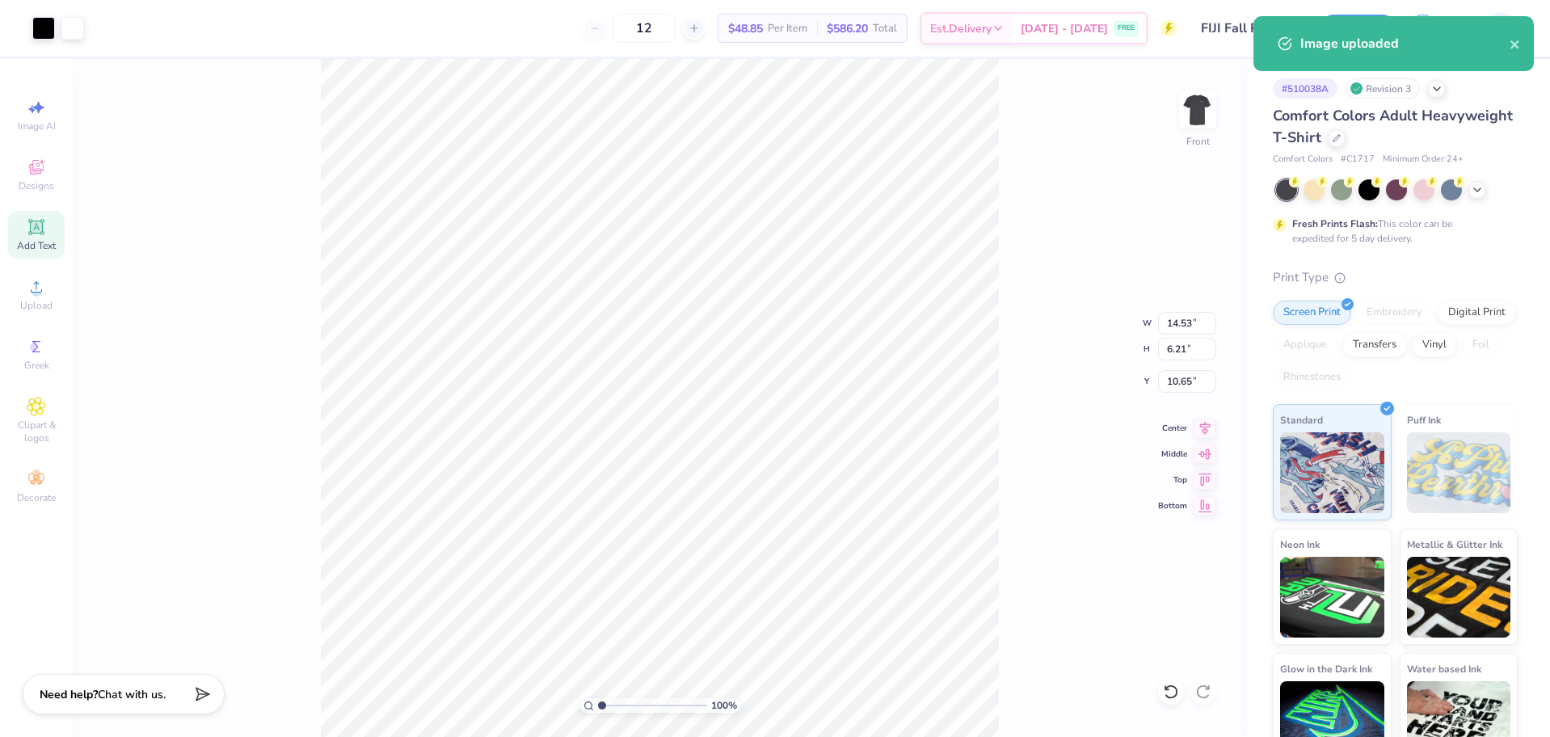
type input "10.00"
type input "4.27"
type input "6.41"
type input "14.53"
type input "6.21"
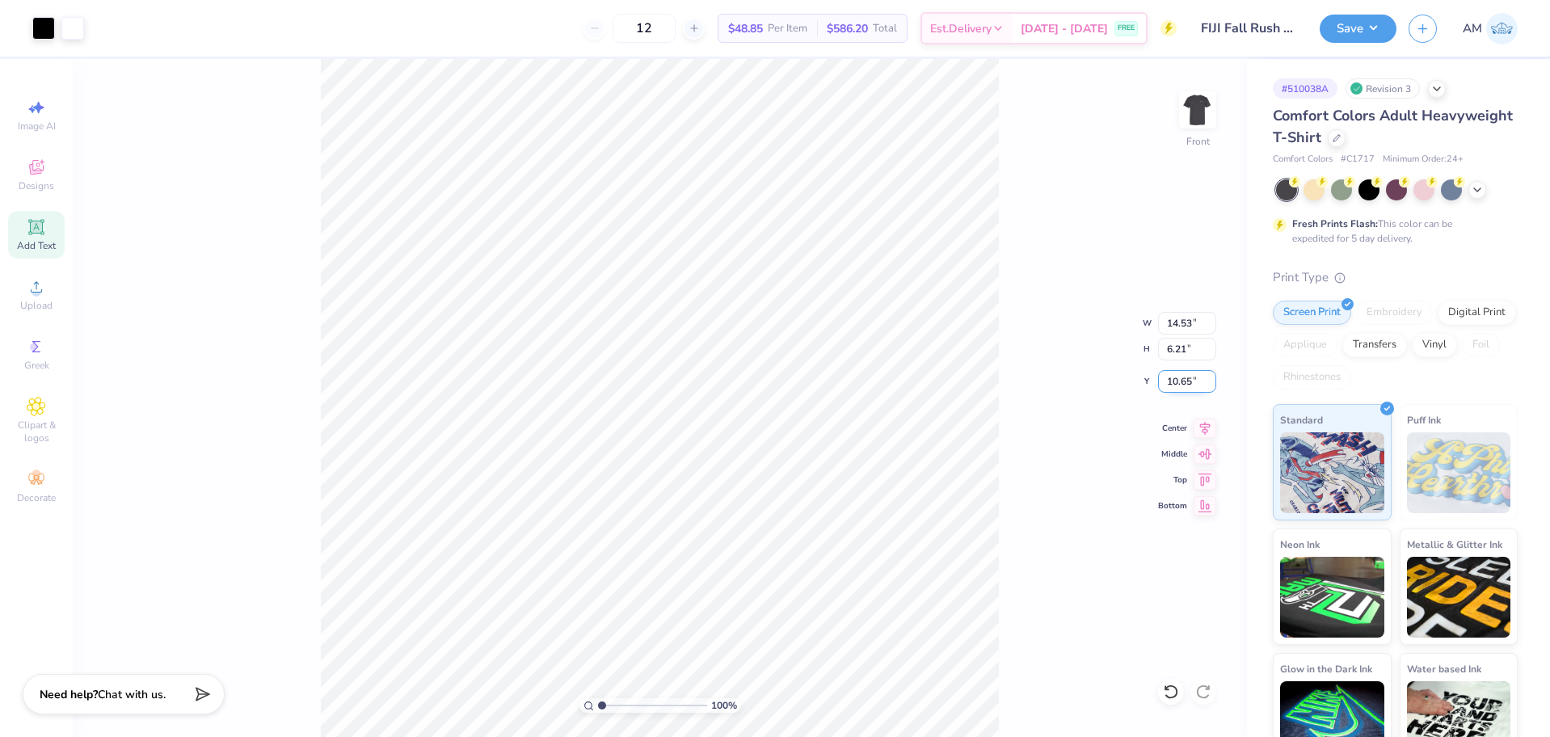
click at [1175, 383] on input "10.65" at bounding box center [1187, 381] width 58 height 23
type input "10.00"
click at [1175, 324] on input "14.53" at bounding box center [1187, 323] width 58 height 23
type input "10.00"
type input "4.27"
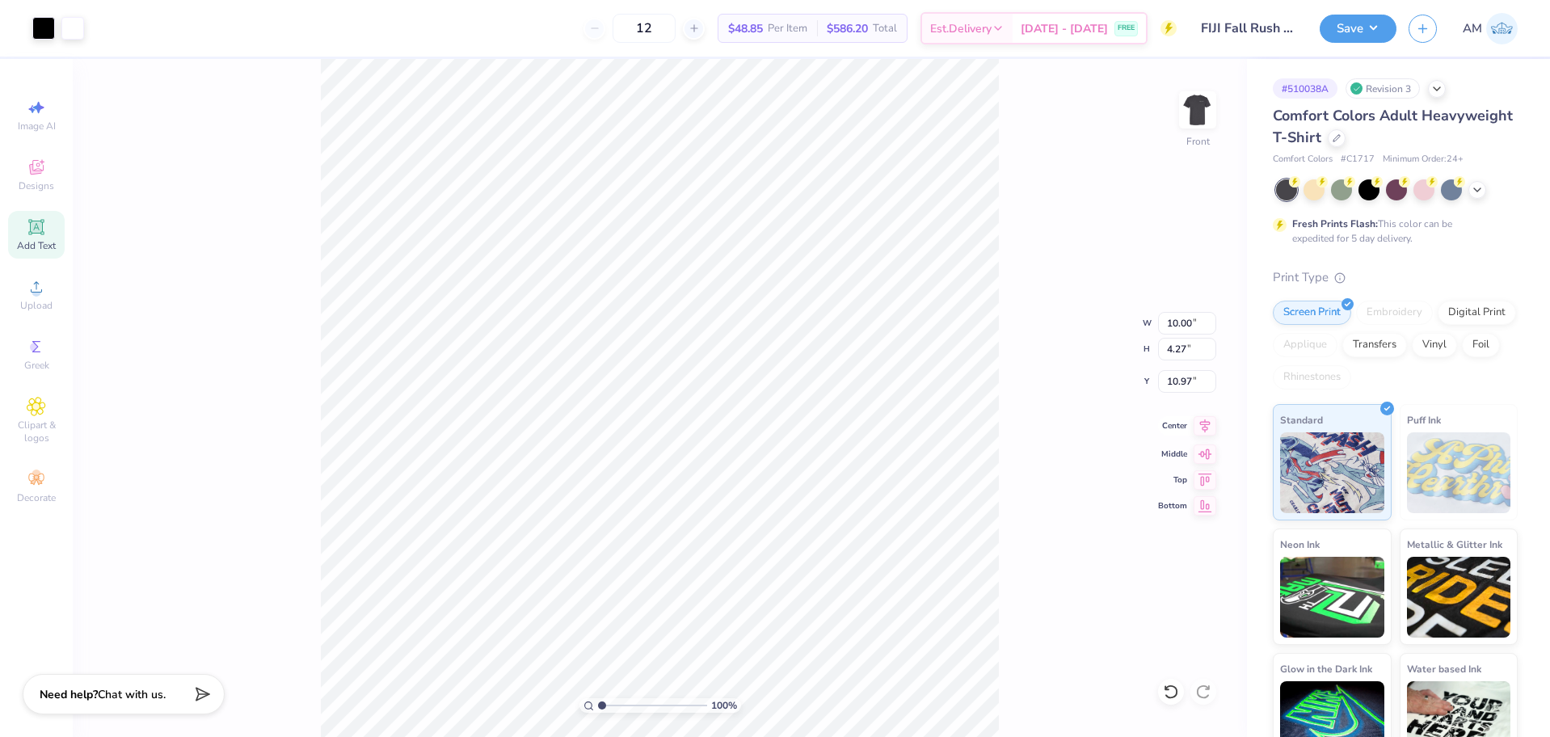
click at [1204, 427] on icon at bounding box center [1205, 425] width 23 height 19
type input "6.41"
click at [1179, 389] on input "6.41" at bounding box center [1187, 381] width 58 height 23
type input "4.27"
click at [1187, 387] on input "10.97" at bounding box center [1187, 381] width 58 height 23
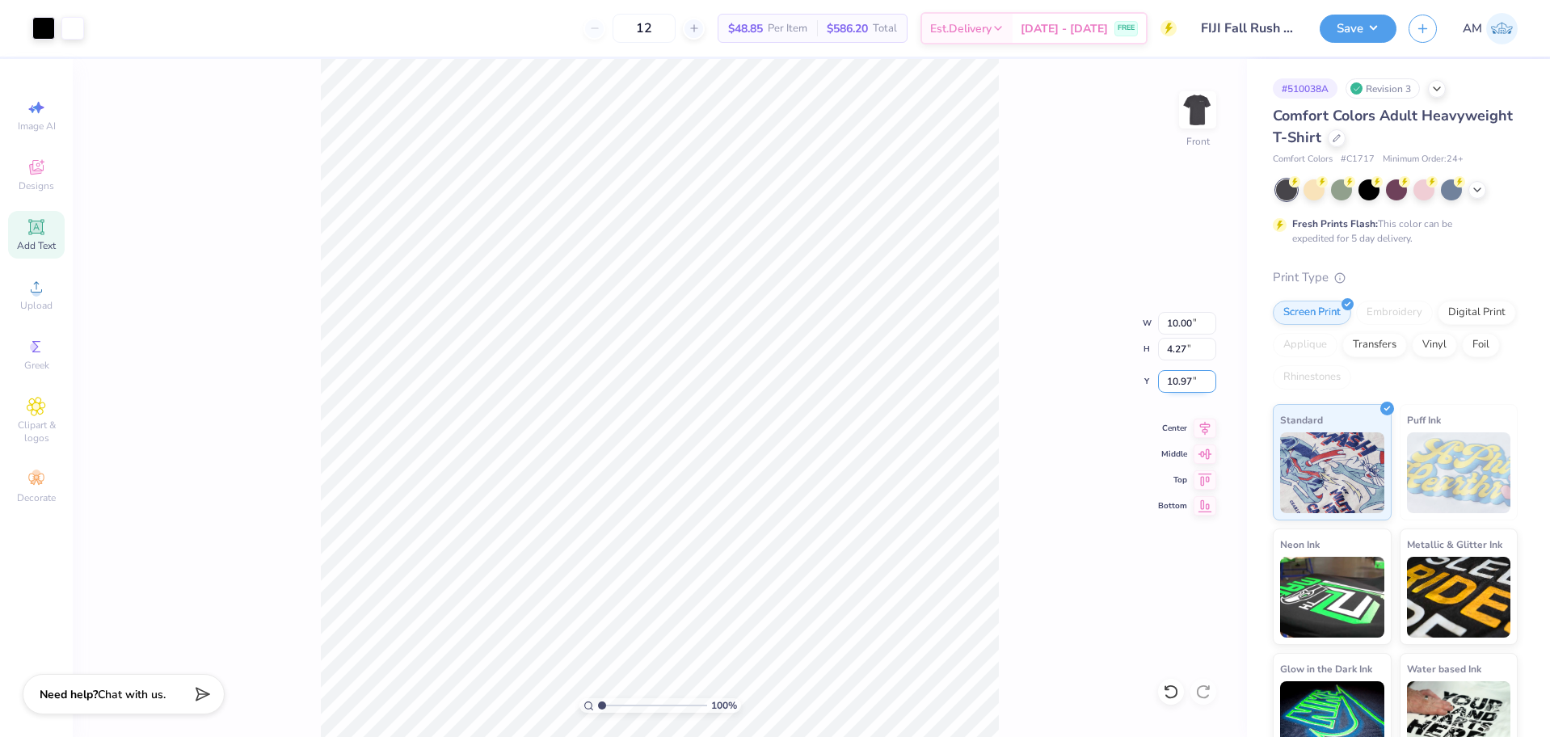
paste input "6.41"
type input "6.41"
click at [1204, 424] on icon at bounding box center [1205, 425] width 23 height 19
type input "3.50"
type input "1.70"
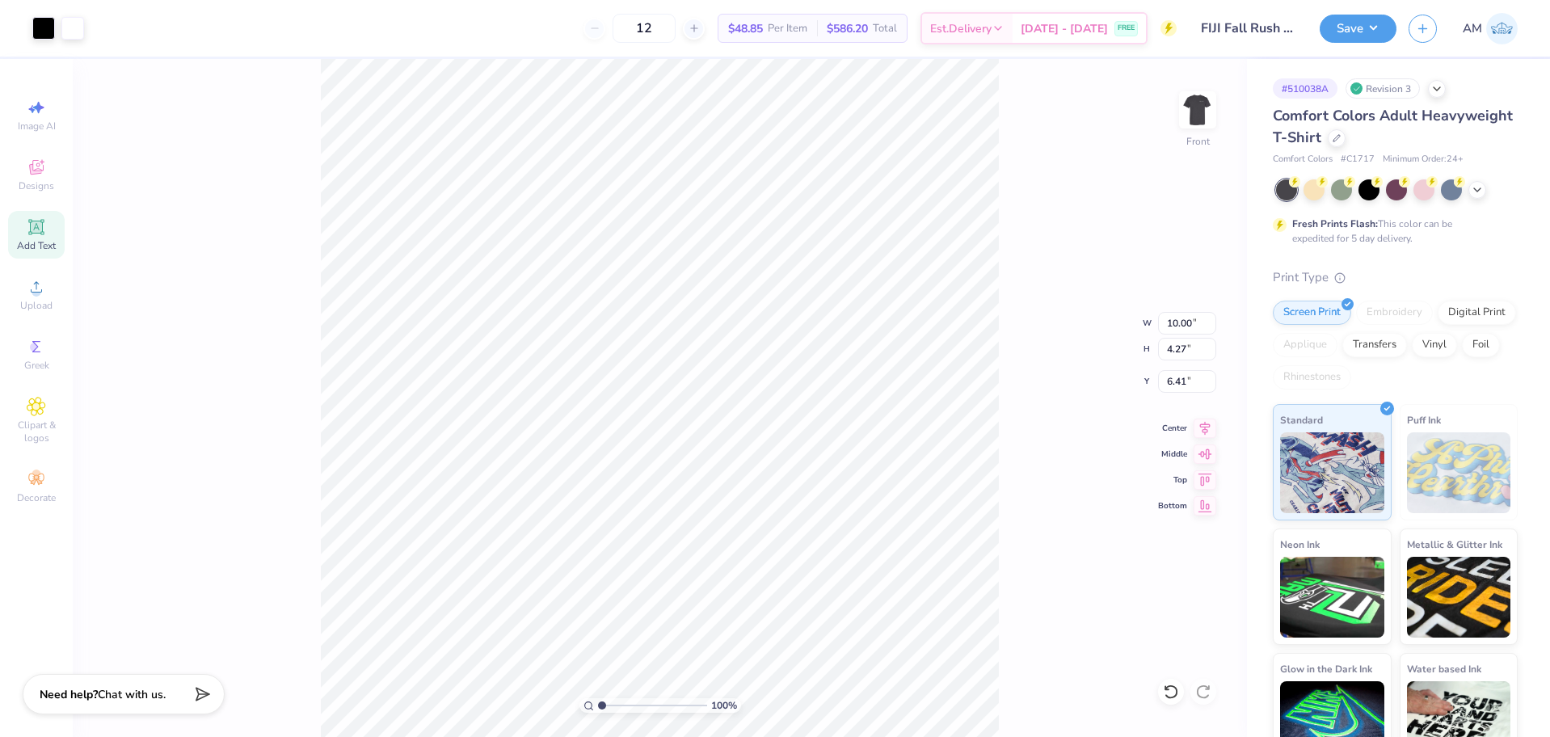
type input "4.47"
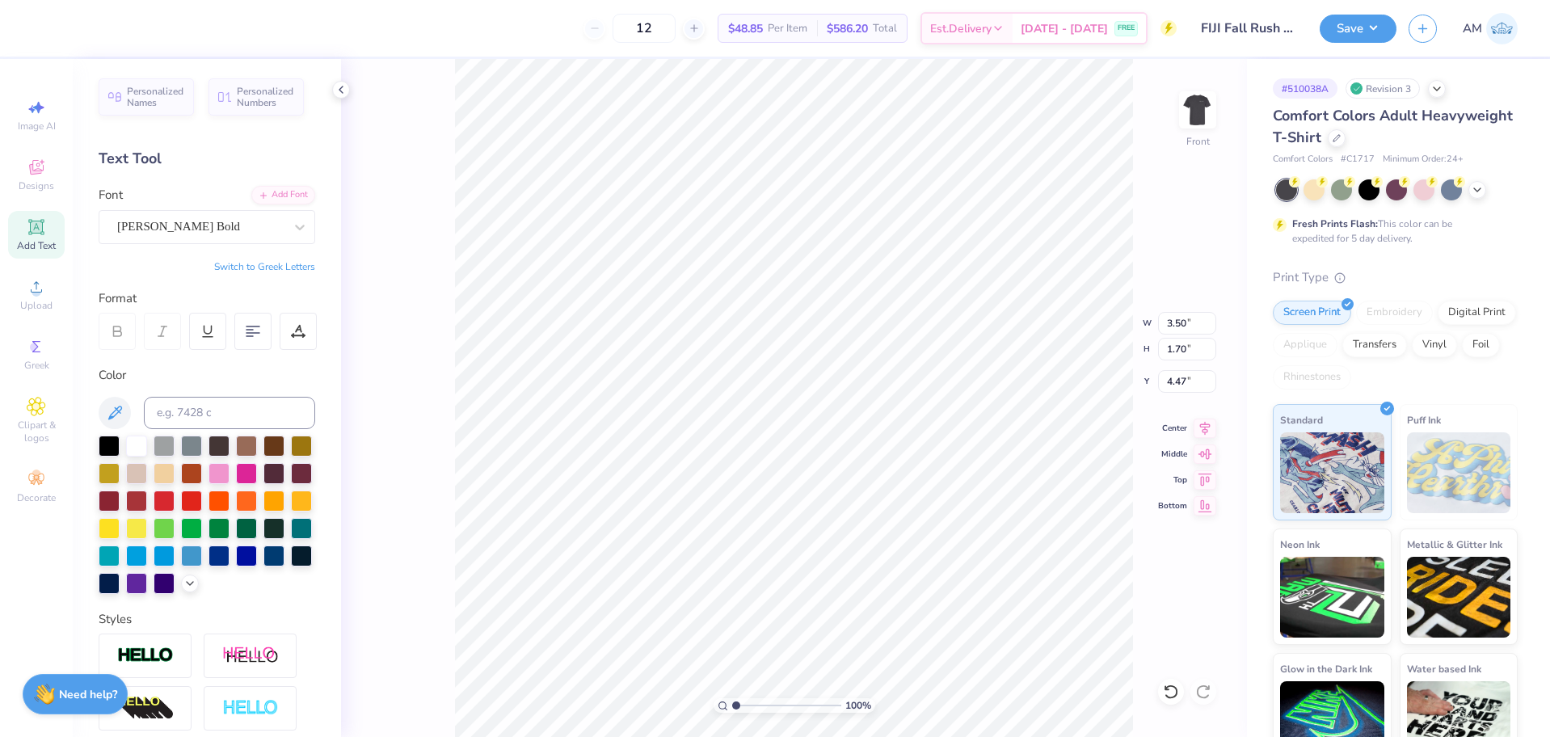
scroll to position [14, 2]
type textarea "Fall Rush"
click at [1204, 430] on icon at bounding box center [1205, 426] width 11 height 14
click at [1202, 424] on icon at bounding box center [1205, 425] width 23 height 19
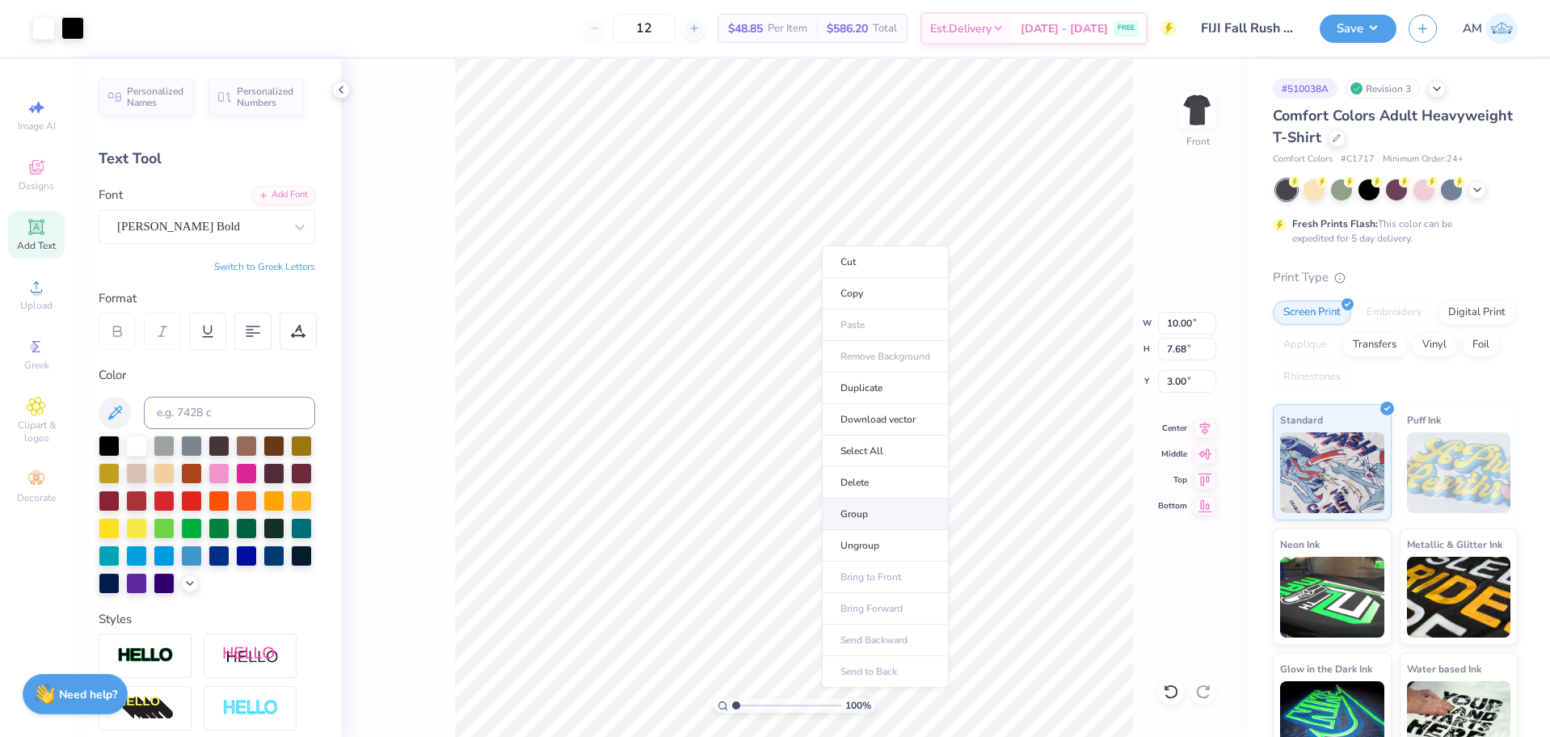
click at [858, 512] on li "Group" at bounding box center [885, 515] width 127 height 32
click at [337, 91] on icon at bounding box center [341, 89] width 13 height 13
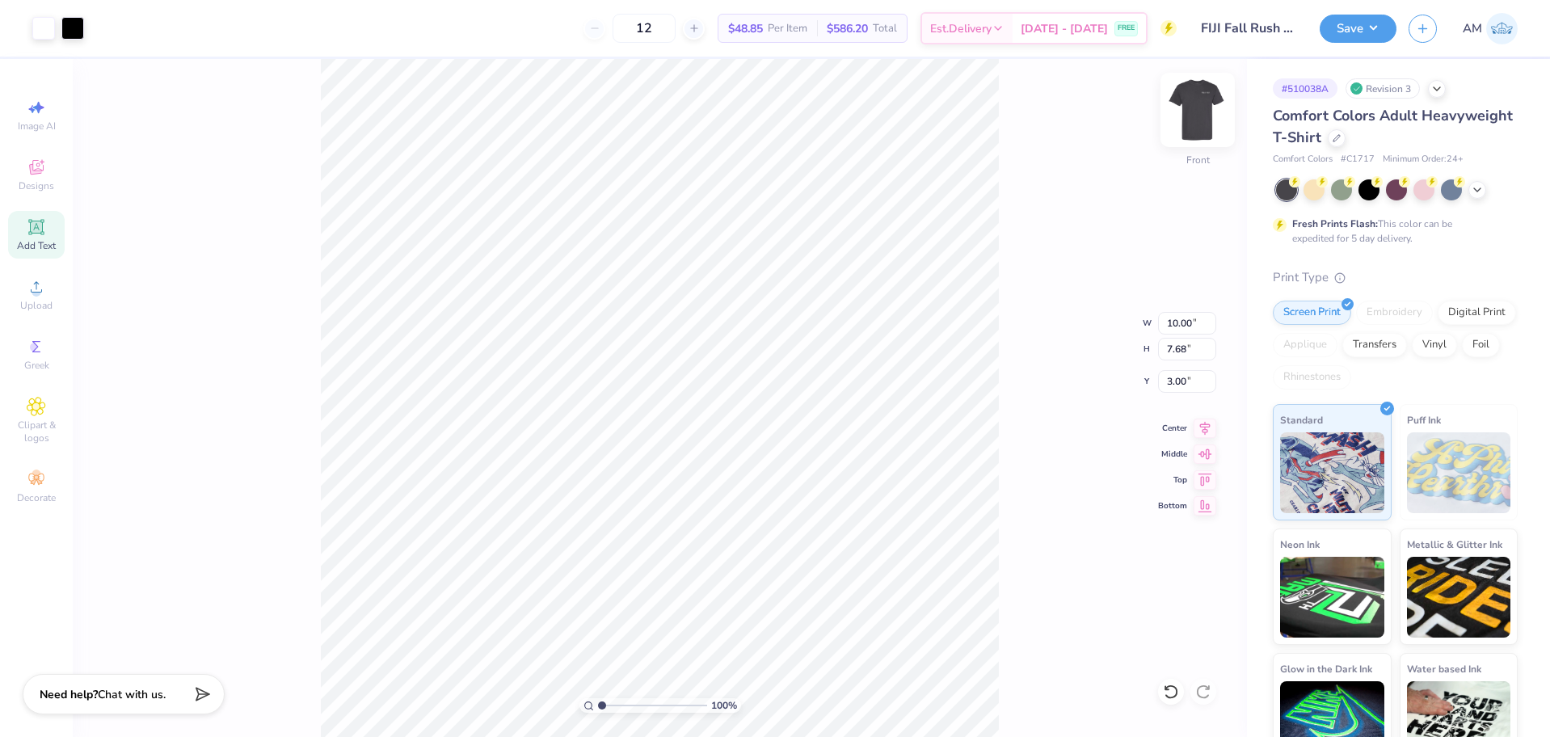
click at [1187, 111] on img at bounding box center [1198, 110] width 65 height 65
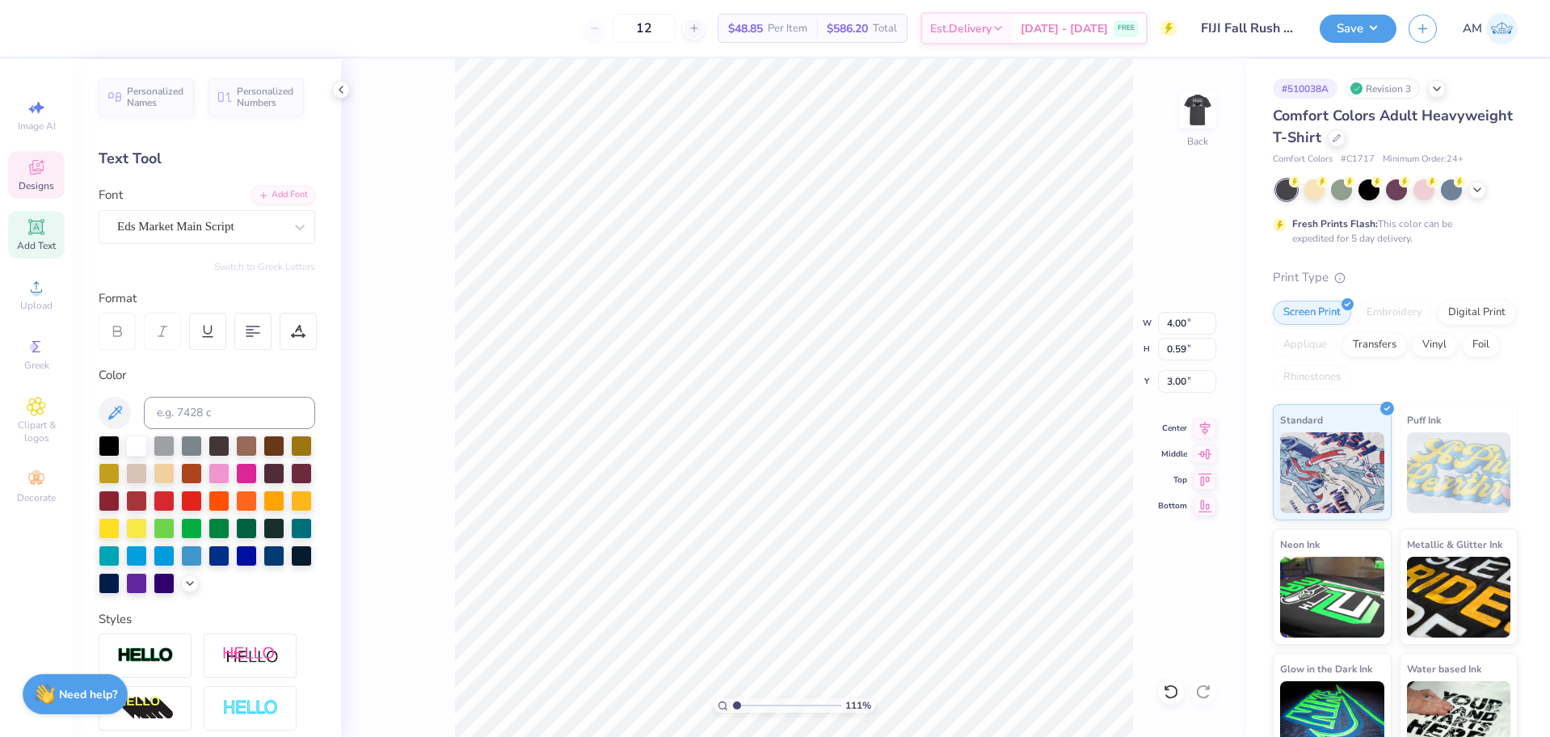
type input "1"
click at [340, 88] on icon at bounding box center [341, 89] width 13 height 13
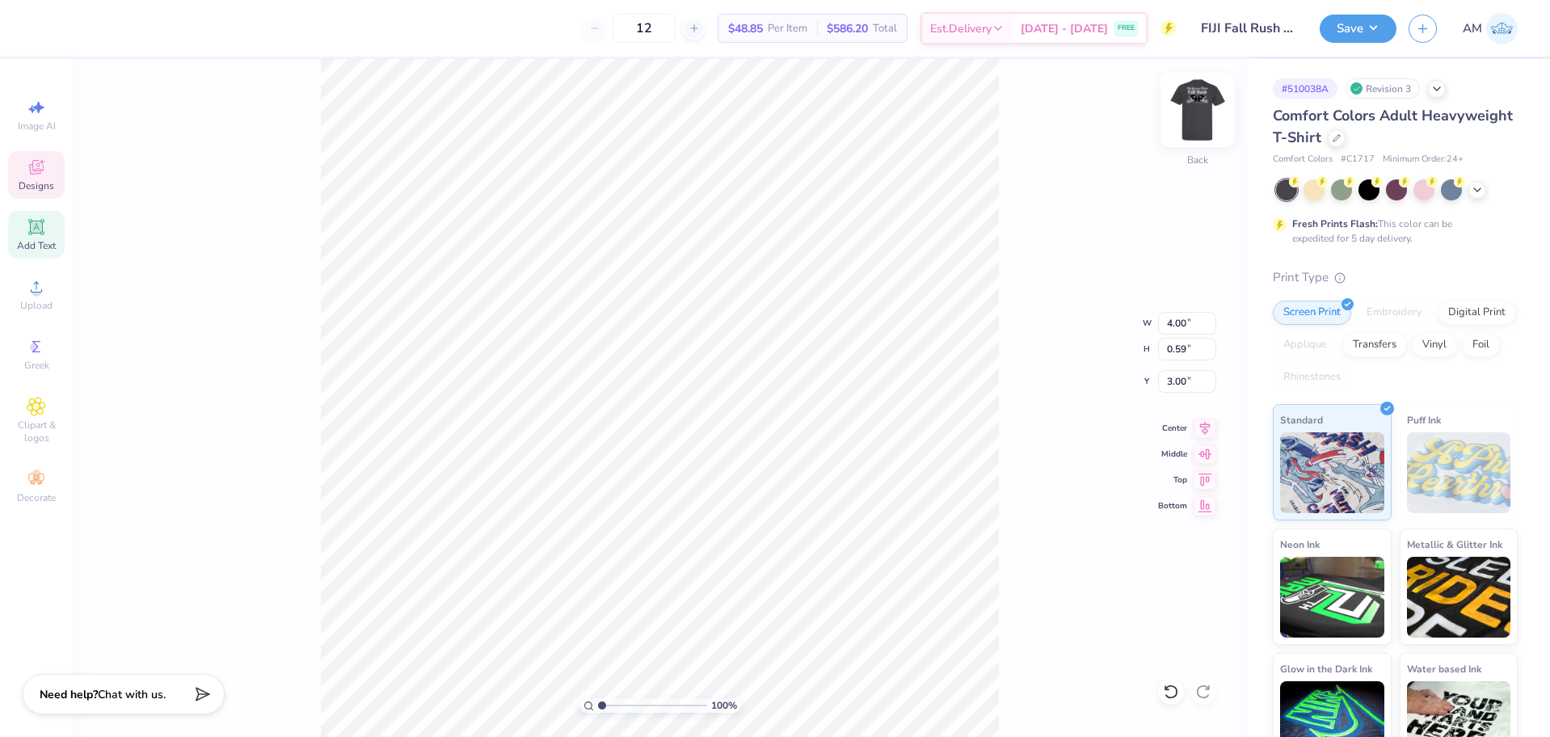
click at [1191, 104] on img at bounding box center [1198, 110] width 65 height 65
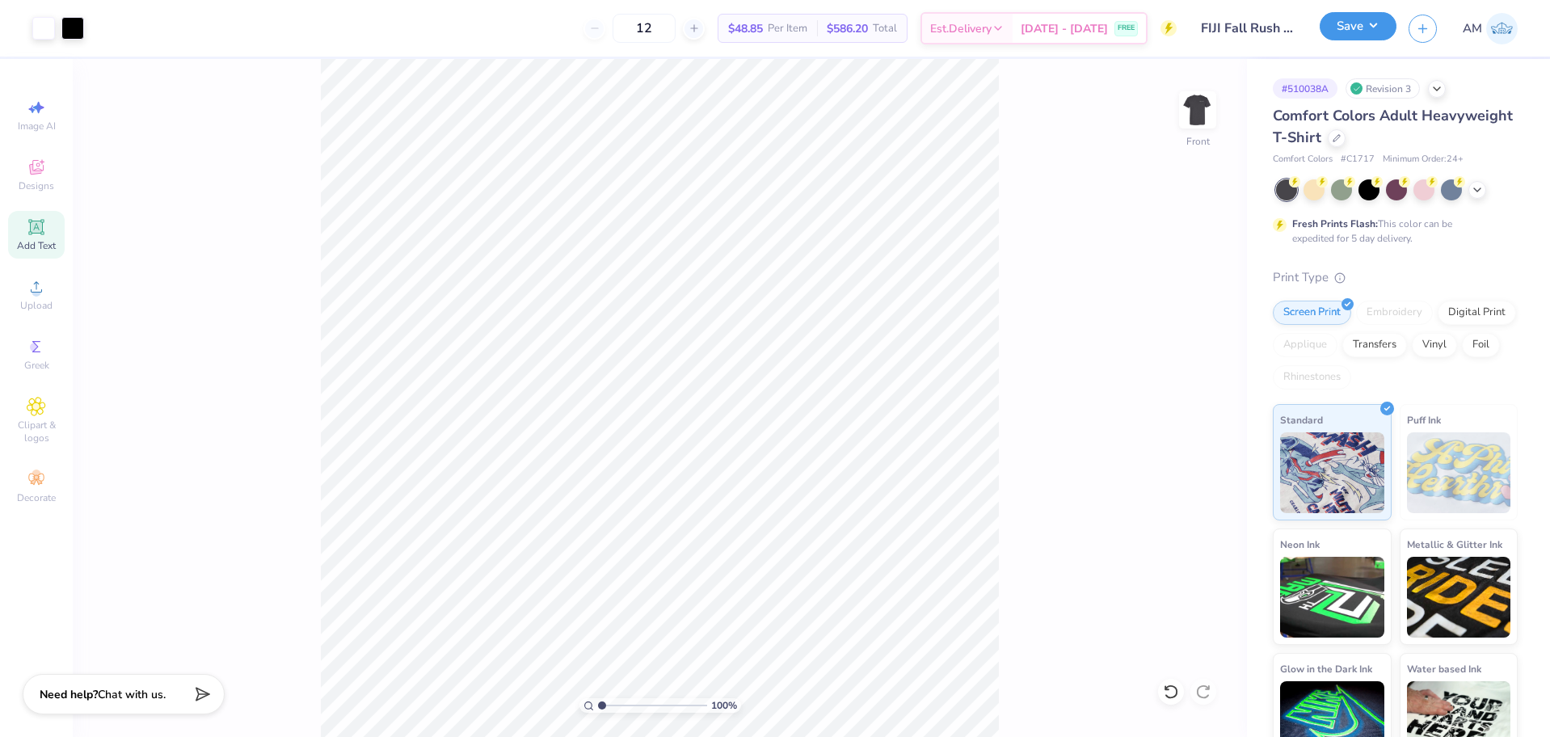
click at [1360, 35] on button "Save" at bounding box center [1358, 26] width 77 height 28
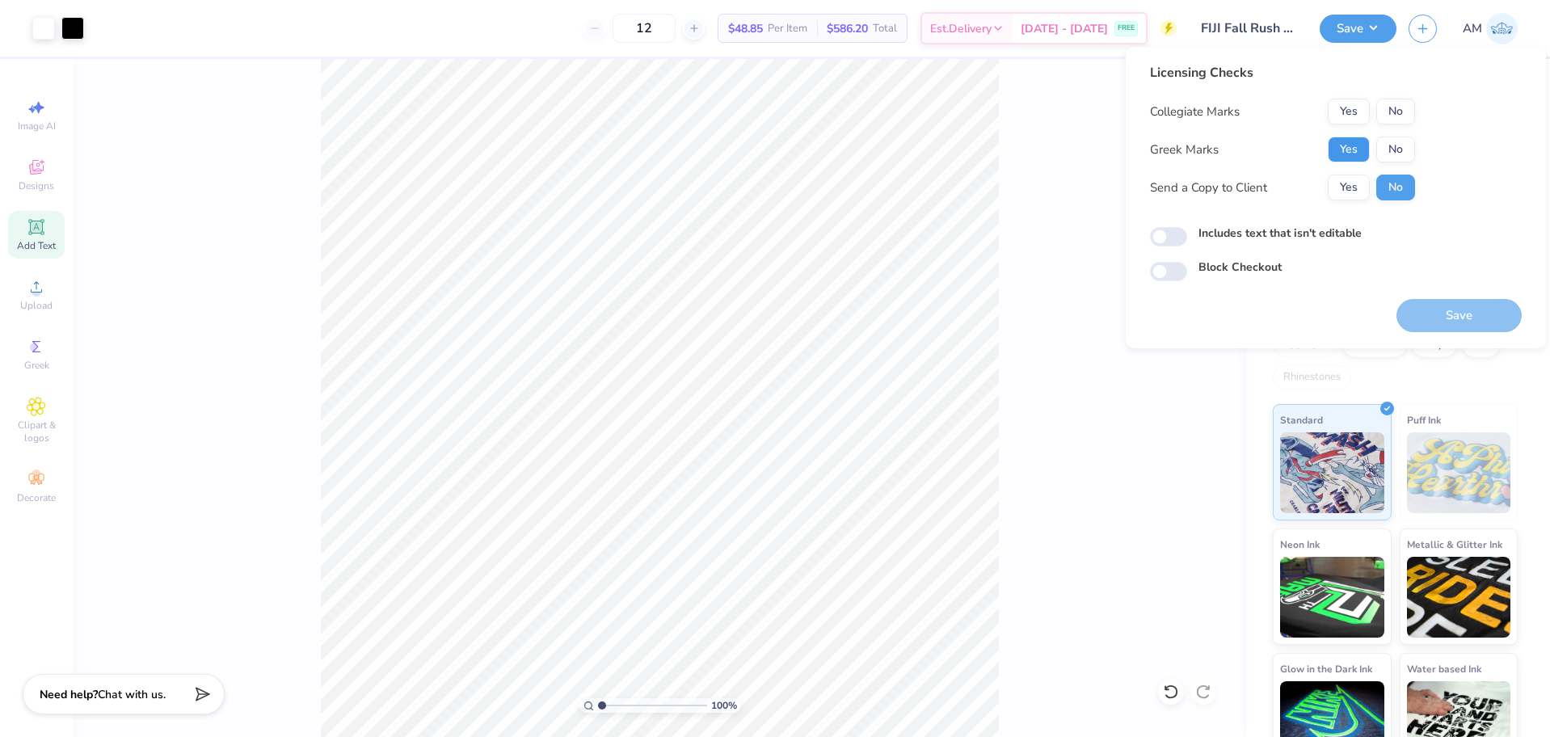
drag, startPoint x: 1353, startPoint y: 144, endPoint x: 1379, endPoint y: 124, distance: 32.3
click at [1354, 144] on button "Yes" at bounding box center [1349, 150] width 42 height 26
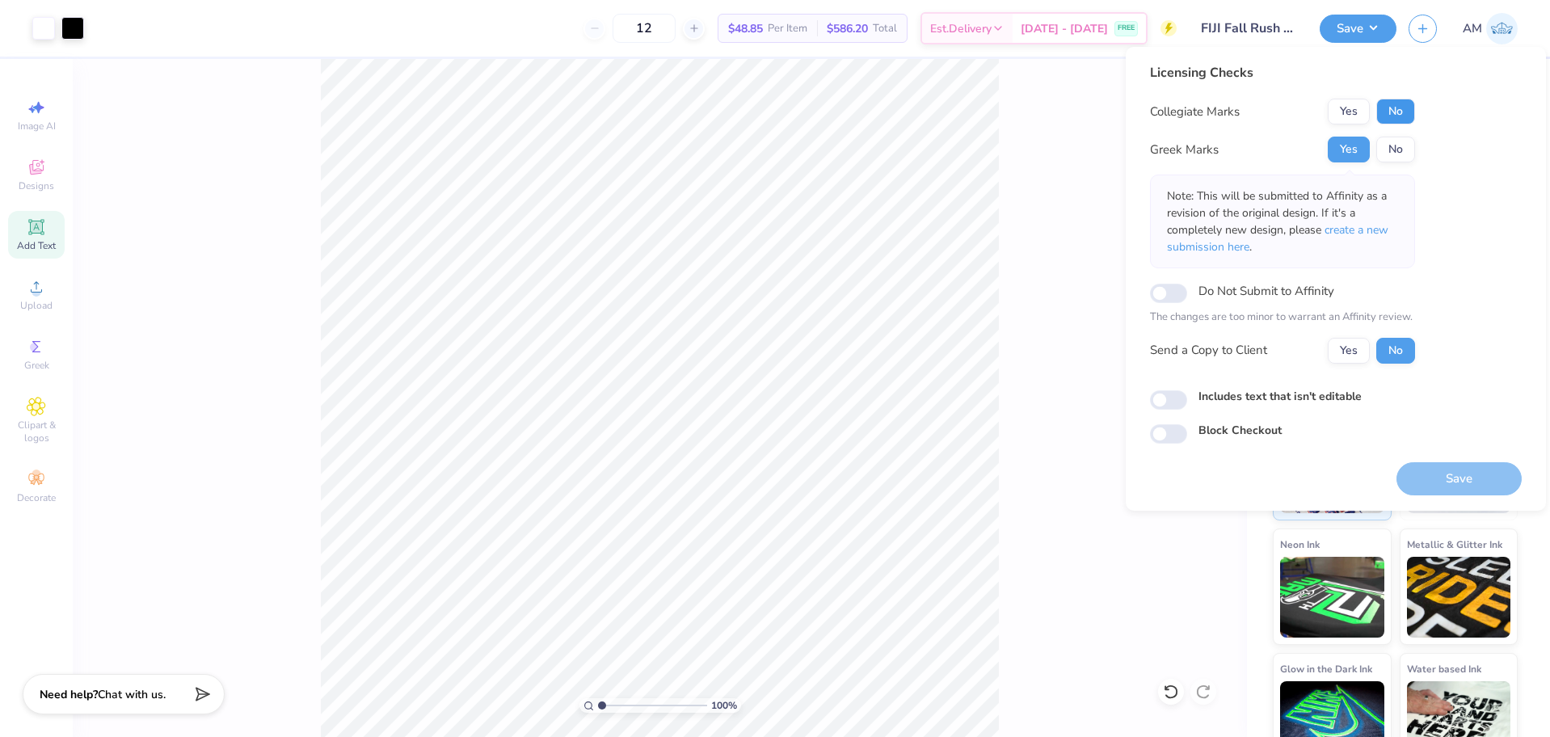
click at [1399, 112] on button "No" at bounding box center [1395, 112] width 39 height 26
click at [1167, 399] on input "Includes text that isn't editable" at bounding box center [1168, 399] width 37 height 19
checkbox input "true"
click at [1352, 344] on button "Yes" at bounding box center [1349, 351] width 42 height 26
click at [1344, 348] on button "Yes" at bounding box center [1349, 351] width 42 height 26
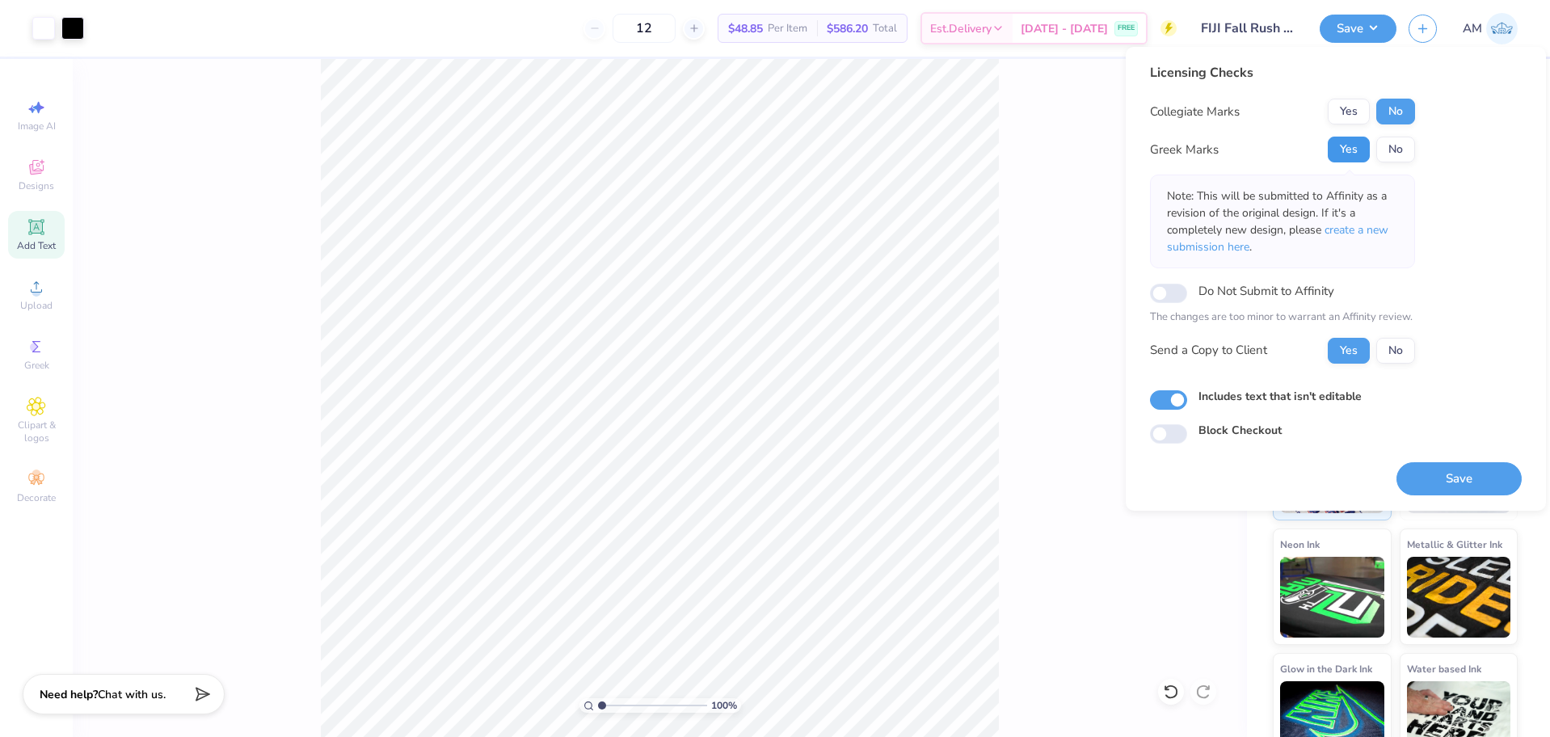
click at [1343, 145] on button "Yes" at bounding box center [1349, 150] width 42 height 26
click at [1393, 112] on button "No" at bounding box center [1395, 112] width 39 height 26
click at [1357, 356] on button "Yes" at bounding box center [1349, 353] width 42 height 26
click at [1423, 475] on button "Save" at bounding box center [1459, 481] width 125 height 33
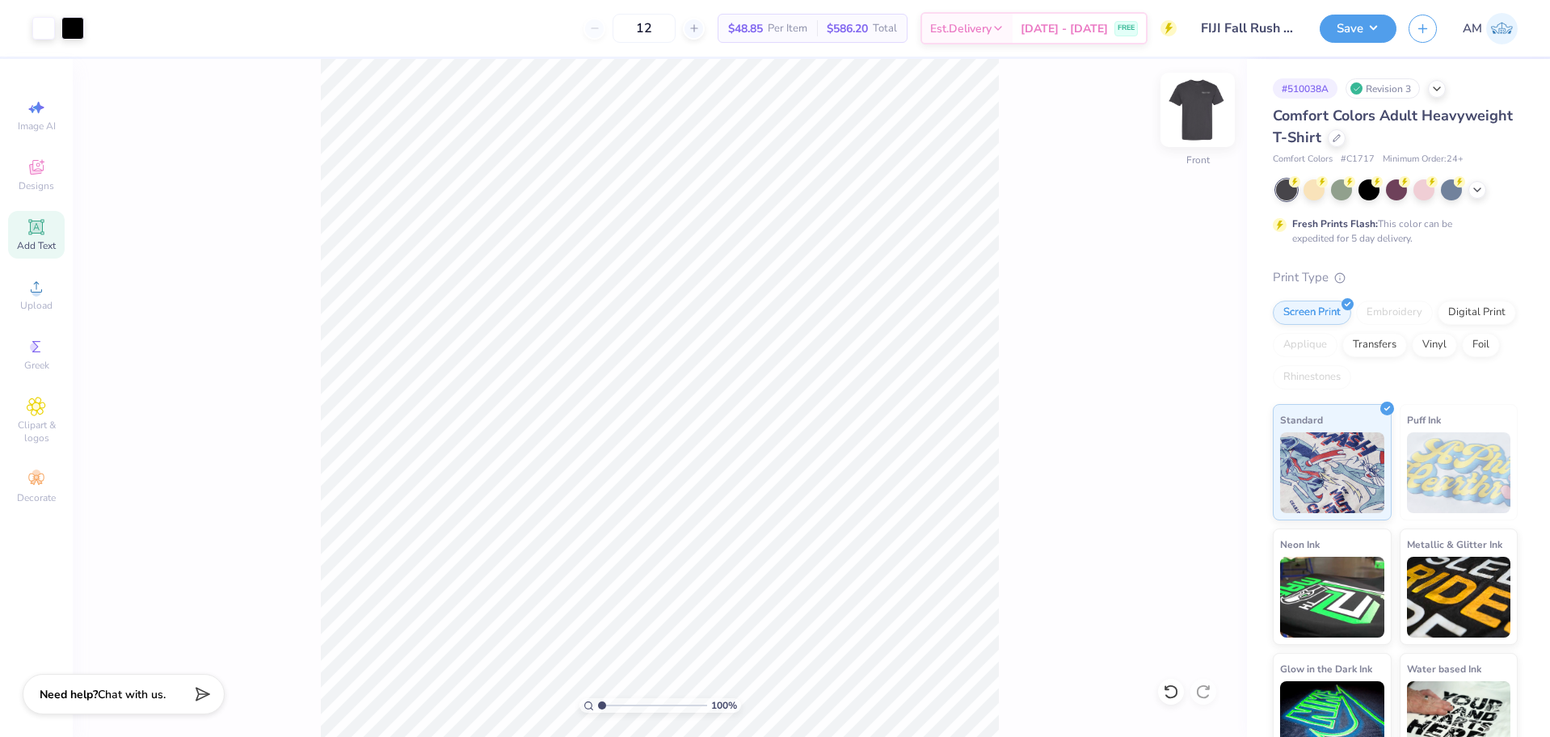
click at [1187, 120] on img at bounding box center [1198, 110] width 65 height 65
